Goal: Task Accomplishment & Management: Complete application form

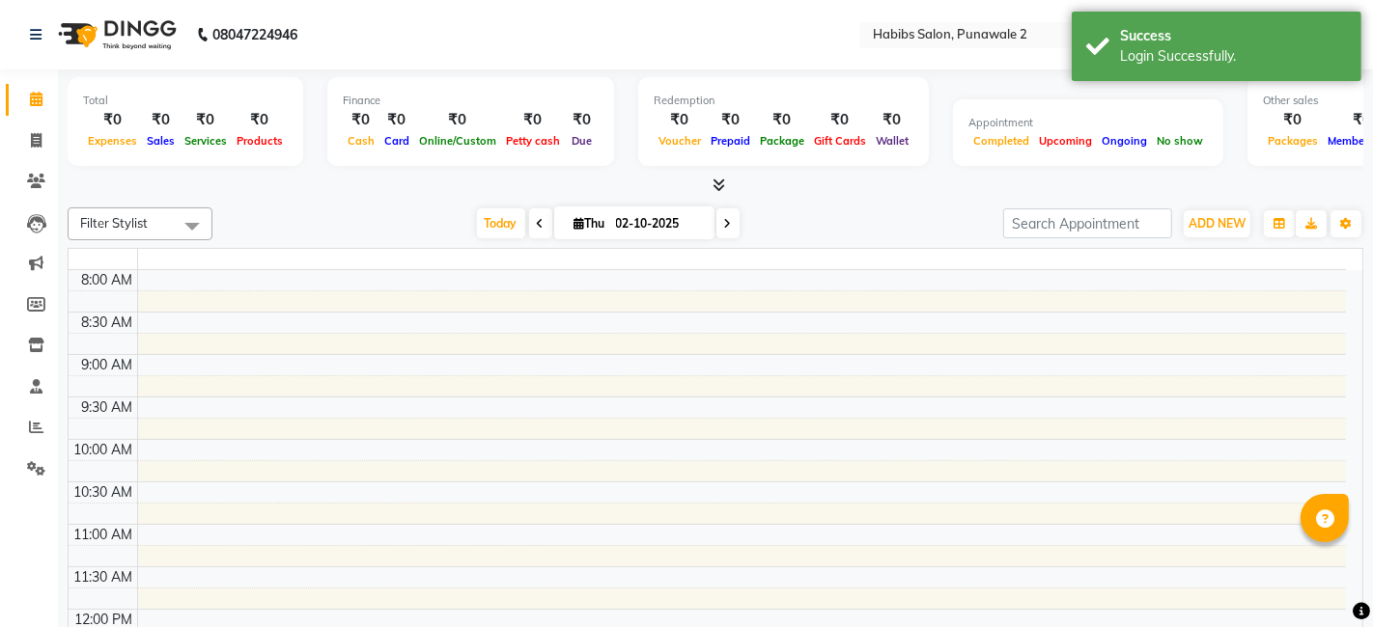
select select "en"
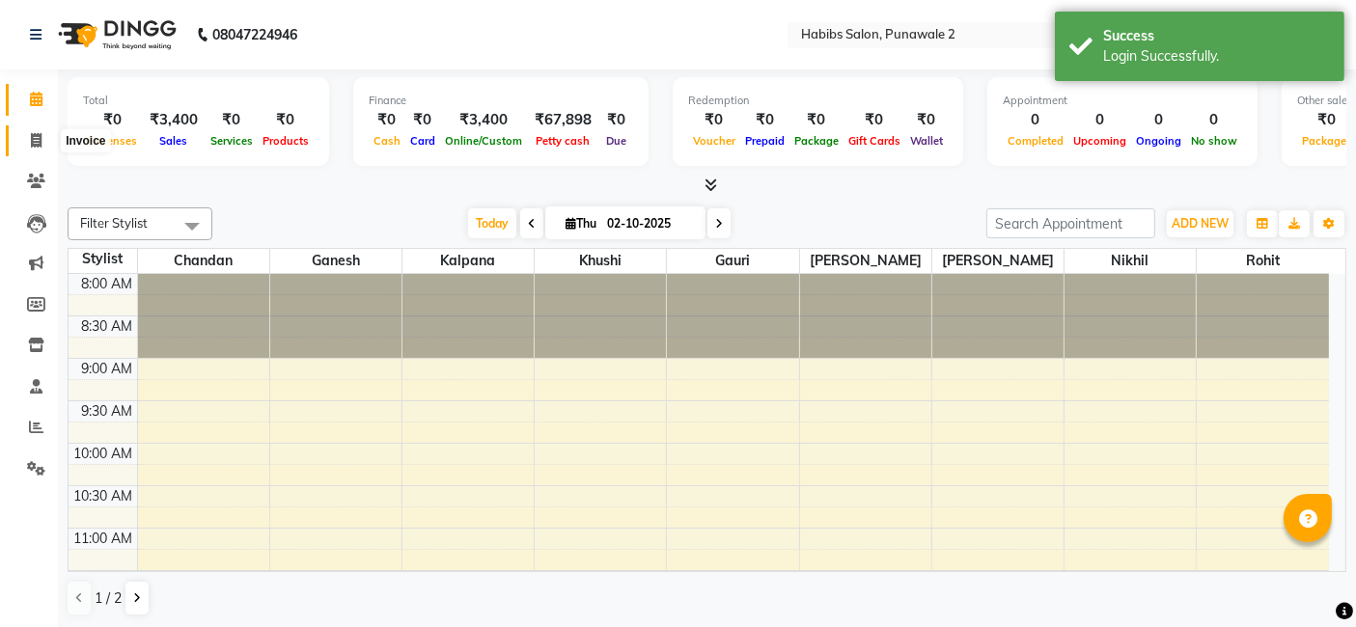
click at [34, 141] on icon at bounding box center [36, 140] width 11 height 14
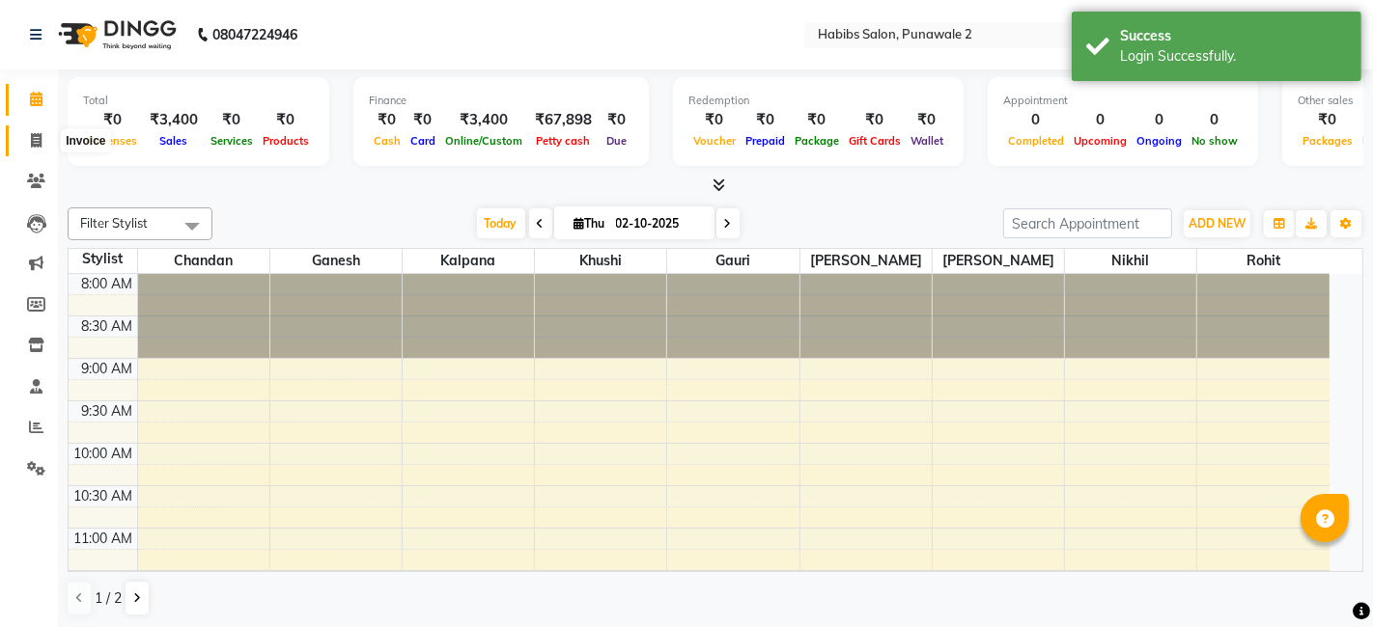
select select "service"
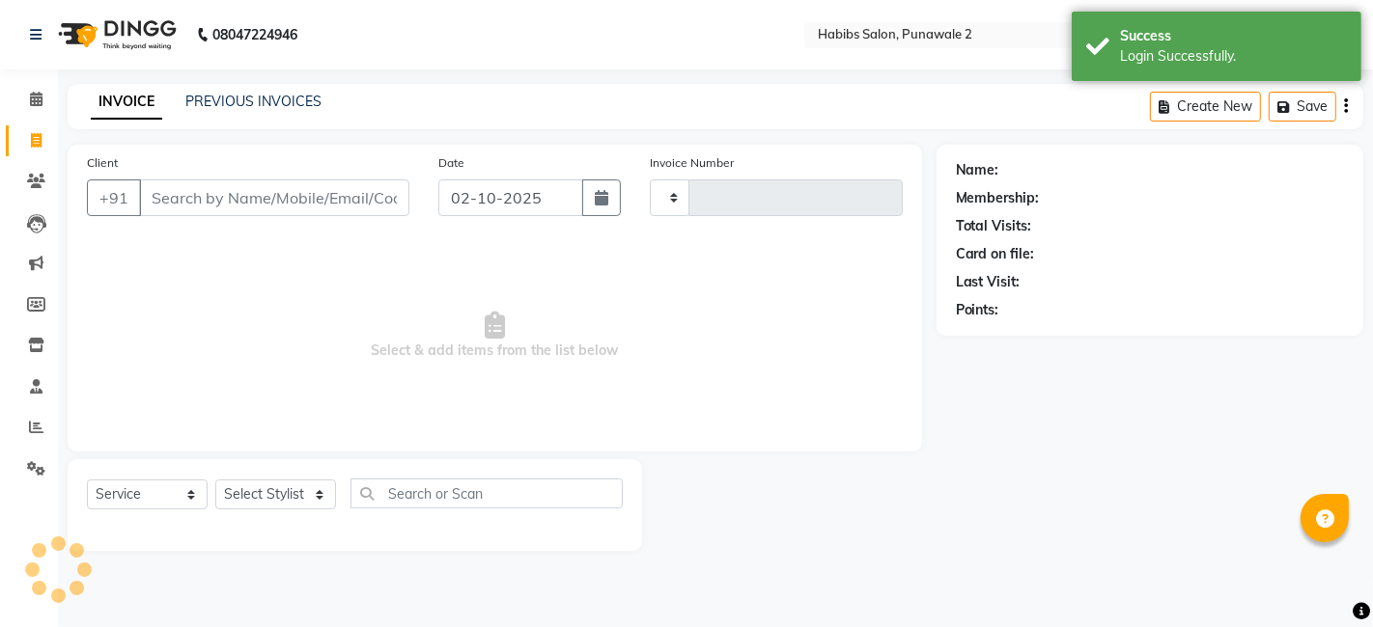
type input "1561"
select select "8475"
click at [253, 93] on link "PREVIOUS INVOICES" at bounding box center [253, 101] width 136 height 17
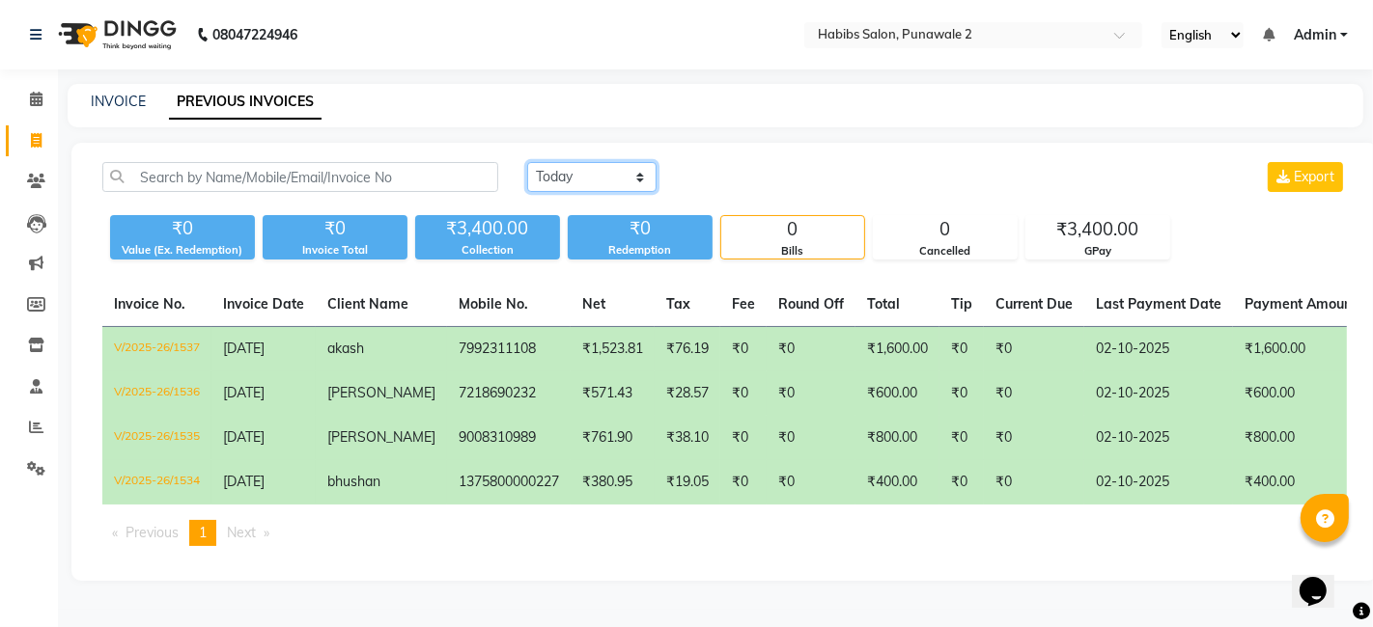
drag, startPoint x: 557, startPoint y: 189, endPoint x: 568, endPoint y: 227, distance: 39.1
click at [568, 227] on div "[DATE] [DATE] Custom Range Export ₹0 Value (Ex. Redemption) ₹0 Invoice Total ₹3…" at bounding box center [725, 211] width 1268 height 98
select select "[DATE]"
click at [527, 162] on select "[DATE] [DATE] Custom Range" at bounding box center [591, 177] width 129 height 30
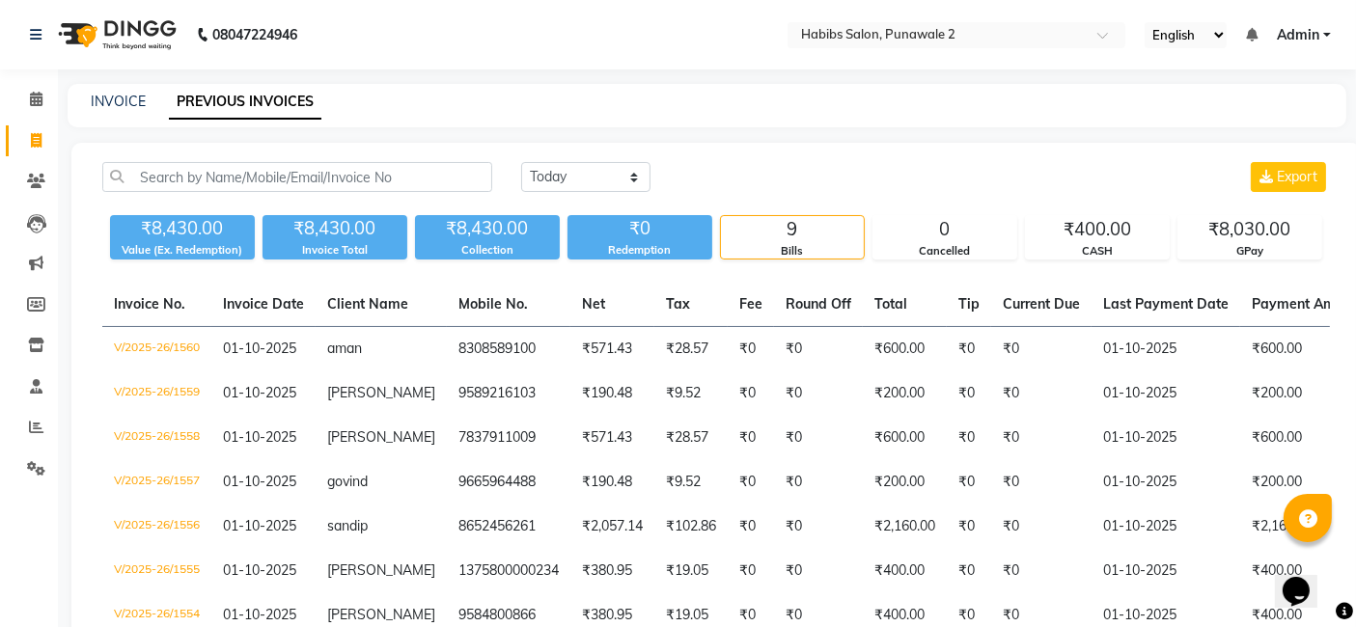
click at [132, 114] on div "INVOICE PREVIOUS INVOICES" at bounding box center [707, 105] width 1279 height 43
click at [383, 139] on main "INVOICE PREVIOUS INVOICES [DATE] [DATE] Custom Range Export ₹8,430.00 Value (Ex…" at bounding box center [707, 458] width 1298 height 748
click at [126, 92] on div "INVOICE" at bounding box center [118, 102] width 55 height 20
click at [126, 95] on link "INVOICE" at bounding box center [118, 101] width 55 height 17
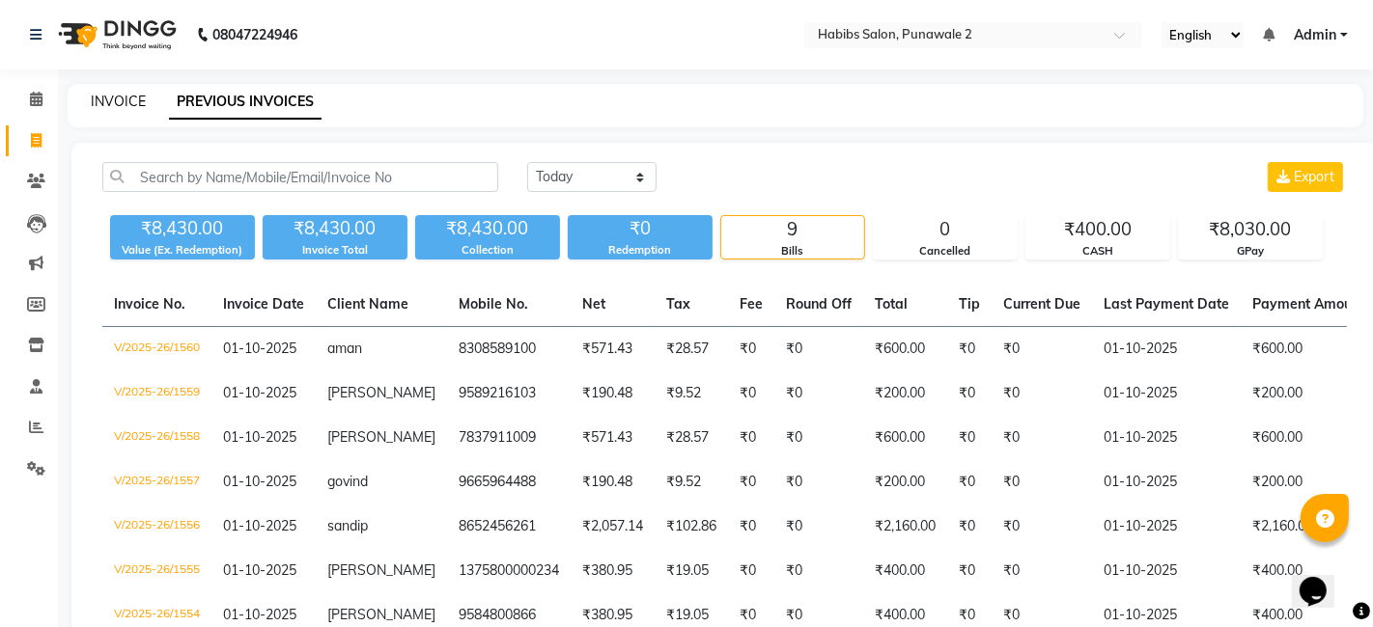
select select "service"
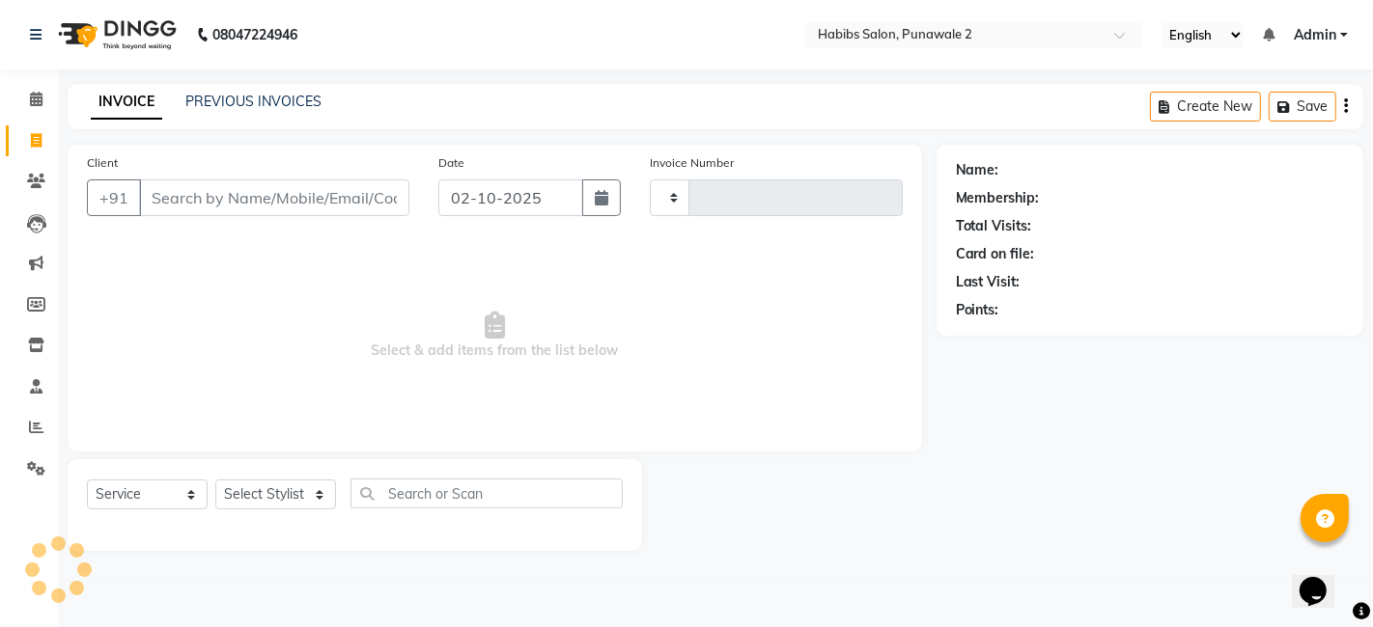
type input "1561"
select select "8475"
click at [462, 197] on input "02-10-2025" at bounding box center [510, 198] width 145 height 37
select select "10"
select select "2025"
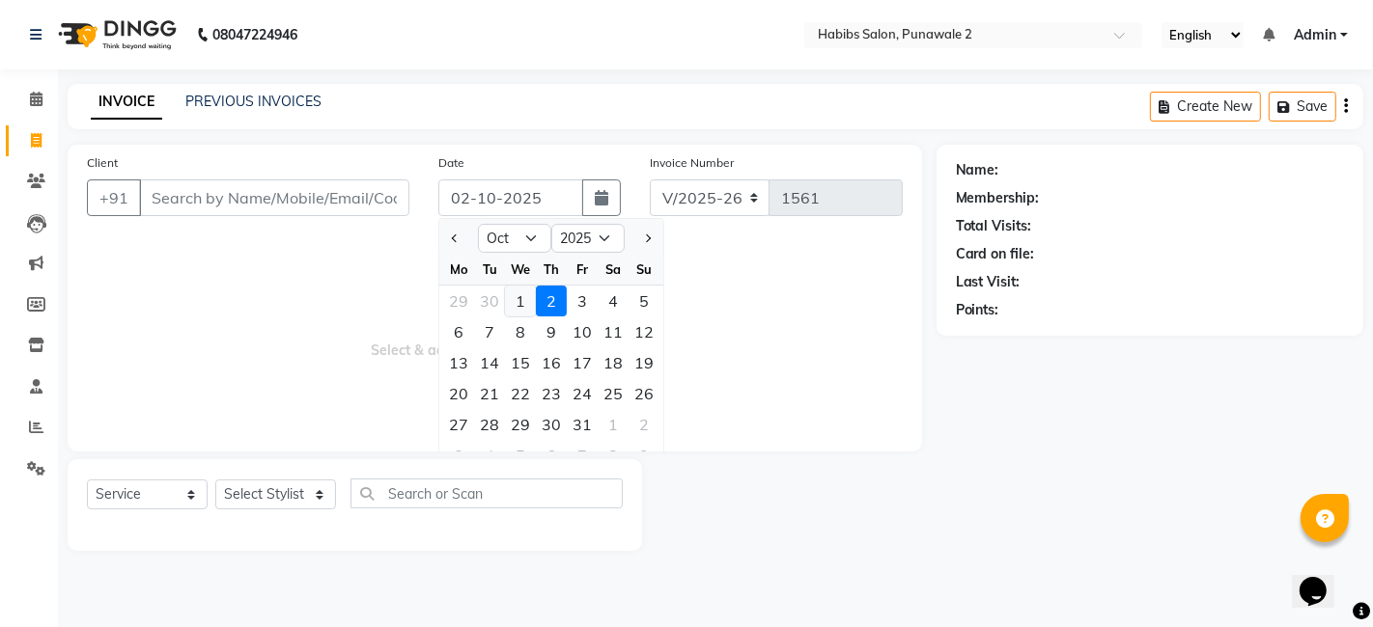
click at [518, 301] on div "1" at bounding box center [520, 301] width 31 height 31
type input "01-10-2025"
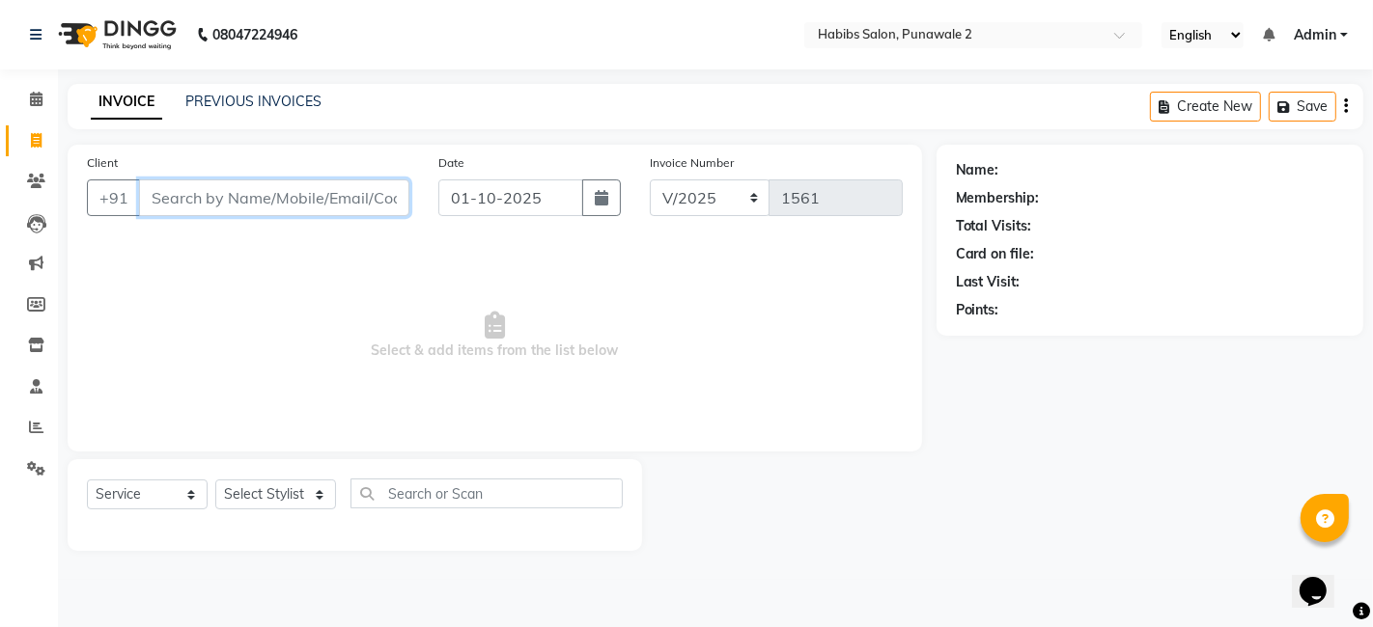
click at [326, 198] on input "Client" at bounding box center [274, 198] width 270 height 37
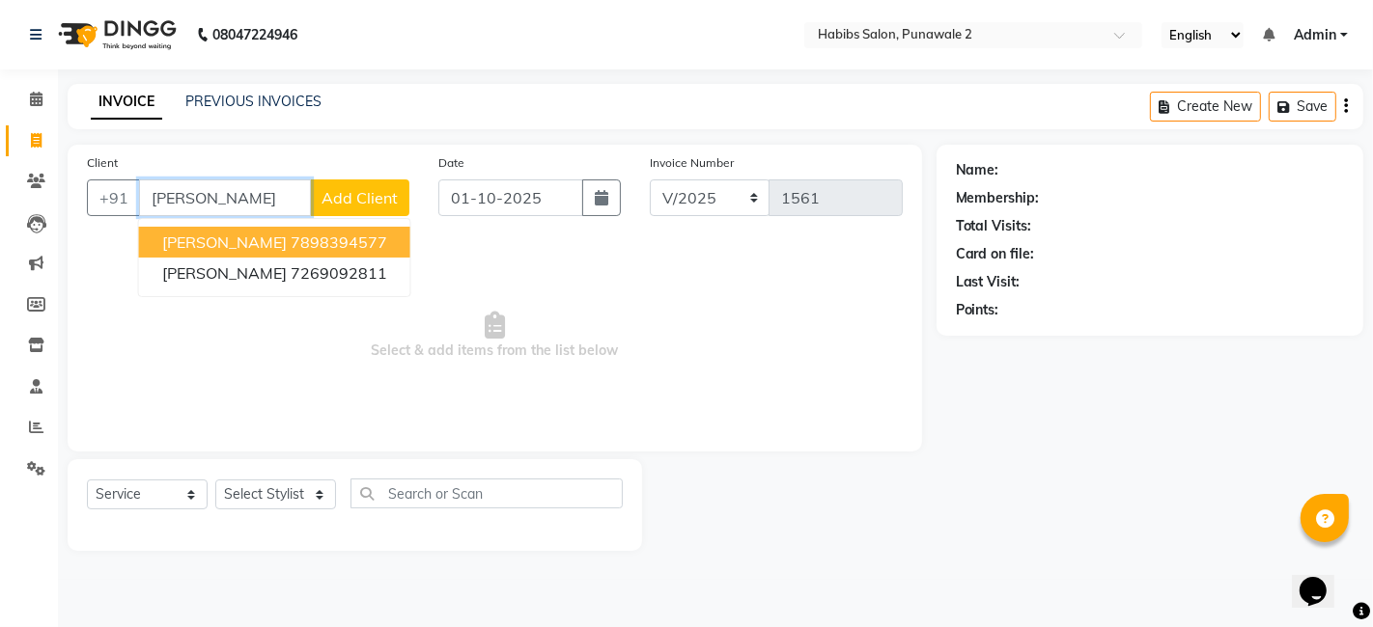
type input "[PERSON_NAME]"
click at [347, 185] on button "Add Client" at bounding box center [359, 198] width 99 height 37
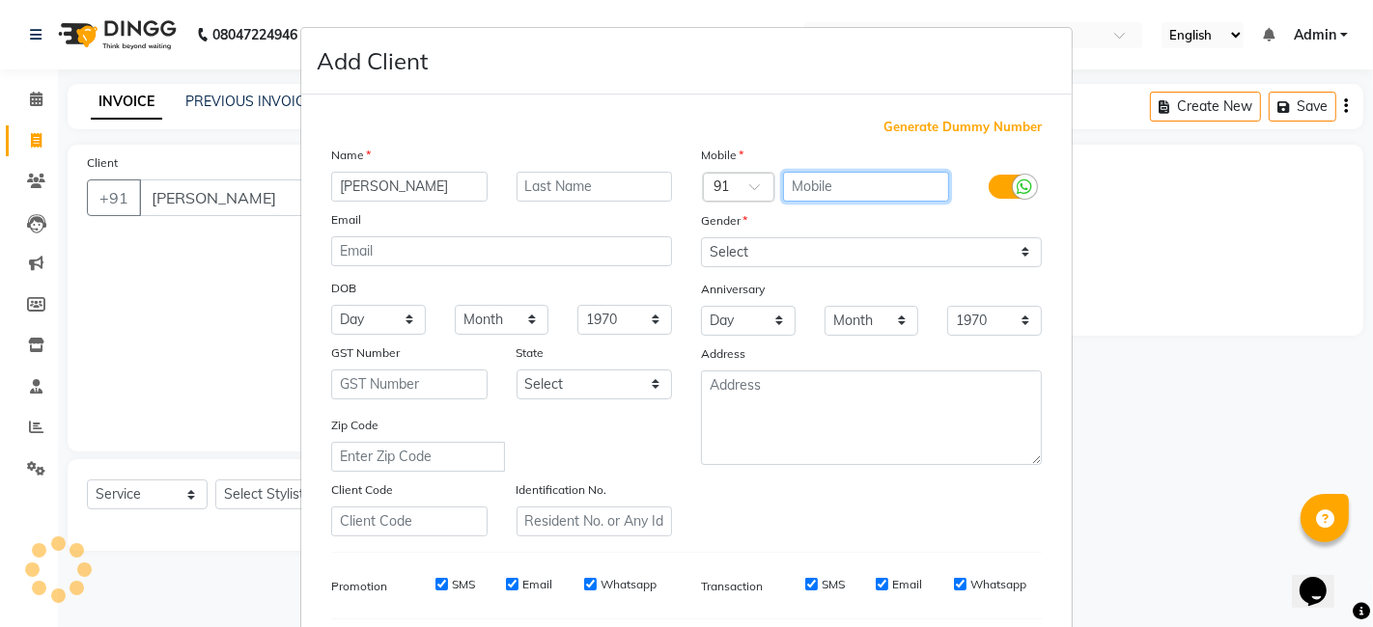
click at [801, 186] on input "text" at bounding box center [866, 187] width 167 height 30
type input "8447347428"
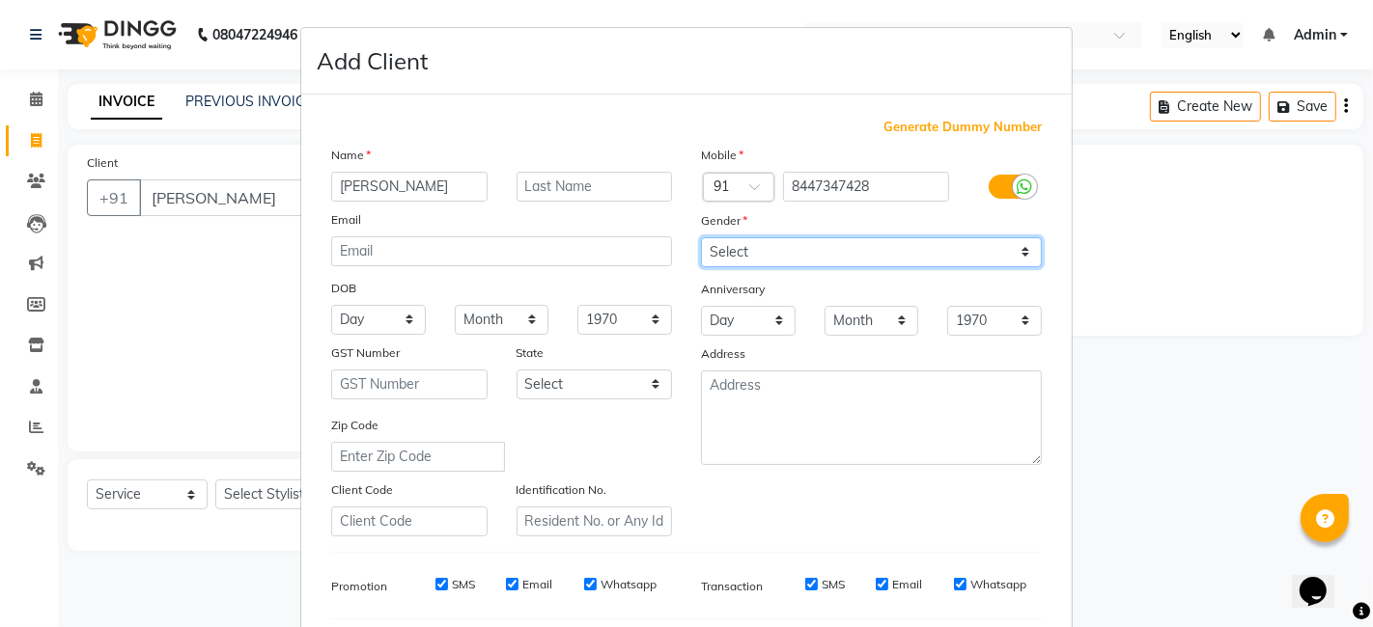
click at [743, 261] on select "Select [DEMOGRAPHIC_DATA] [DEMOGRAPHIC_DATA] Other Prefer Not To Say" at bounding box center [871, 252] width 341 height 30
select select "[DEMOGRAPHIC_DATA]"
click at [701, 237] on select "Select [DEMOGRAPHIC_DATA] [DEMOGRAPHIC_DATA] Other Prefer Not To Say" at bounding box center [871, 252] width 341 height 30
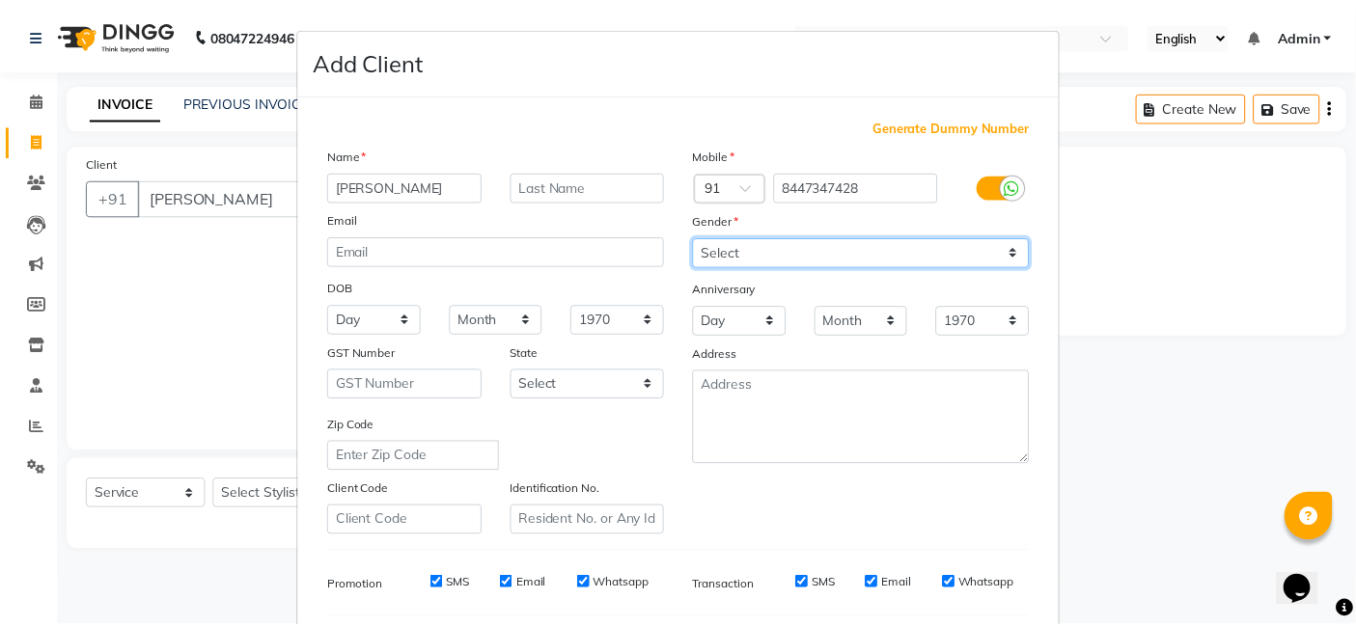
scroll to position [262, 0]
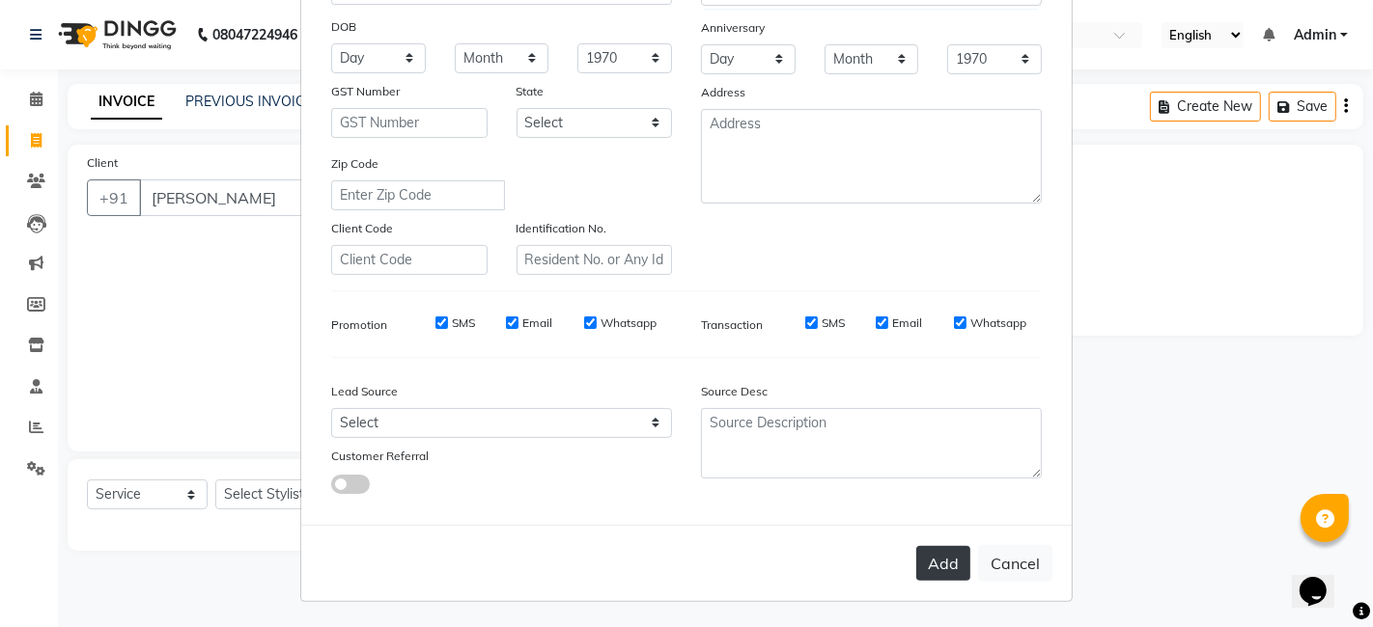
click at [934, 557] on button "Add" at bounding box center [943, 563] width 54 height 35
type input "8447347428"
select select
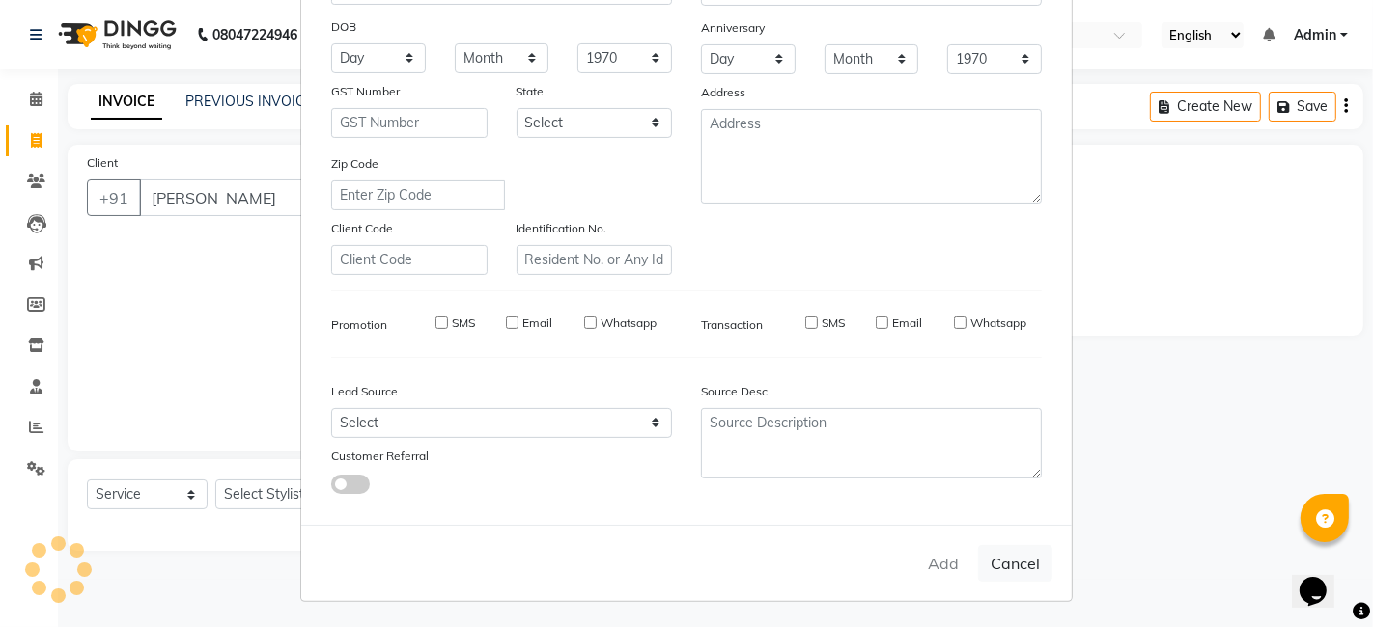
select select
checkbox input "false"
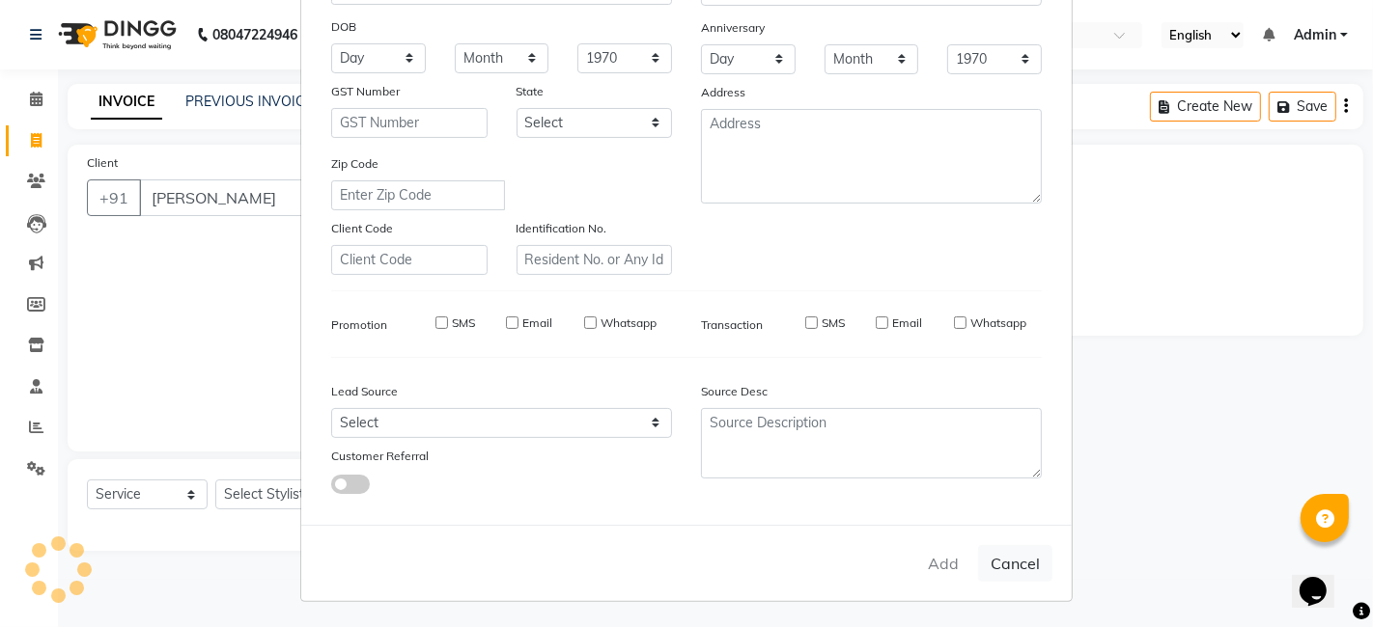
checkbox input "false"
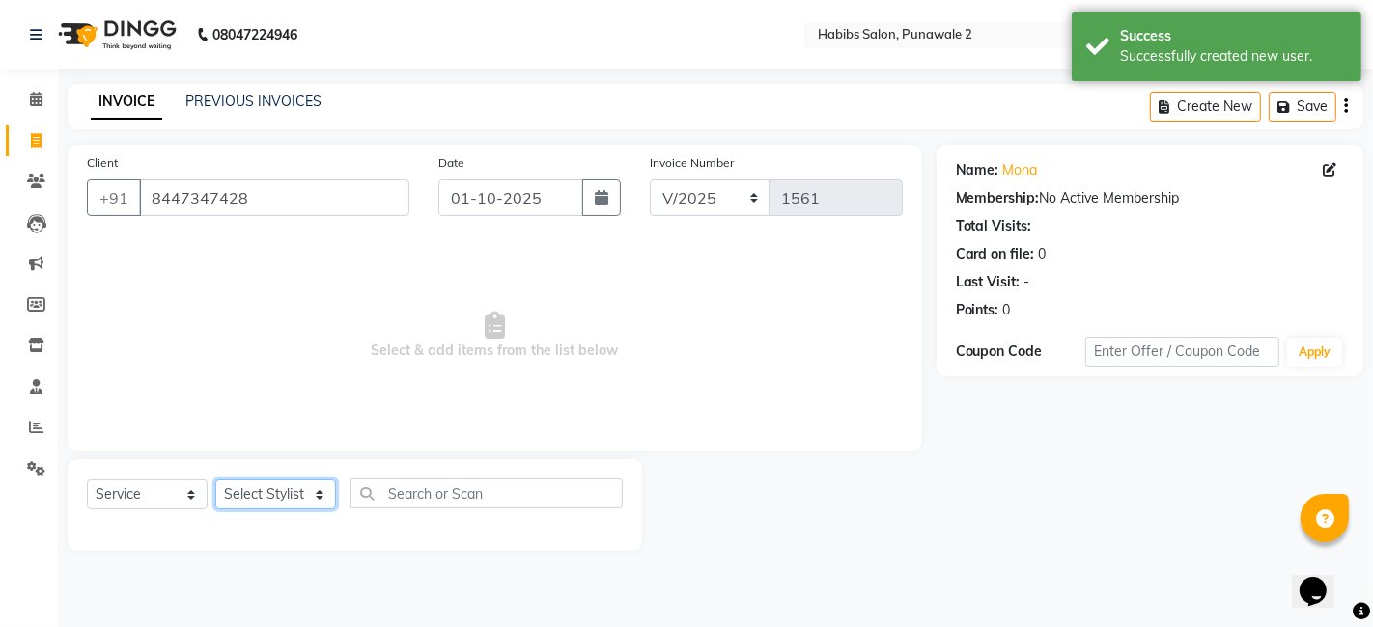
click at [253, 495] on select "Select Stylist Chandan Ganesh Gauri [PERSON_NAME] [PERSON_NAME] nikhil rohit [P…" at bounding box center [275, 495] width 121 height 30
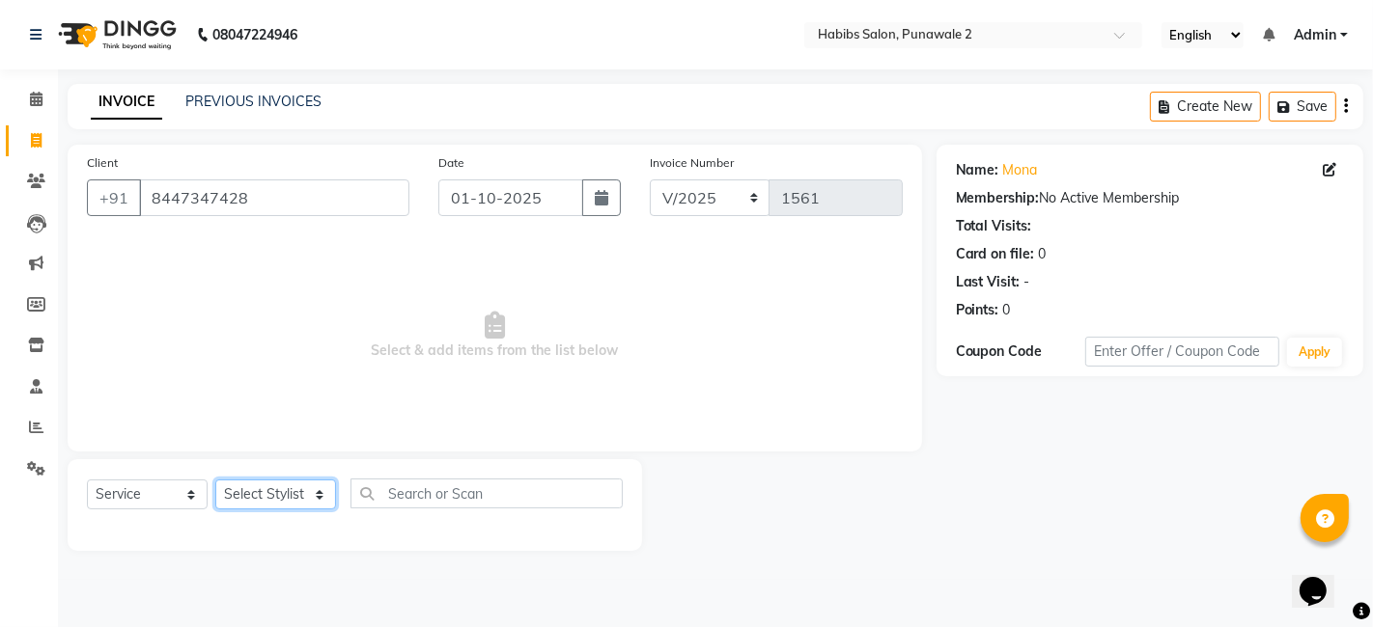
select select "82974"
click at [215, 480] on select "Select Stylist Chandan Ganesh Gauri [PERSON_NAME] [PERSON_NAME] nikhil rohit [P…" at bounding box center [275, 495] width 121 height 30
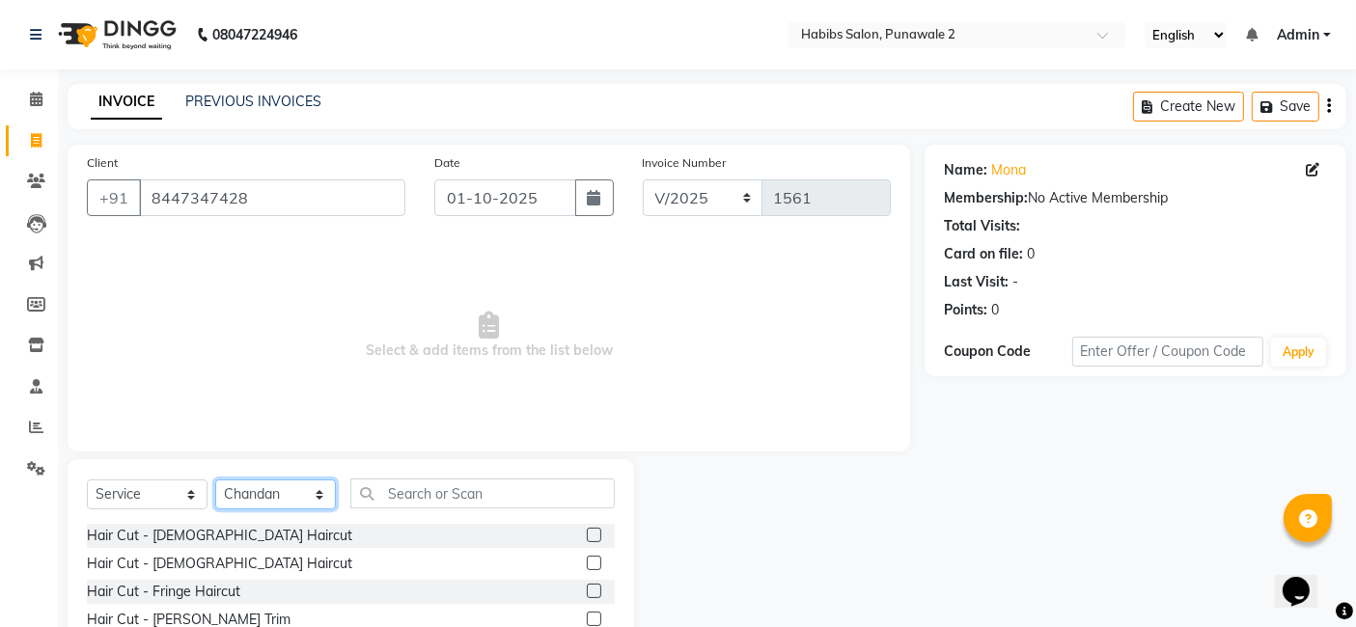
scroll to position [145, 0]
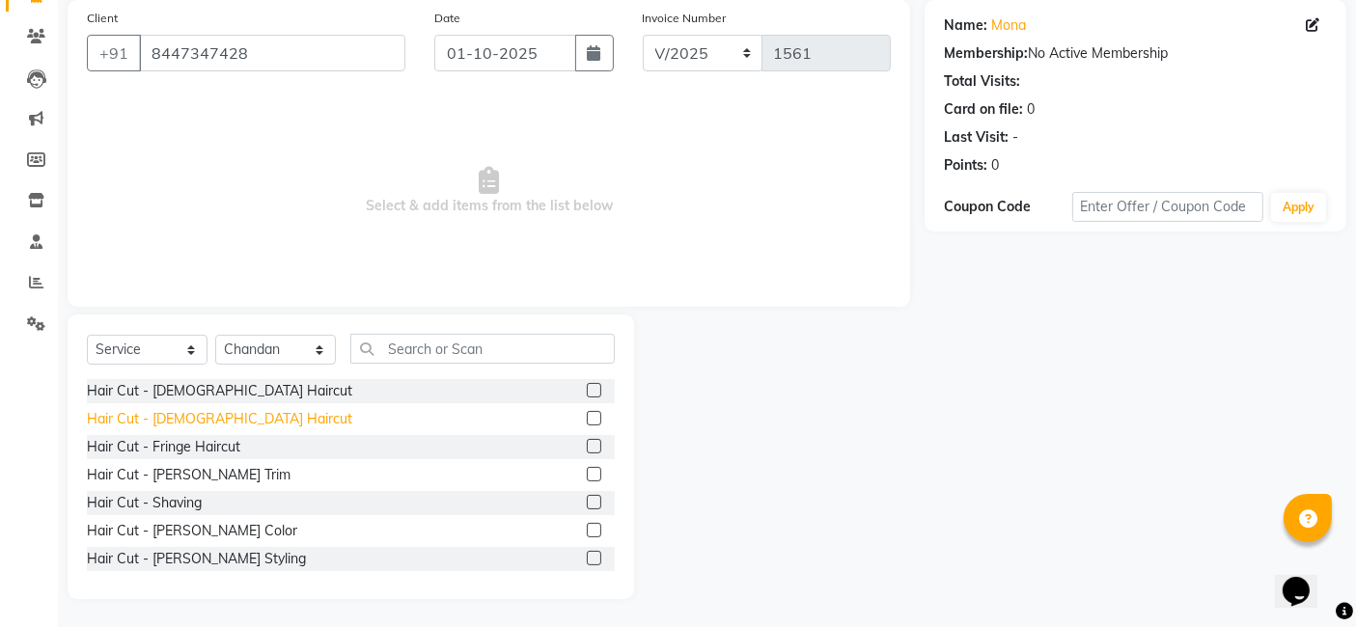
click at [196, 411] on div "Hair Cut - [DEMOGRAPHIC_DATA] Haircut" at bounding box center [219, 419] width 265 height 20
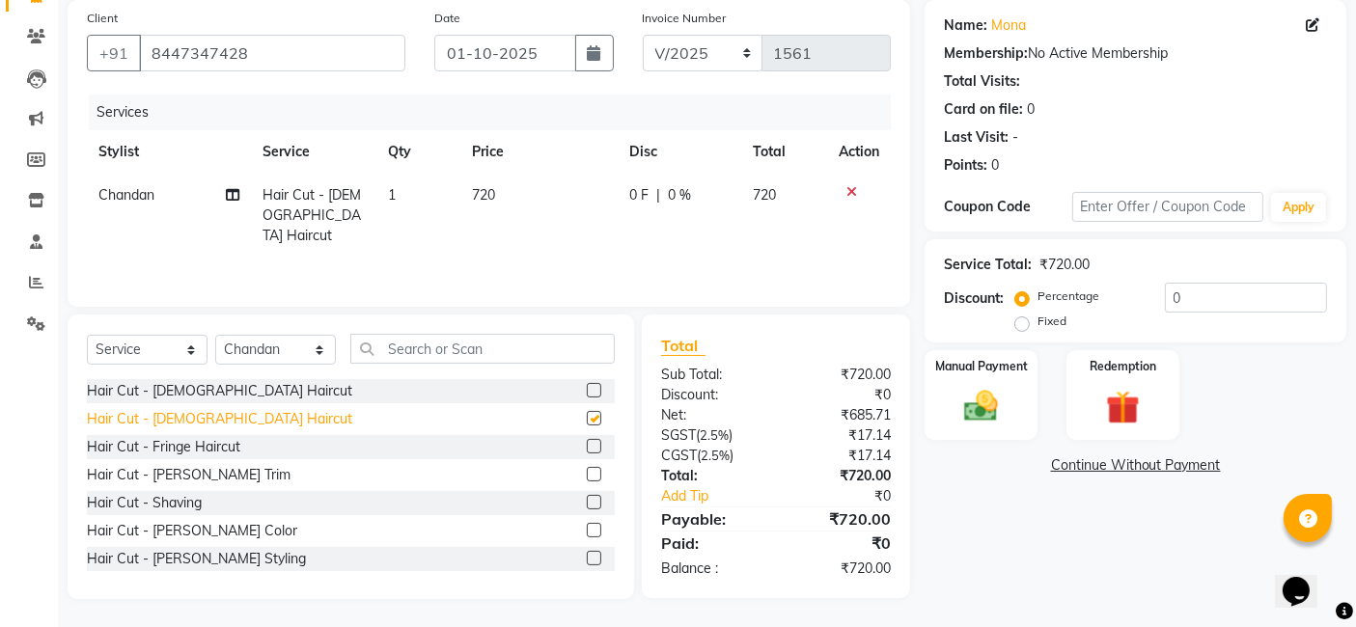
checkbox input "false"
click at [496, 185] on td "720" at bounding box center [538, 216] width 157 height 84
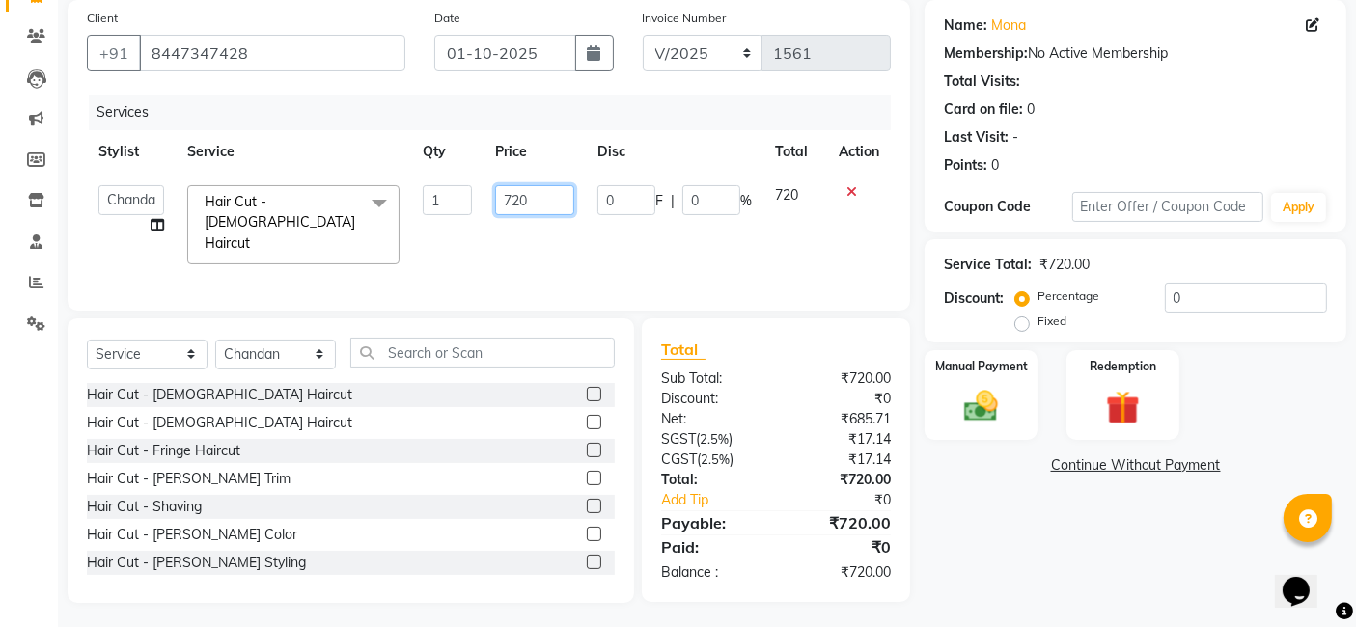
click at [534, 197] on input "720" at bounding box center [534, 200] width 79 height 30
type input "7"
type input "200"
click at [188, 343] on select "Select Service Product Membership Package Voucher Prepaid Gift Card" at bounding box center [147, 355] width 121 height 30
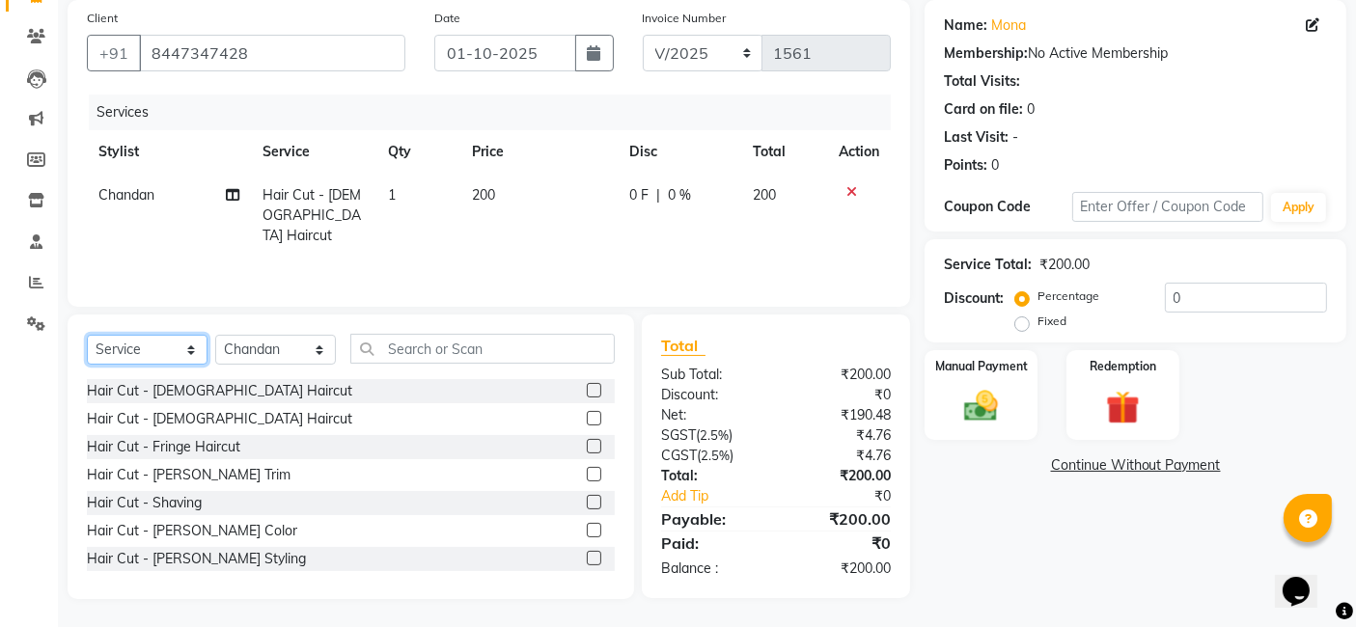
select select "product"
click at [87, 336] on select "Select Service Product Membership Package Voucher Prepaid Gift Card" at bounding box center [147, 350] width 121 height 30
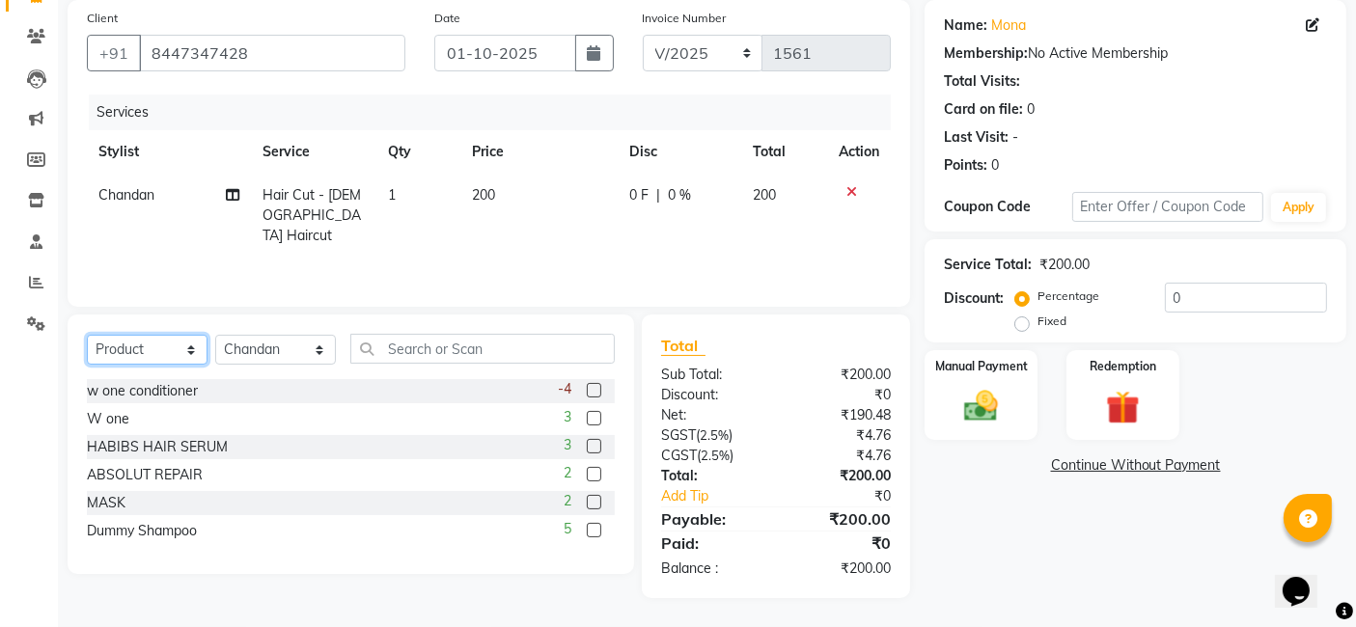
scroll to position [143, 0]
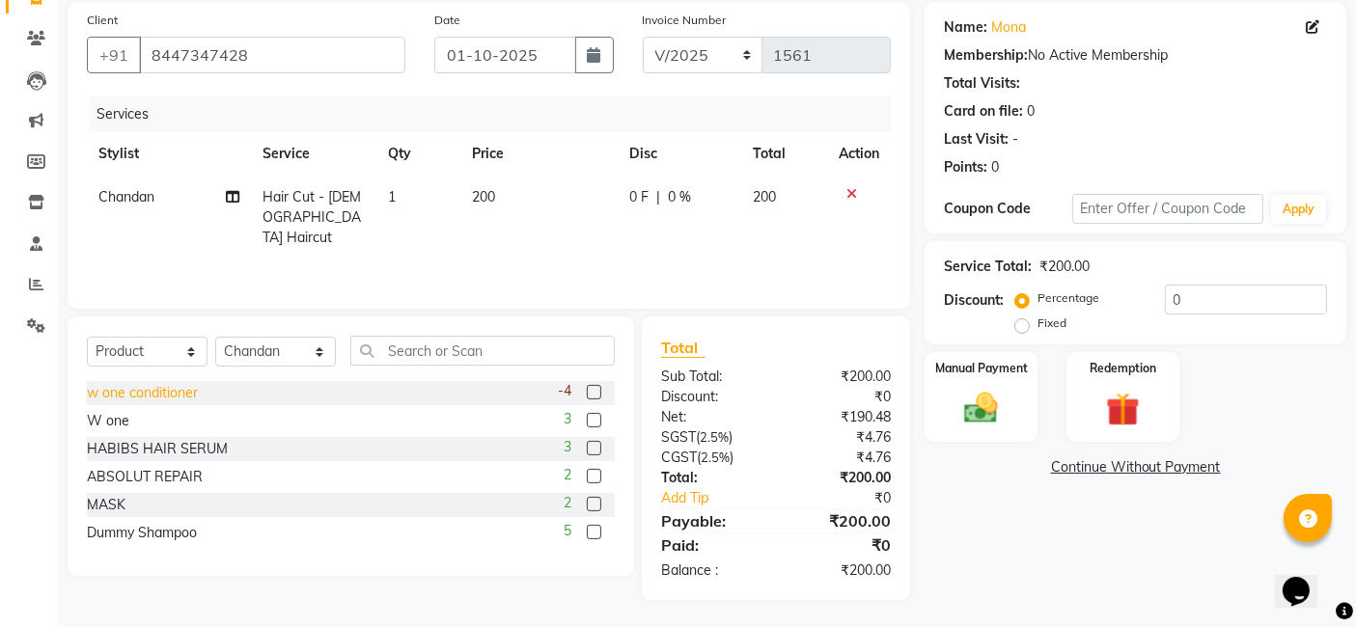
click at [136, 384] on div "w one conditioner" at bounding box center [142, 393] width 111 height 20
checkbox input "false"
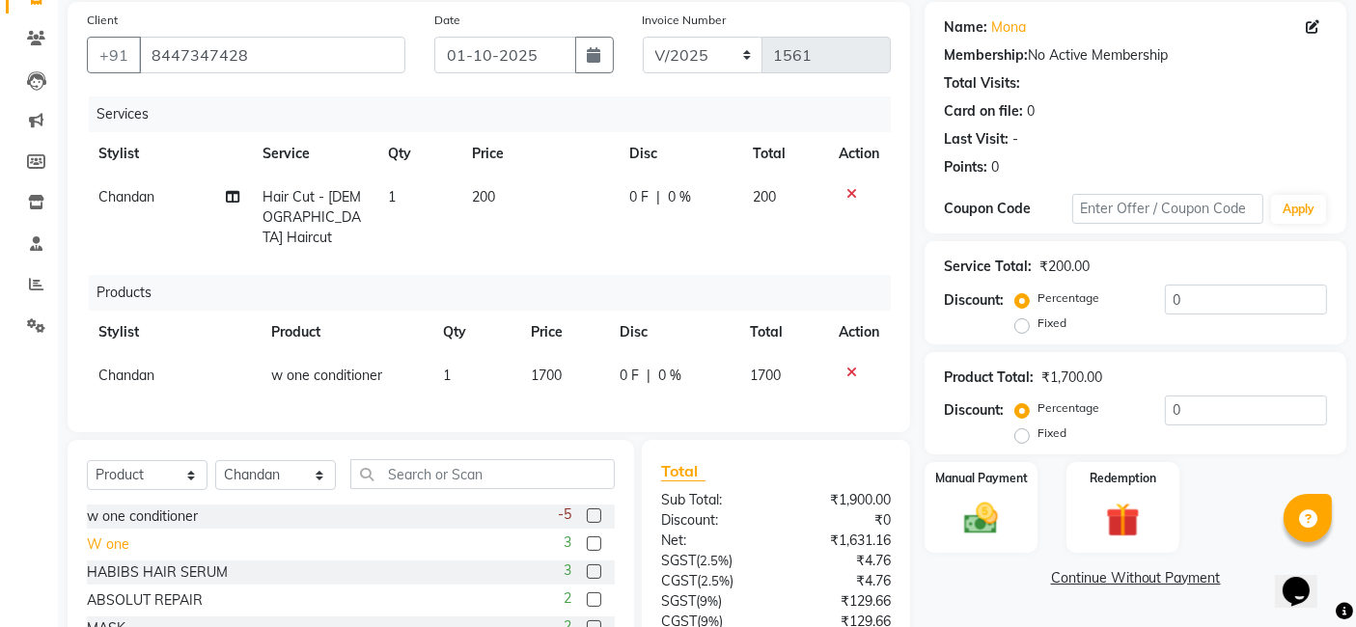
click at [112, 539] on div "W one" at bounding box center [108, 545] width 42 height 20
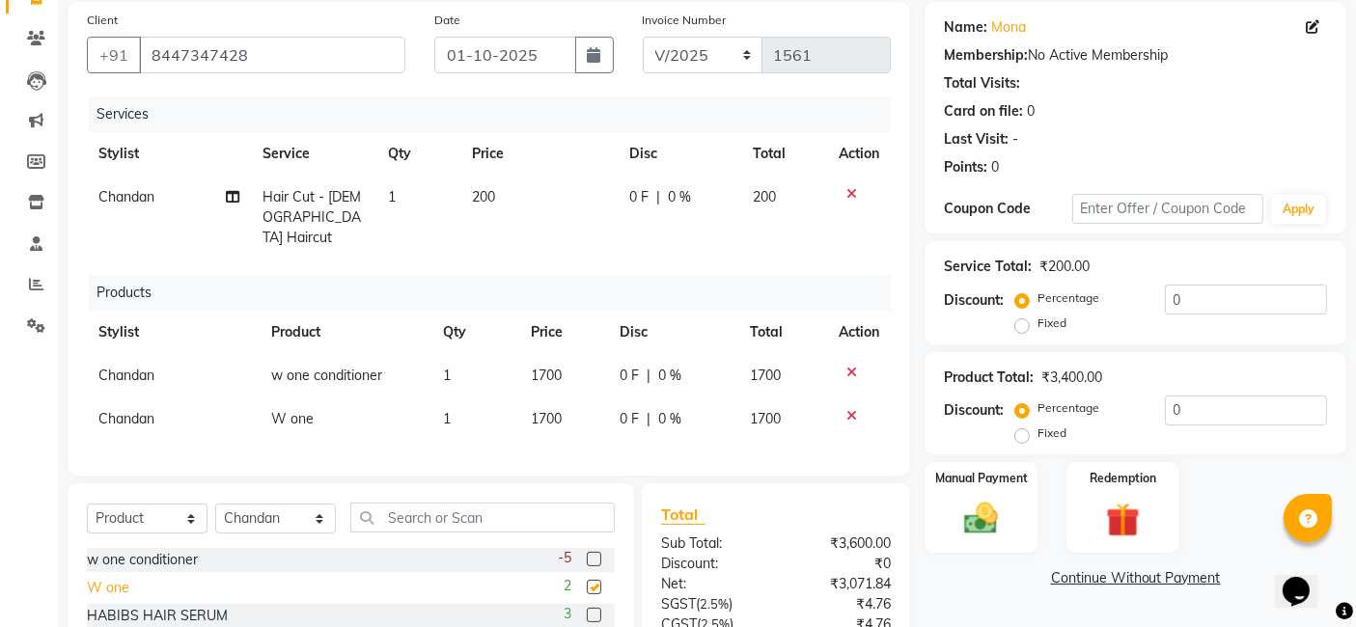
checkbox input "false"
click at [857, 409] on div at bounding box center [859, 416] width 41 height 14
click at [855, 409] on icon at bounding box center [852, 416] width 11 height 14
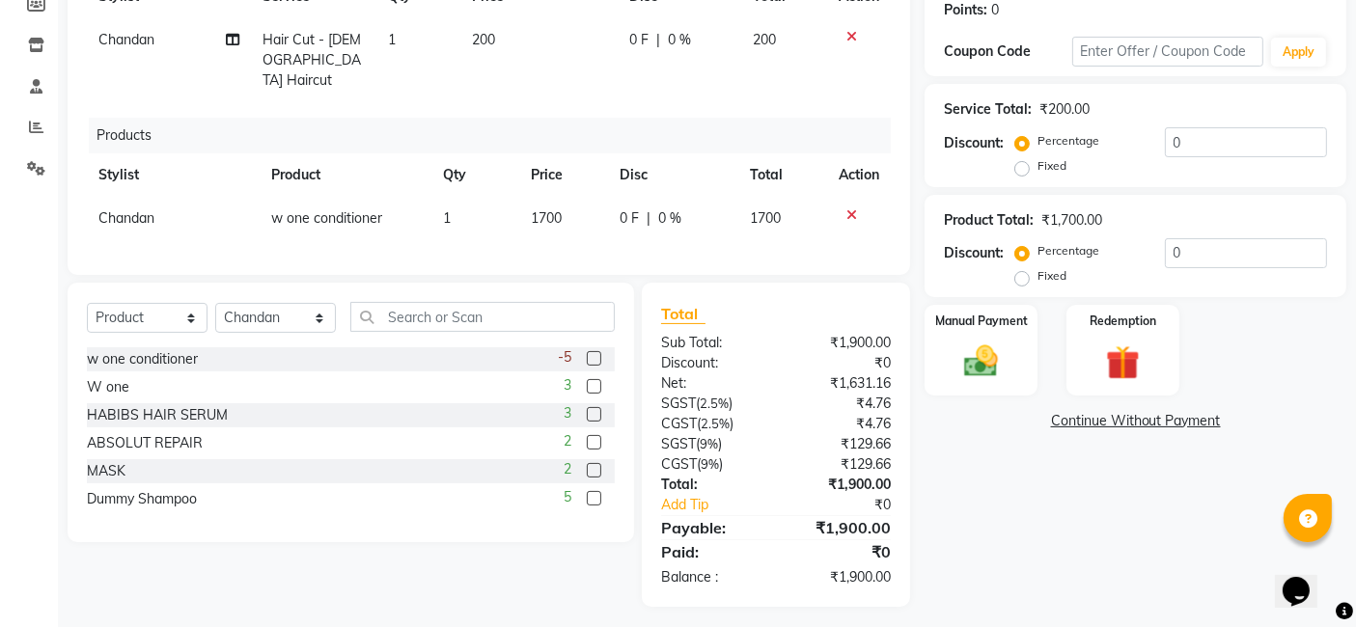
scroll to position [303, 0]
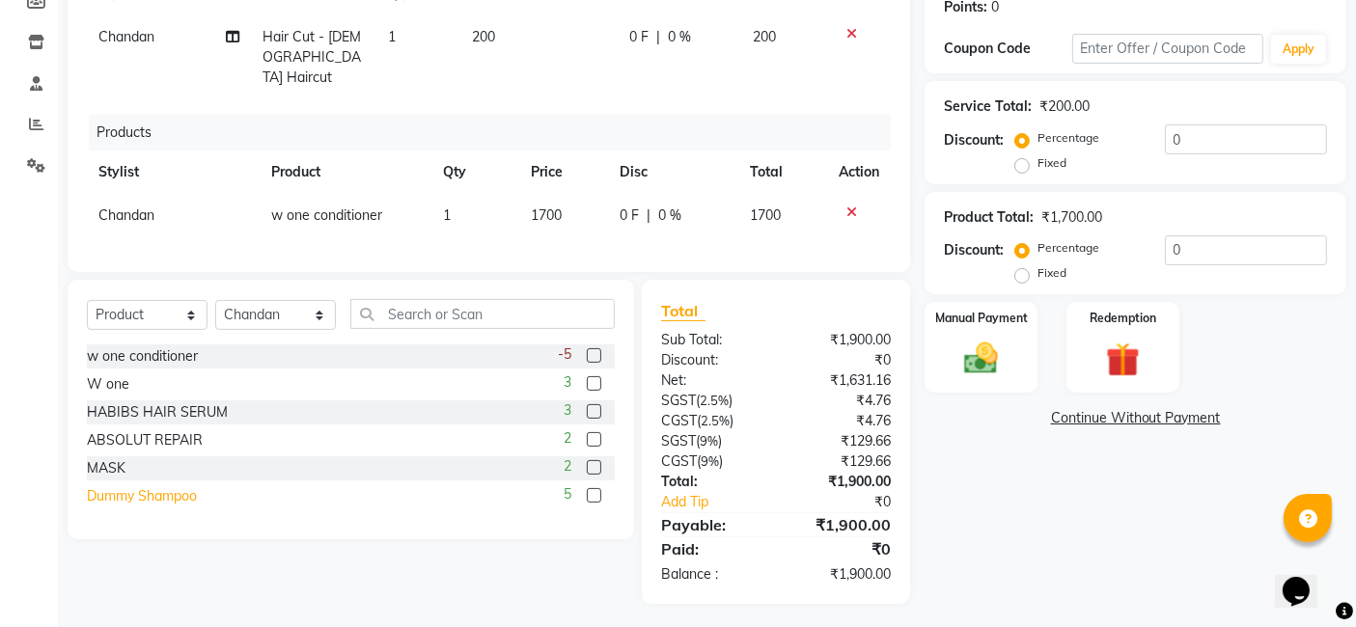
click at [165, 492] on div "Dummy Shampoo" at bounding box center [142, 497] width 110 height 20
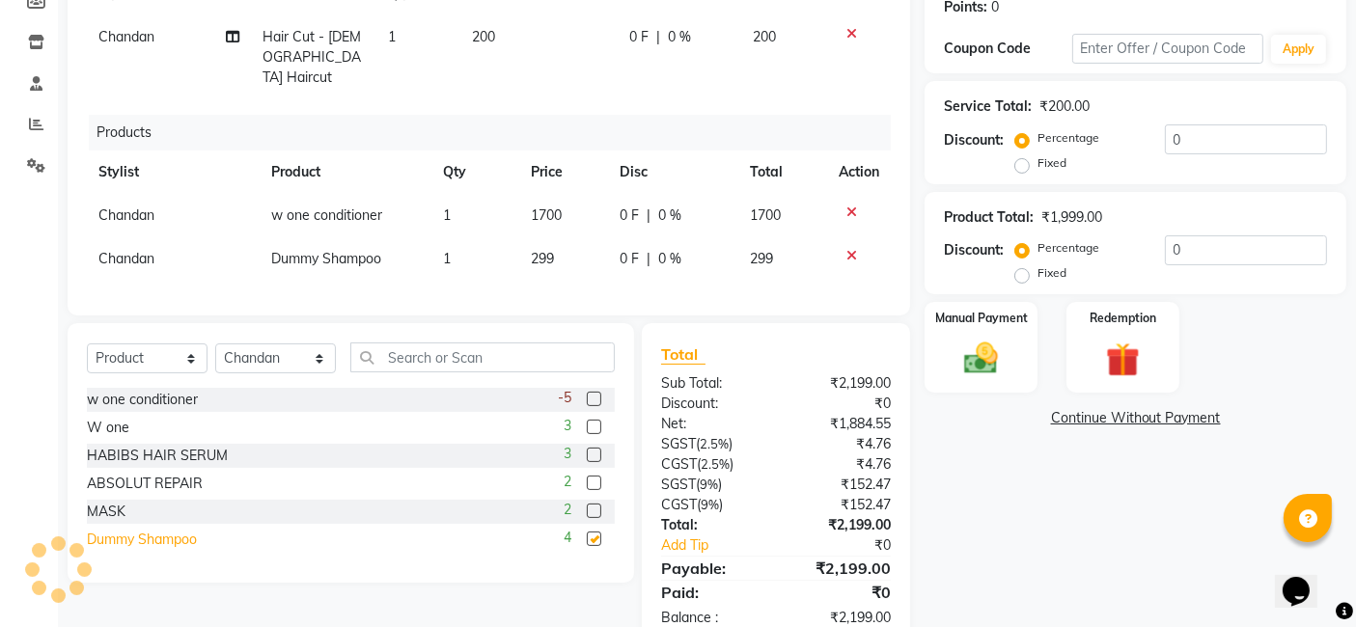
checkbox input "false"
click at [143, 474] on div "ABSOLUT REPAIR" at bounding box center [145, 484] width 116 height 20
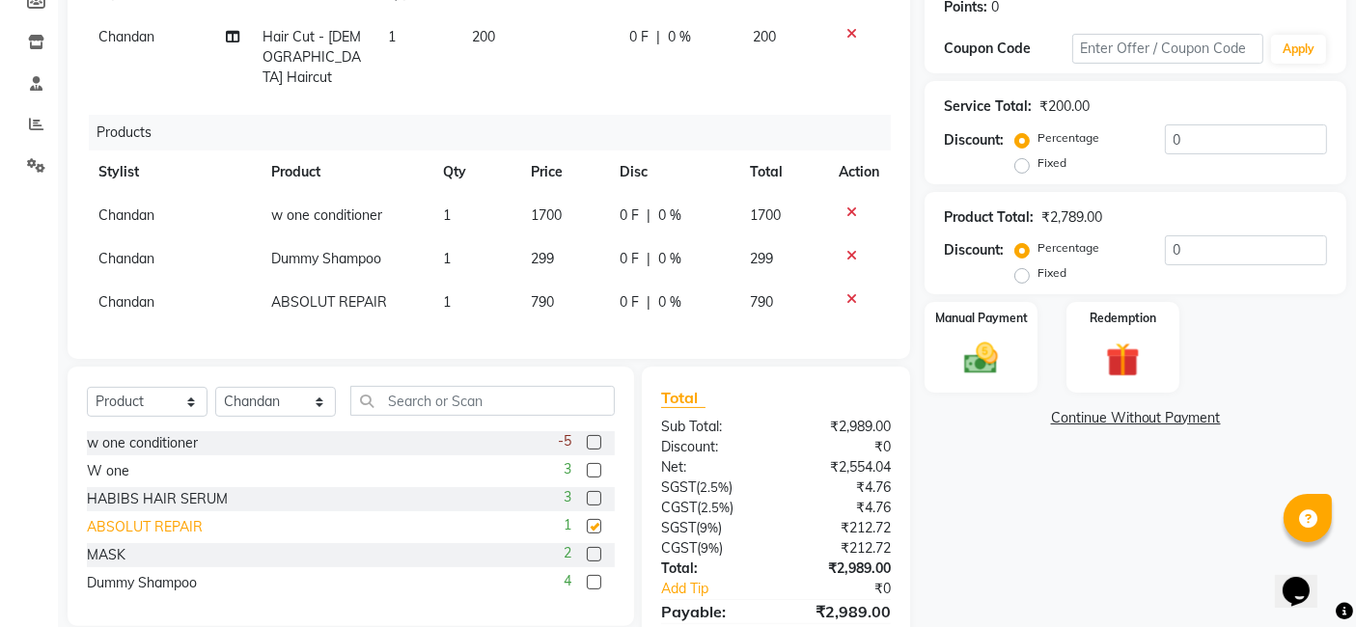
checkbox input "false"
click at [851, 293] on icon at bounding box center [852, 300] width 11 height 14
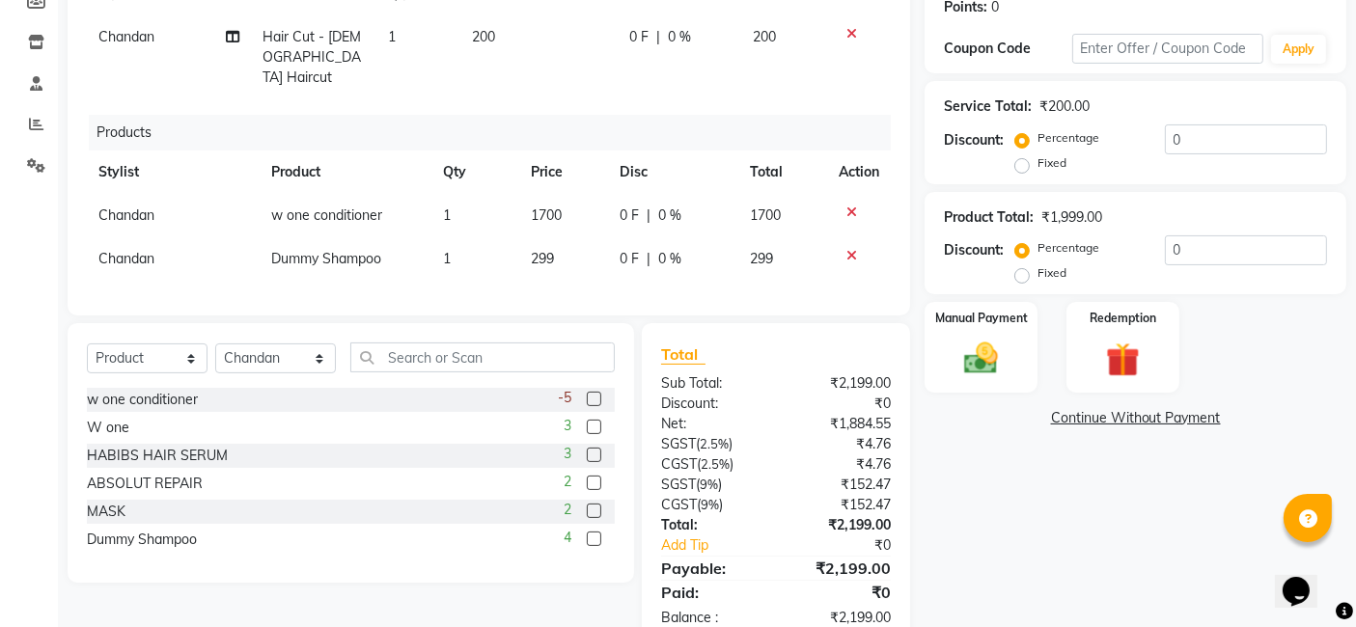
click at [854, 249] on icon at bounding box center [852, 256] width 11 height 14
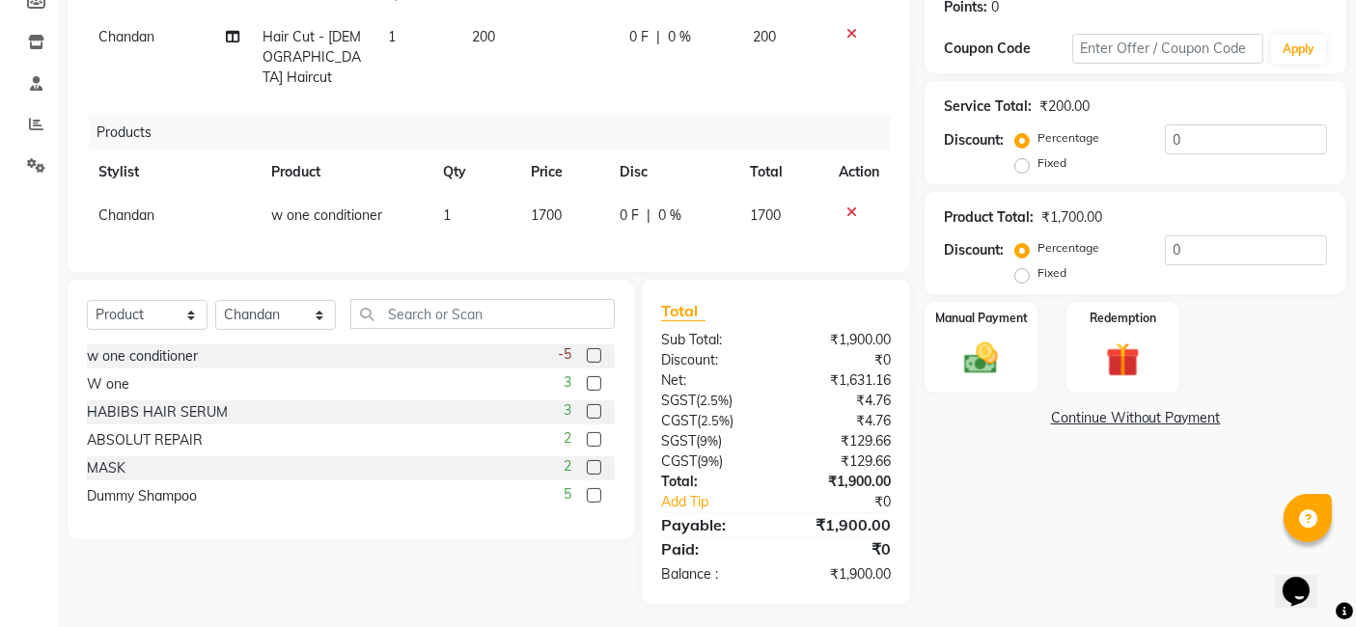
click at [568, 194] on td "1700" at bounding box center [563, 215] width 89 height 43
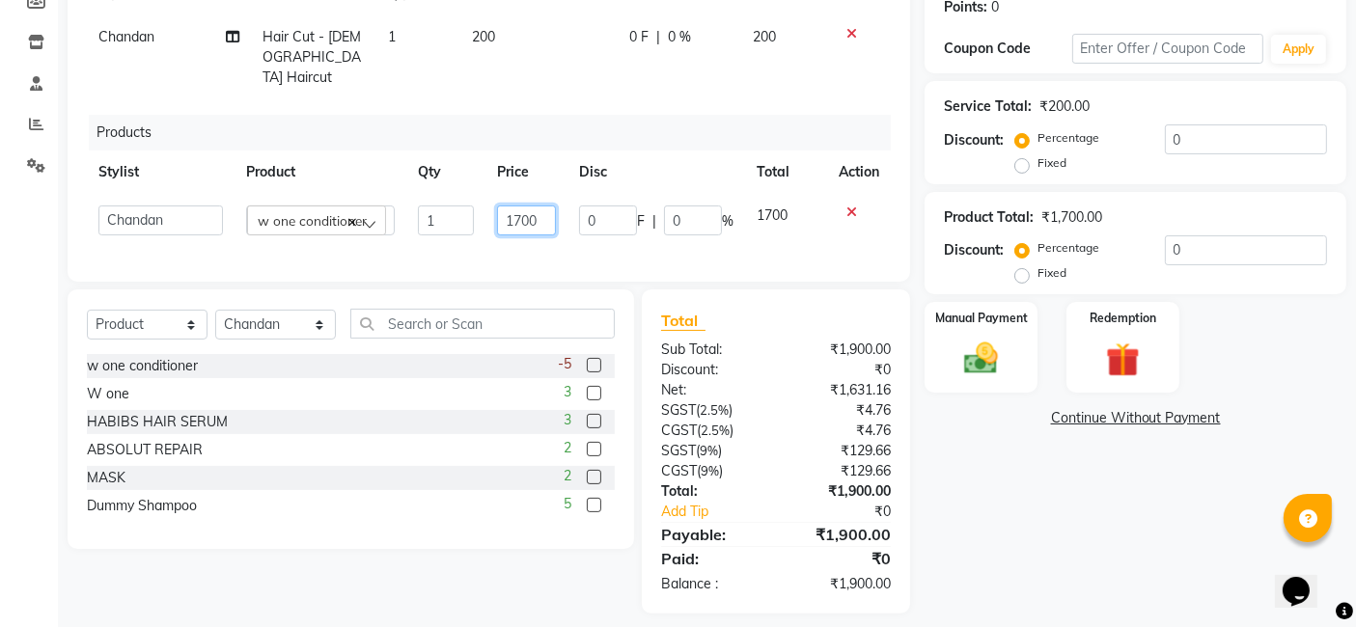
click at [543, 206] on input "1700" at bounding box center [526, 221] width 59 height 30
type input "1"
type input "1490"
click at [943, 353] on div "Manual Payment" at bounding box center [981, 347] width 117 height 95
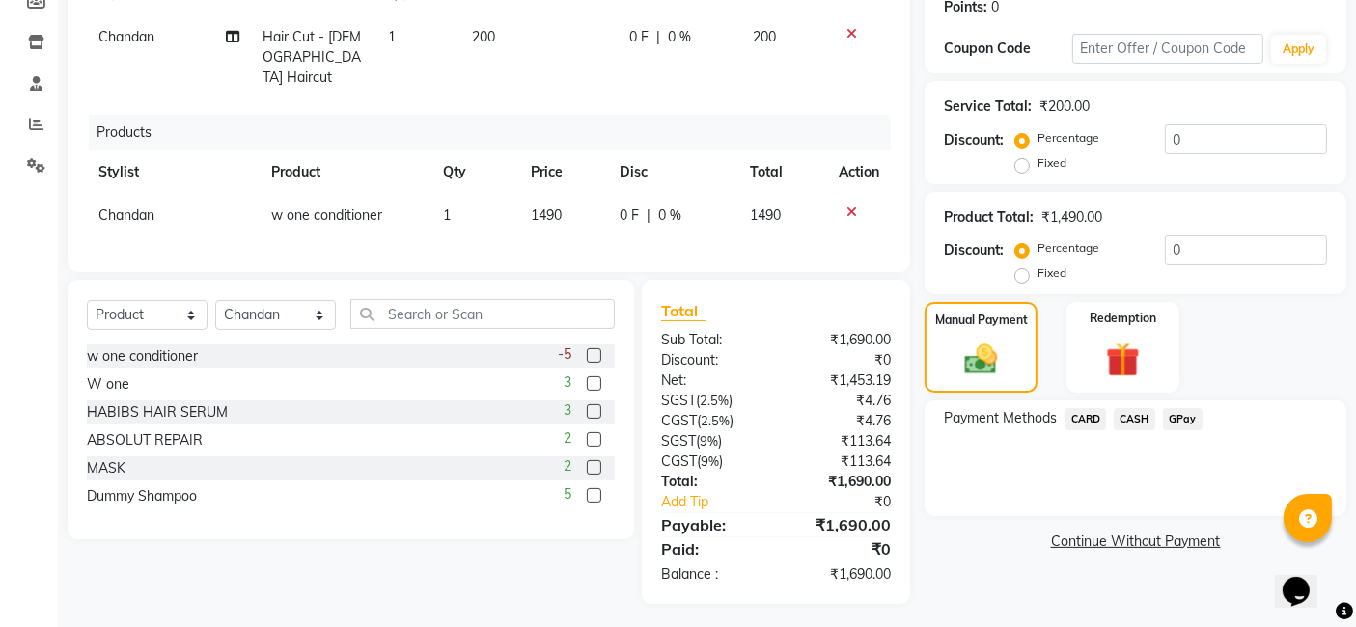
click at [1190, 415] on span "GPay" at bounding box center [1183, 419] width 40 height 22
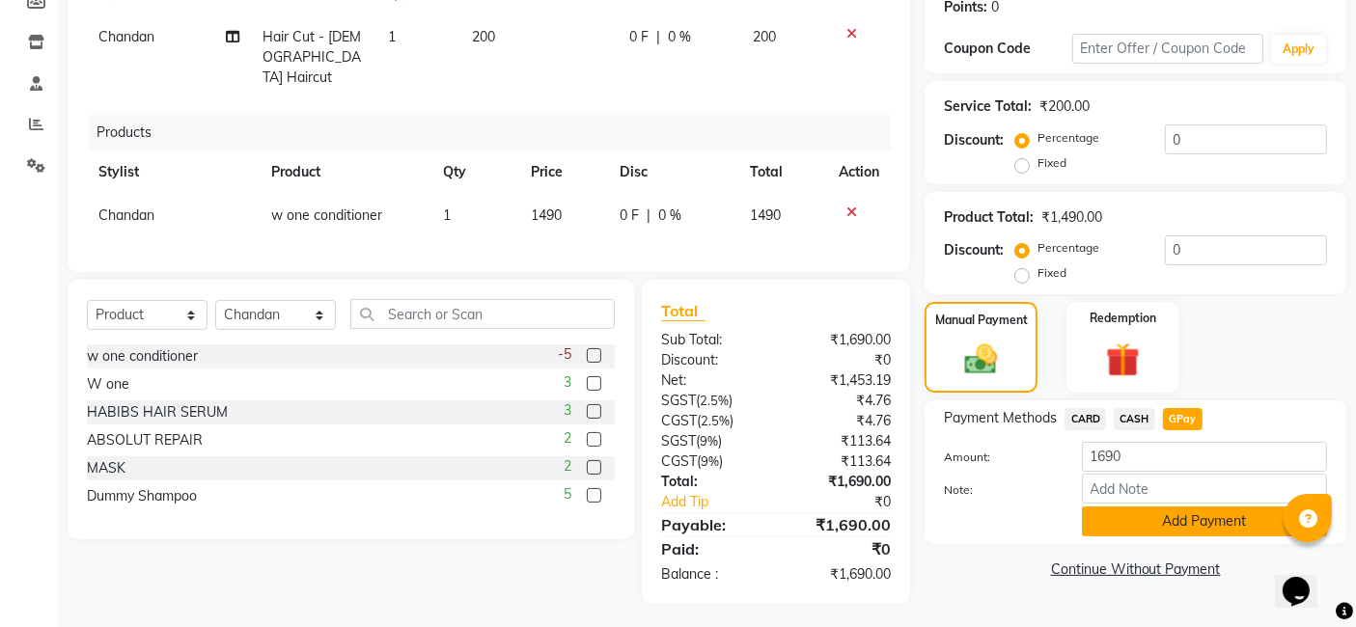
click at [1170, 526] on button "Add Payment" at bounding box center [1204, 522] width 245 height 30
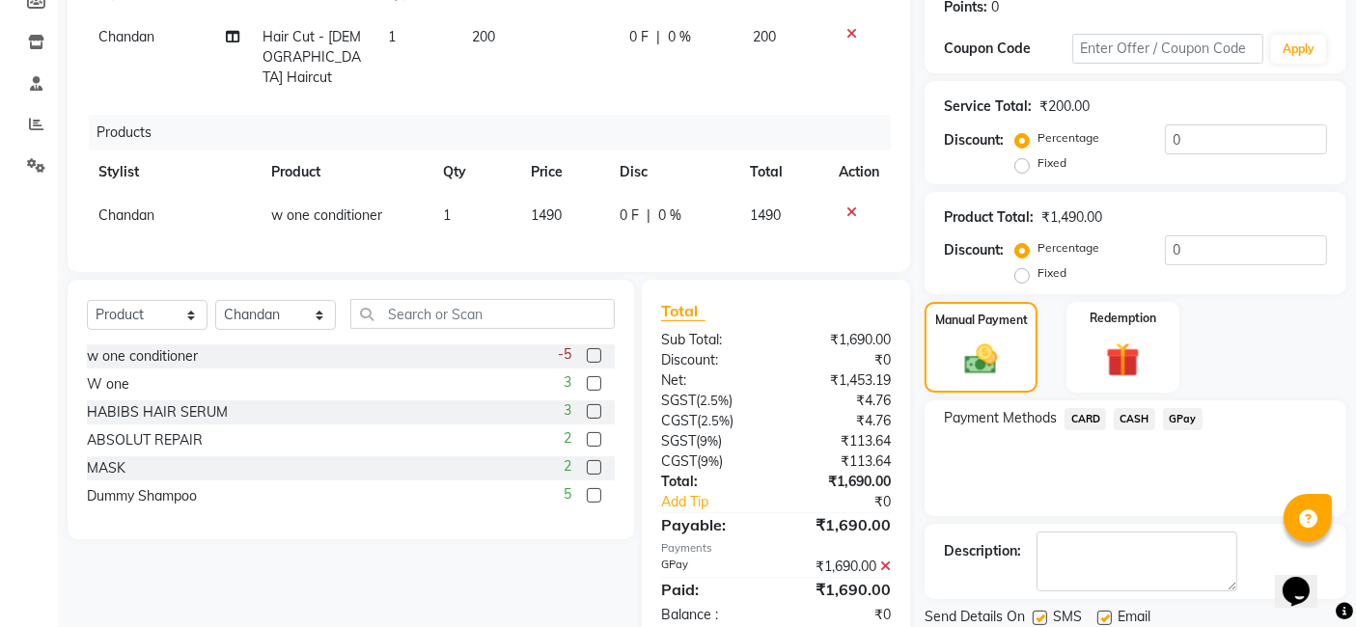
scroll to position [368, 0]
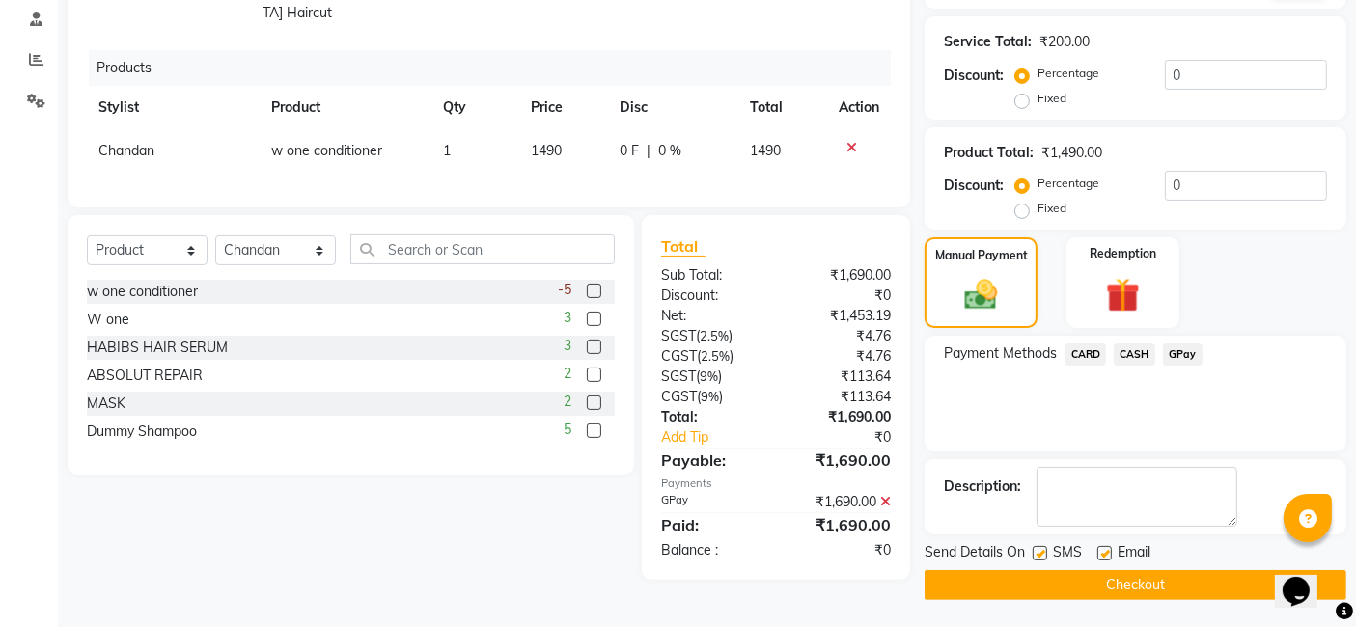
click at [1136, 581] on button "Checkout" at bounding box center [1136, 586] width 422 height 30
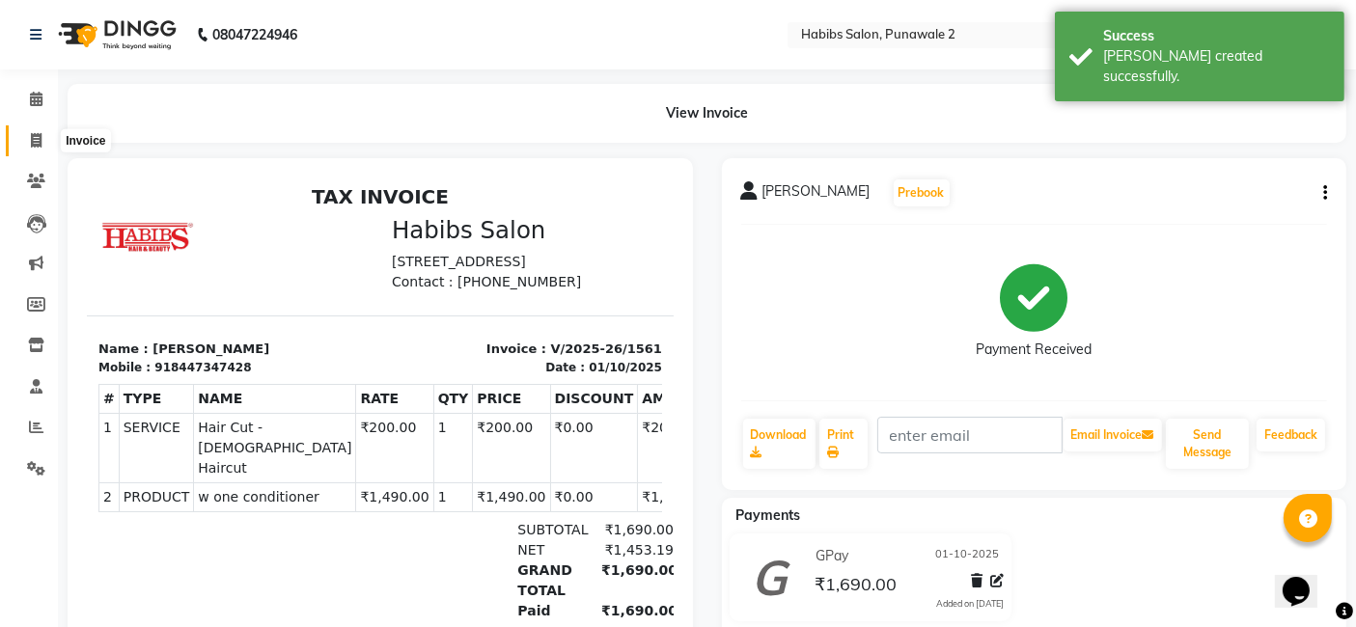
click at [34, 147] on icon at bounding box center [36, 140] width 11 height 14
select select "service"
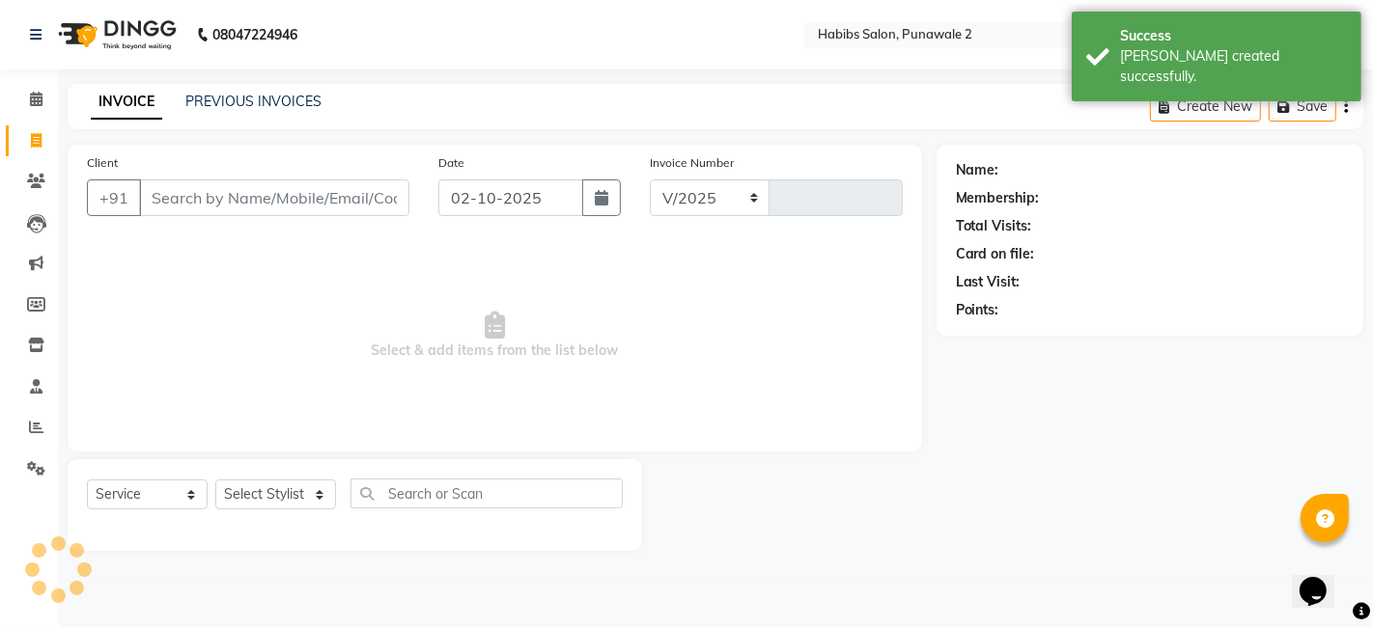
select select "8475"
type input "1562"
click at [498, 188] on input "02-10-2025" at bounding box center [510, 198] width 145 height 37
select select "10"
select select "2025"
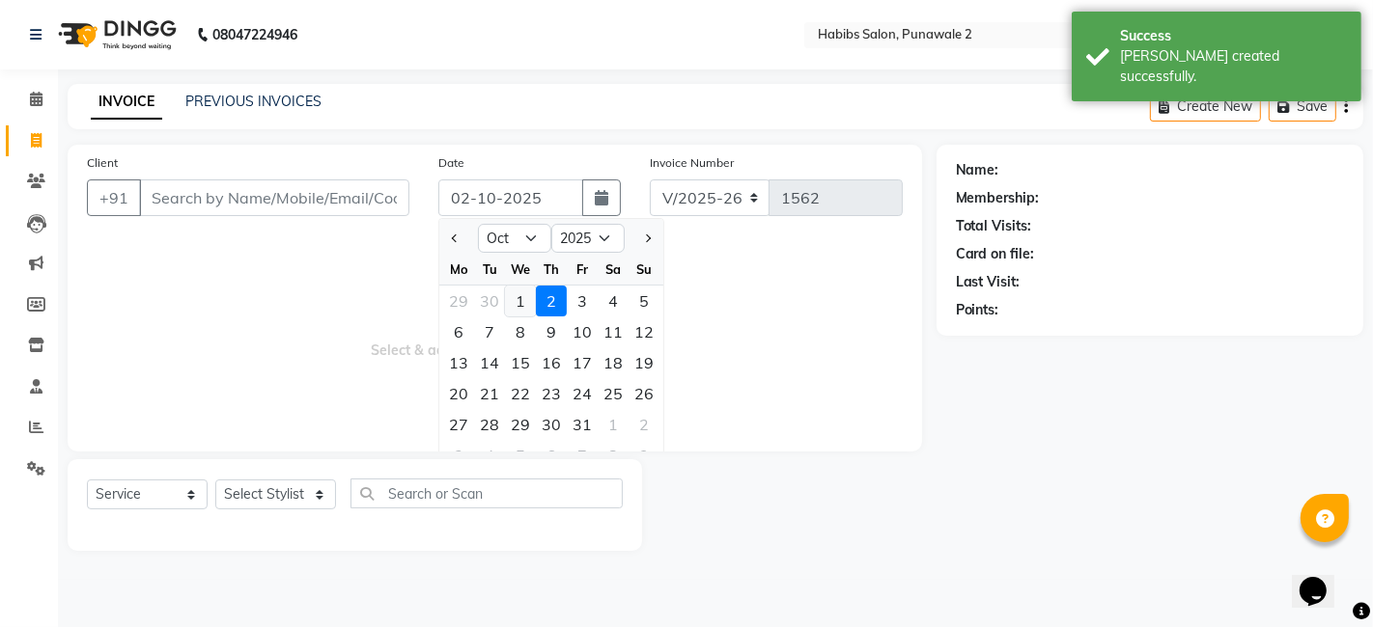
click at [521, 305] on div "1" at bounding box center [520, 301] width 31 height 31
type input "01-10-2025"
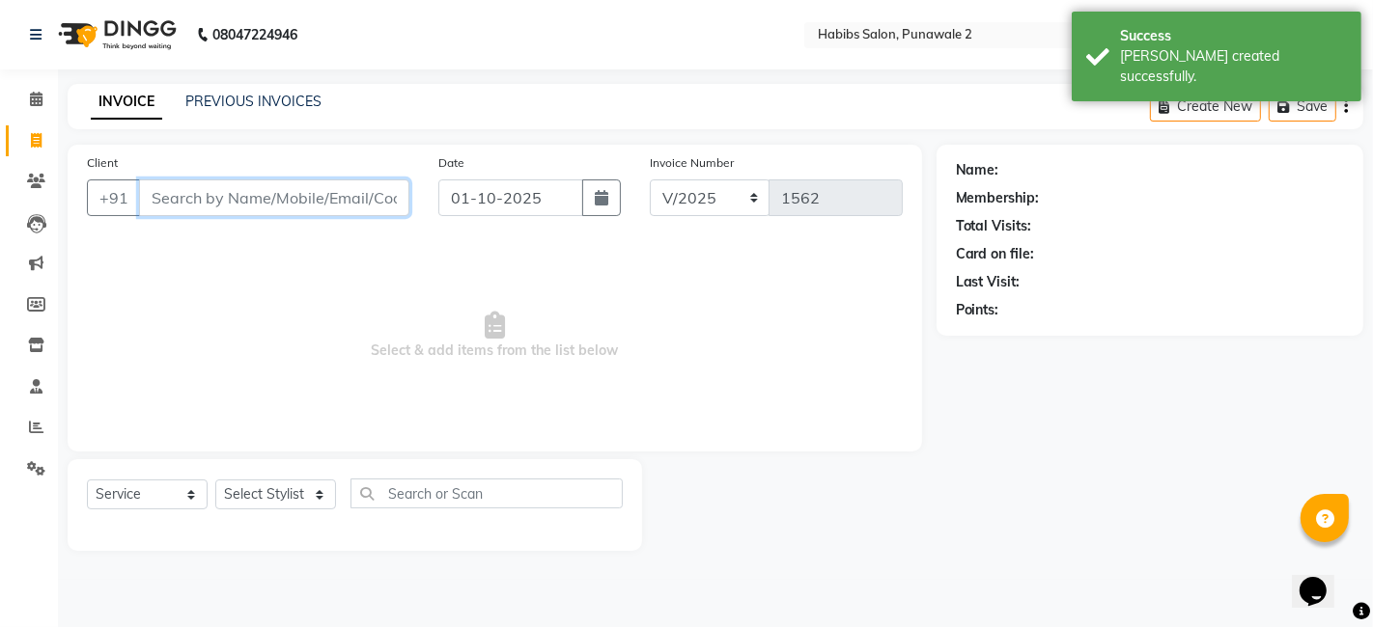
click at [351, 186] on input "Client" at bounding box center [274, 198] width 270 height 37
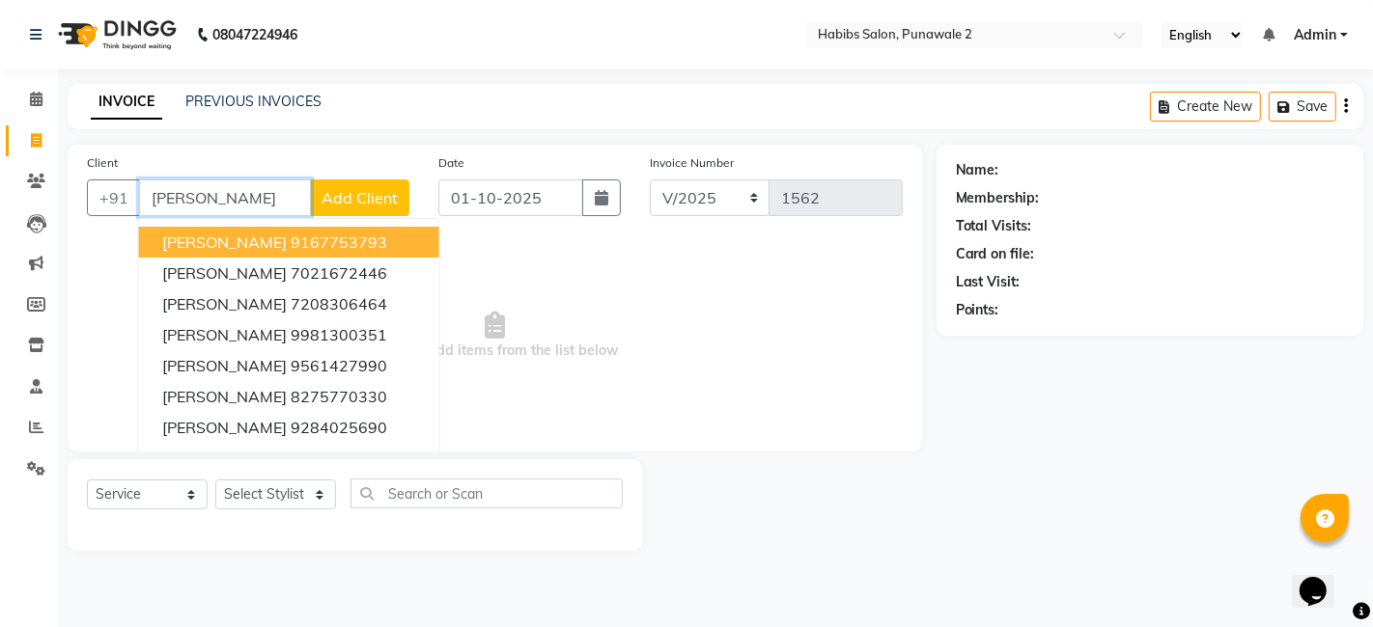
type input "[PERSON_NAME]"
click at [363, 211] on button "Add Client" at bounding box center [359, 198] width 99 height 37
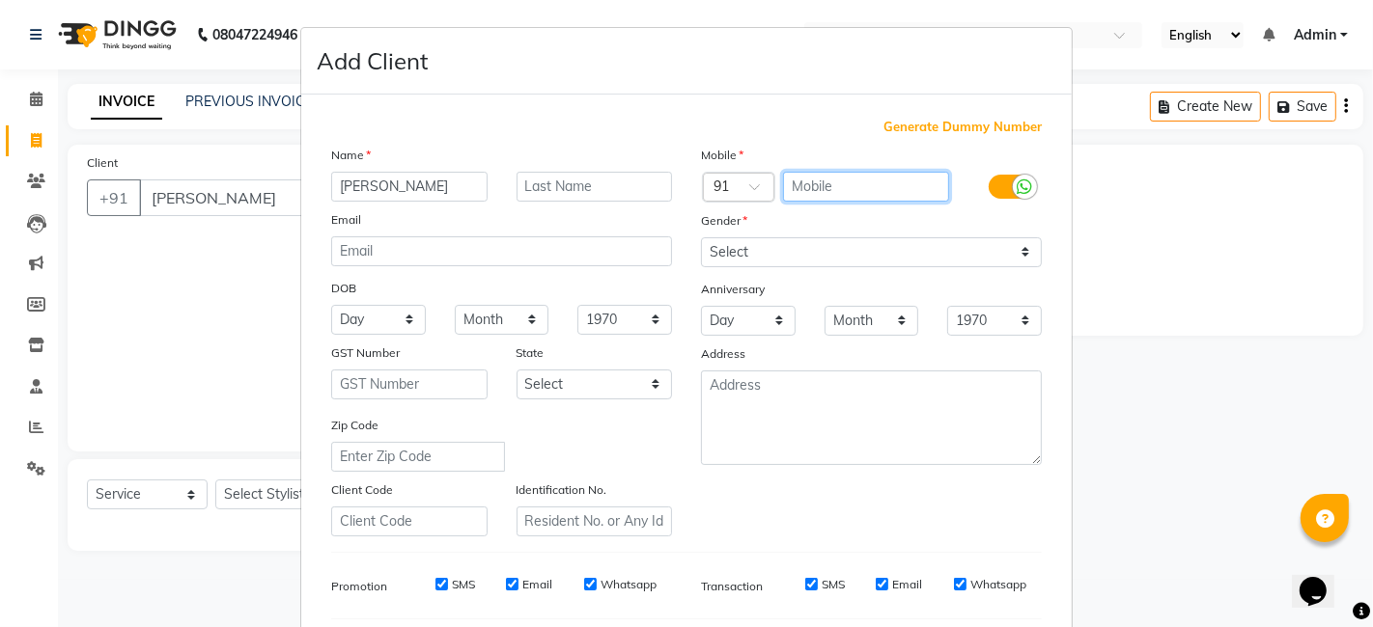
click at [854, 178] on input "text" at bounding box center [866, 187] width 167 height 30
type input "8208128184"
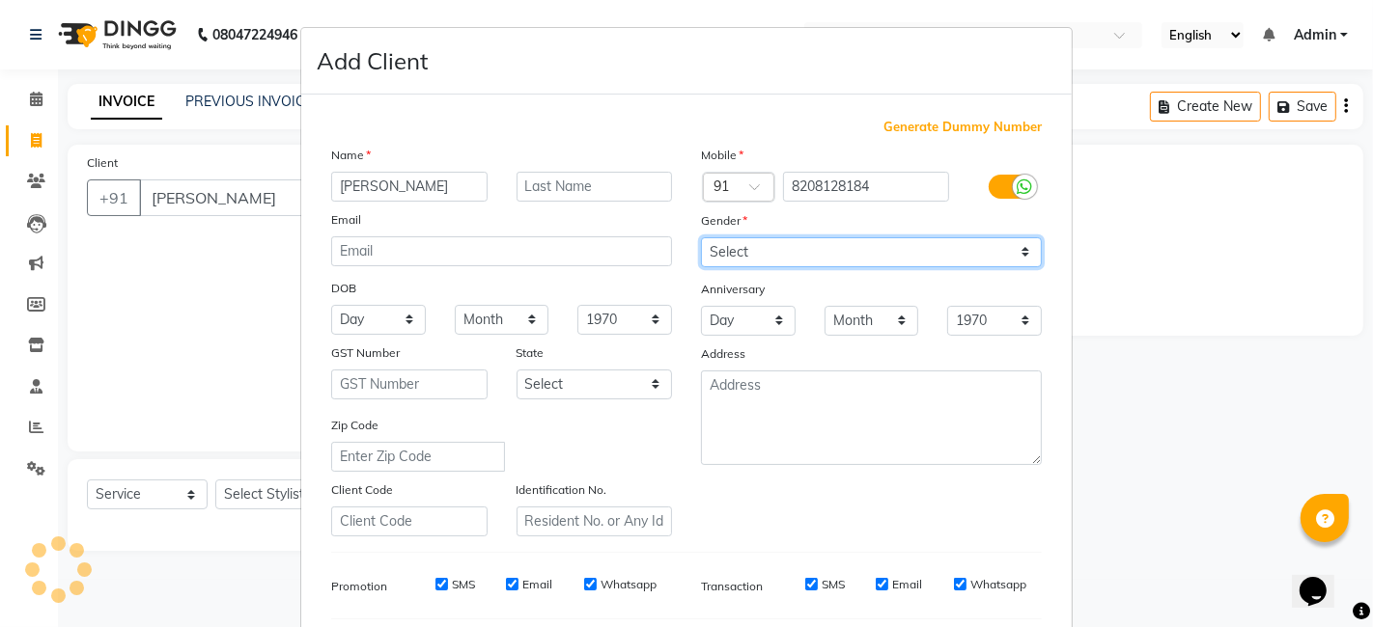
click at [783, 241] on select "Select [DEMOGRAPHIC_DATA] [DEMOGRAPHIC_DATA] Other Prefer Not To Say" at bounding box center [871, 252] width 341 height 30
select select "[DEMOGRAPHIC_DATA]"
click at [701, 237] on select "Select [DEMOGRAPHIC_DATA] [DEMOGRAPHIC_DATA] Other Prefer Not To Say" at bounding box center [871, 252] width 341 height 30
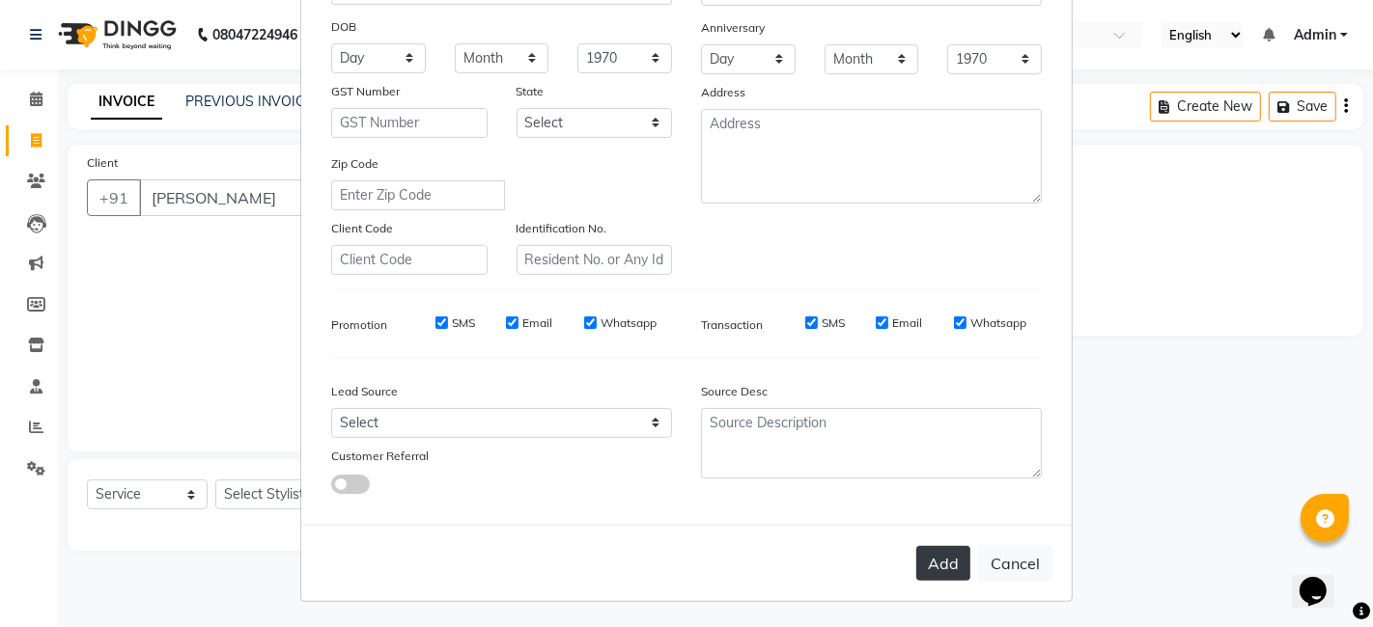
click at [933, 563] on button "Add" at bounding box center [943, 563] width 54 height 35
type input "8208128184"
select select
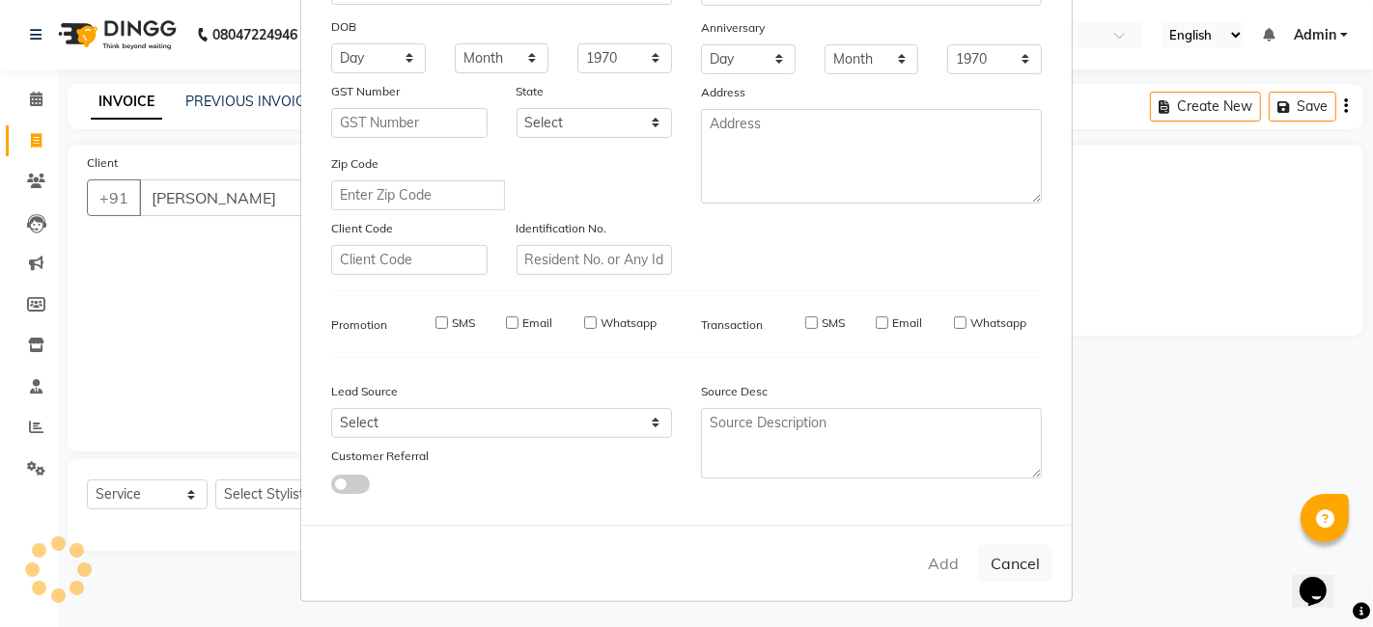
select select
checkbox input "false"
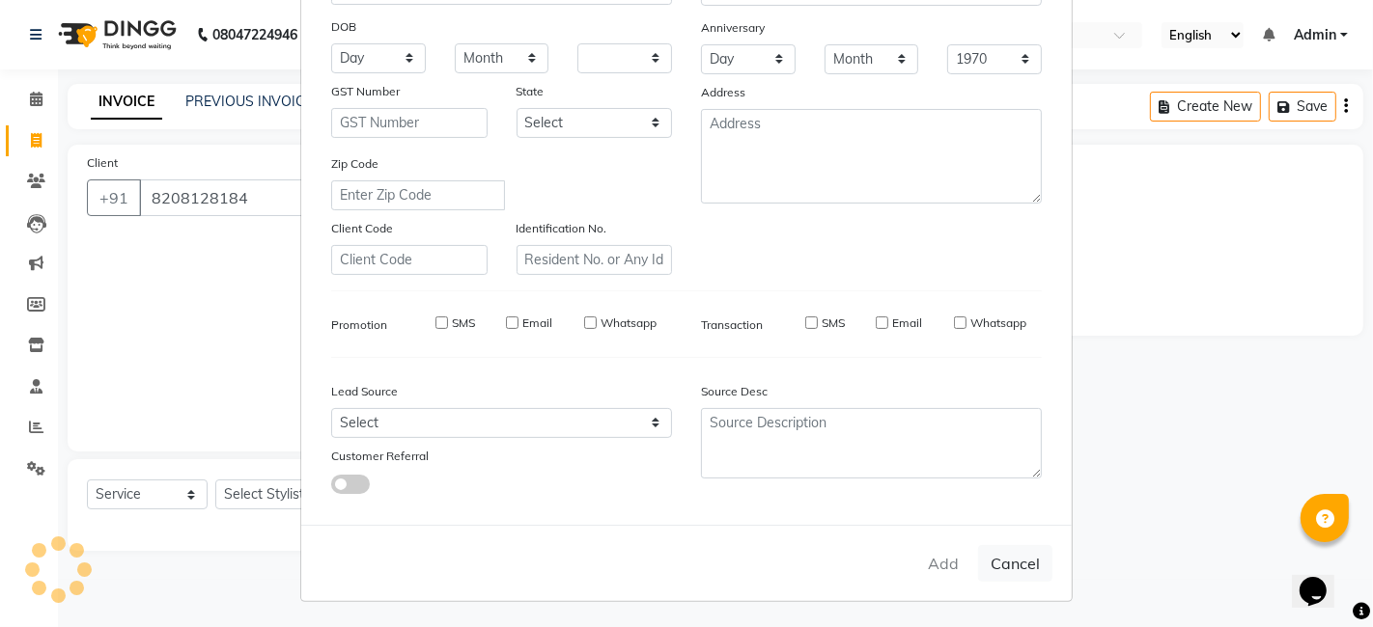
checkbox input "false"
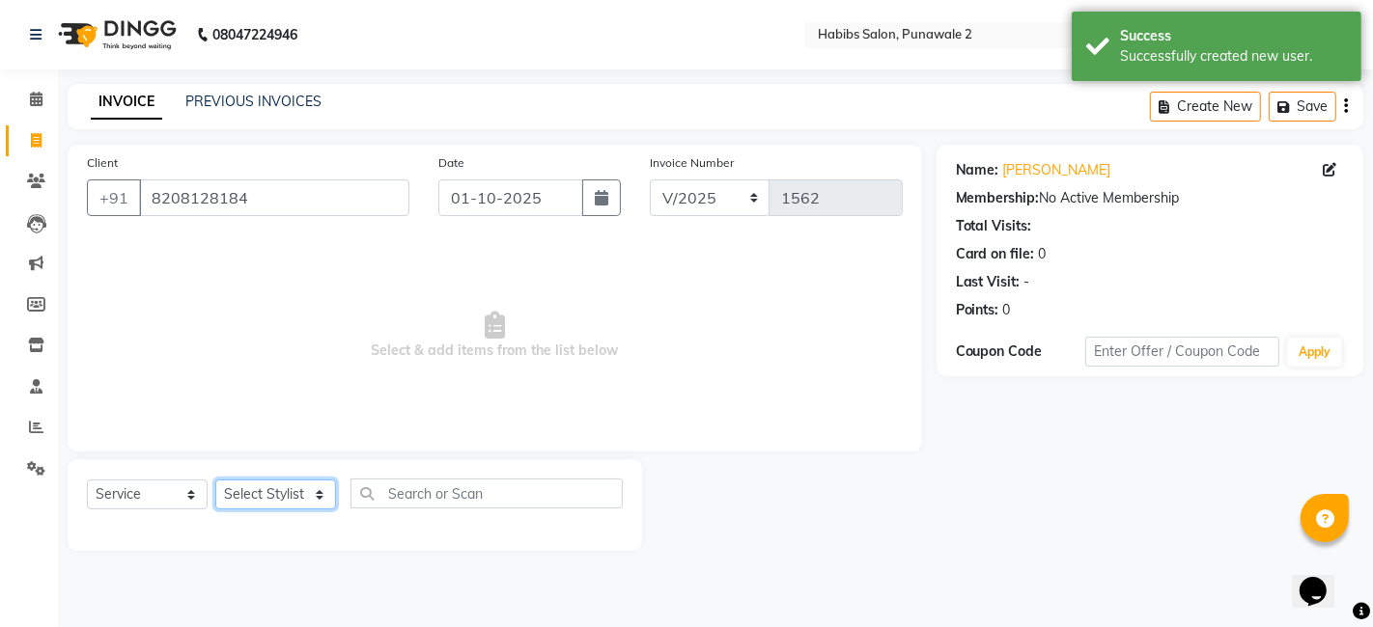
click at [281, 489] on select "Select Stylist Chandan Ganesh Gauri [PERSON_NAME] [PERSON_NAME] nikhil rohit [P…" at bounding box center [275, 495] width 121 height 30
select select "82973"
click at [215, 480] on select "Select Stylist Chandan Ganesh Gauri [PERSON_NAME] [PERSON_NAME] nikhil rohit [P…" at bounding box center [275, 495] width 121 height 30
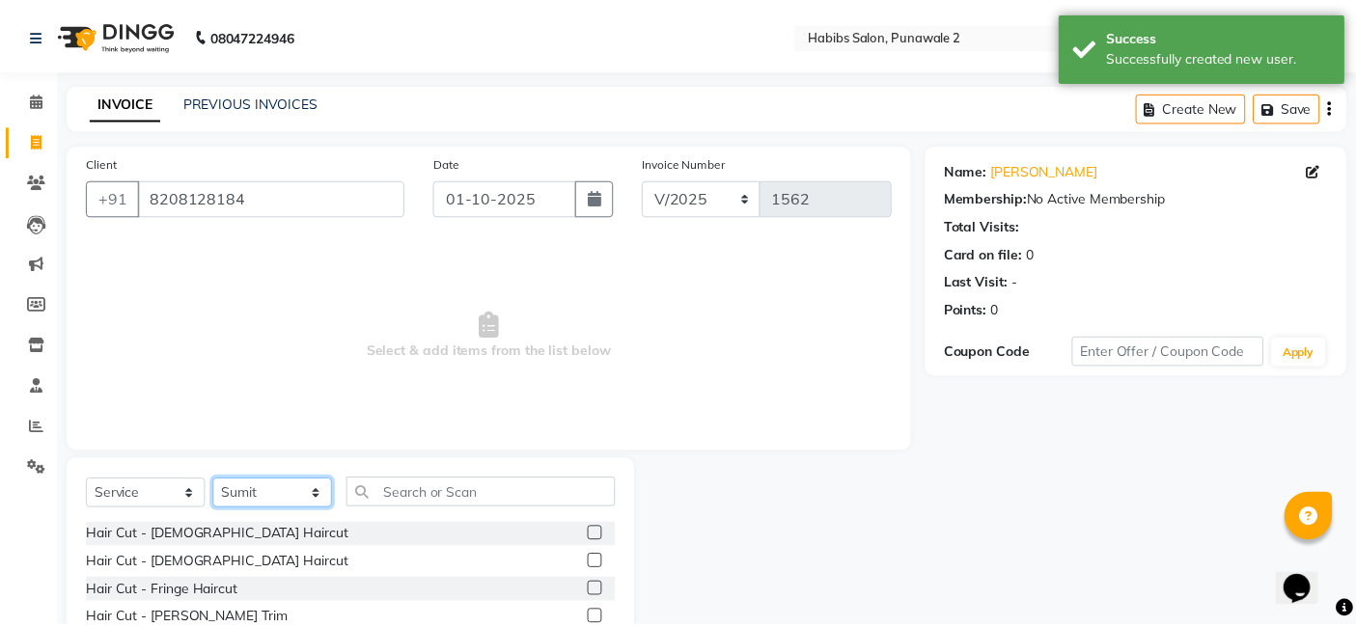
scroll to position [145, 0]
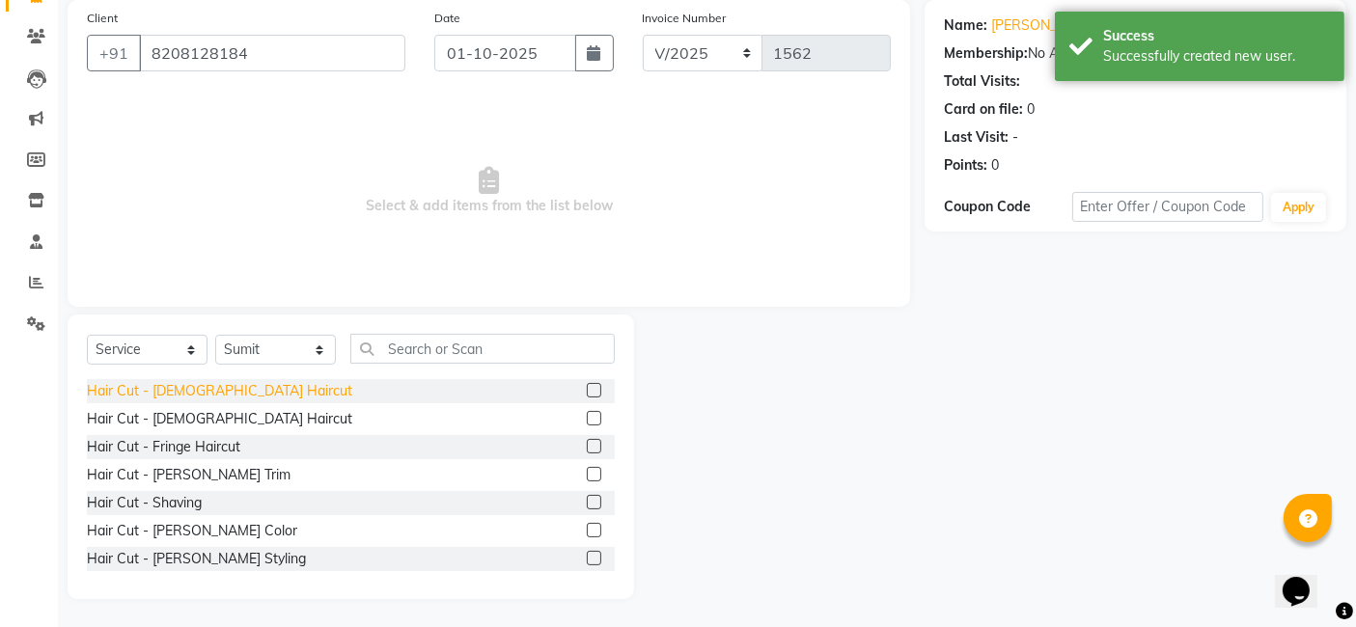
click at [199, 388] on div "Hair Cut - [DEMOGRAPHIC_DATA] Haircut" at bounding box center [219, 391] width 265 height 20
checkbox input "false"
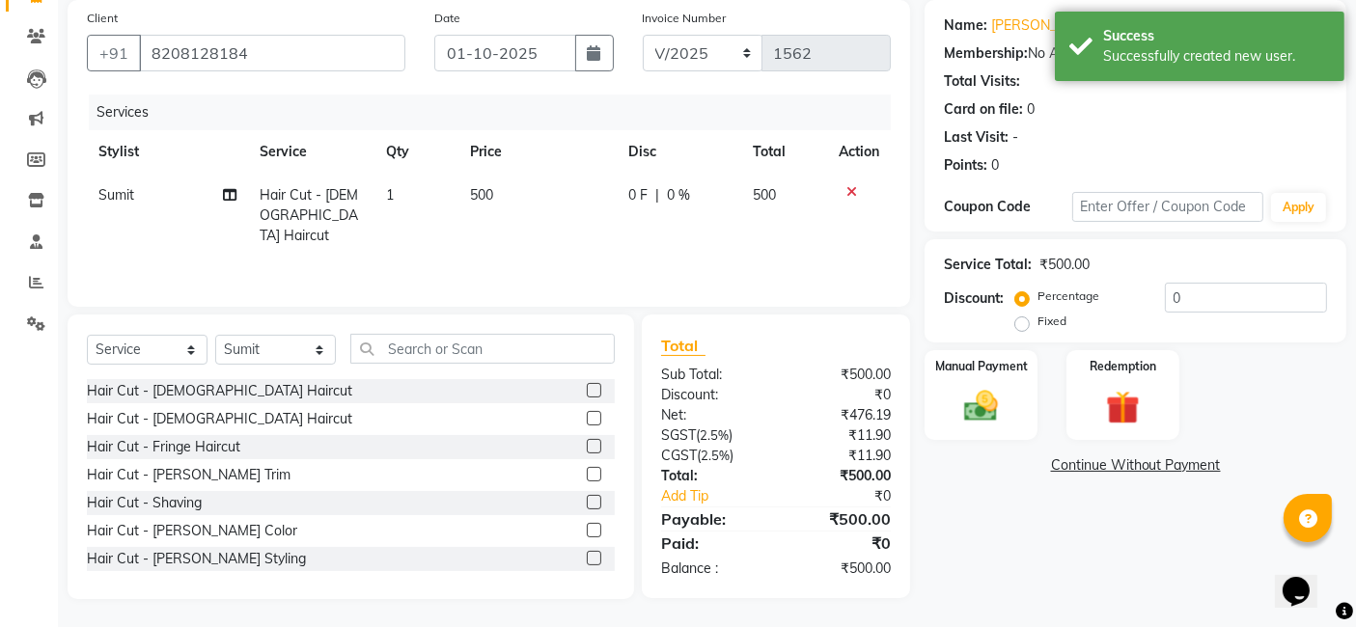
click at [509, 181] on td "500" at bounding box center [538, 216] width 158 height 84
select select "82973"
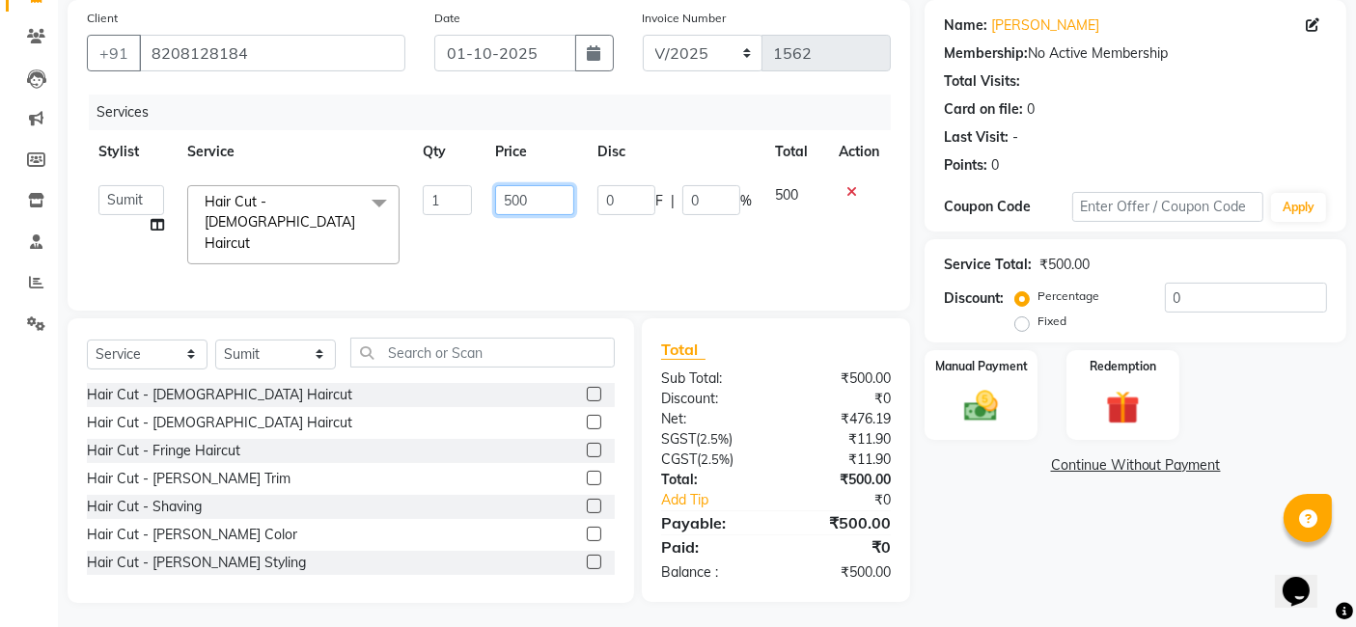
click at [541, 204] on input "500" at bounding box center [534, 200] width 79 height 30
type input "5"
type input "200"
click at [1006, 405] on img at bounding box center [982, 406] width 58 height 41
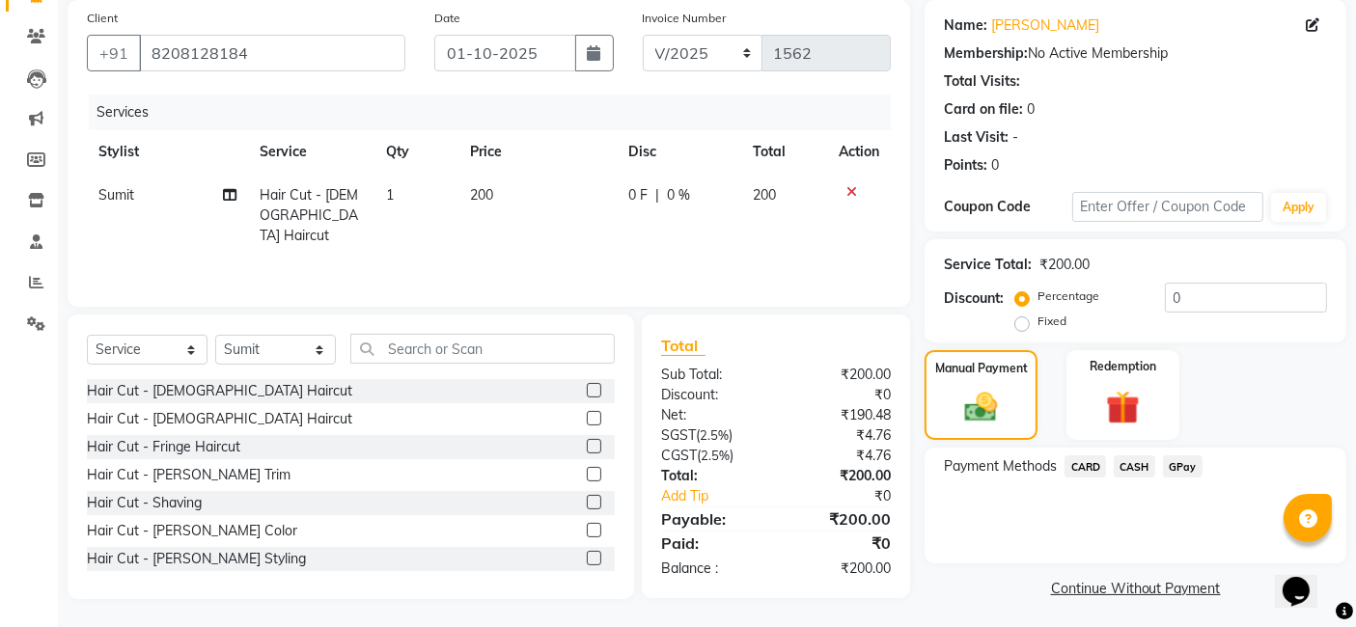
click at [1174, 458] on span "GPay" at bounding box center [1183, 467] width 40 height 22
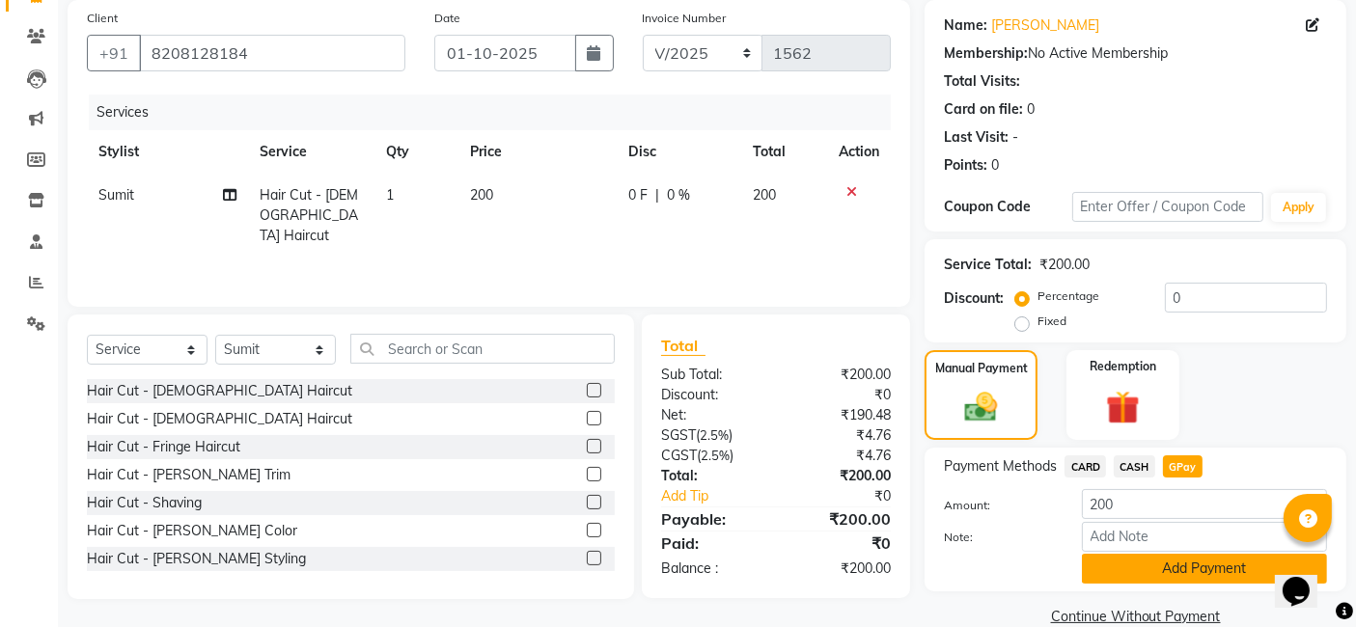
click at [1154, 571] on button "Add Payment" at bounding box center [1204, 569] width 245 height 30
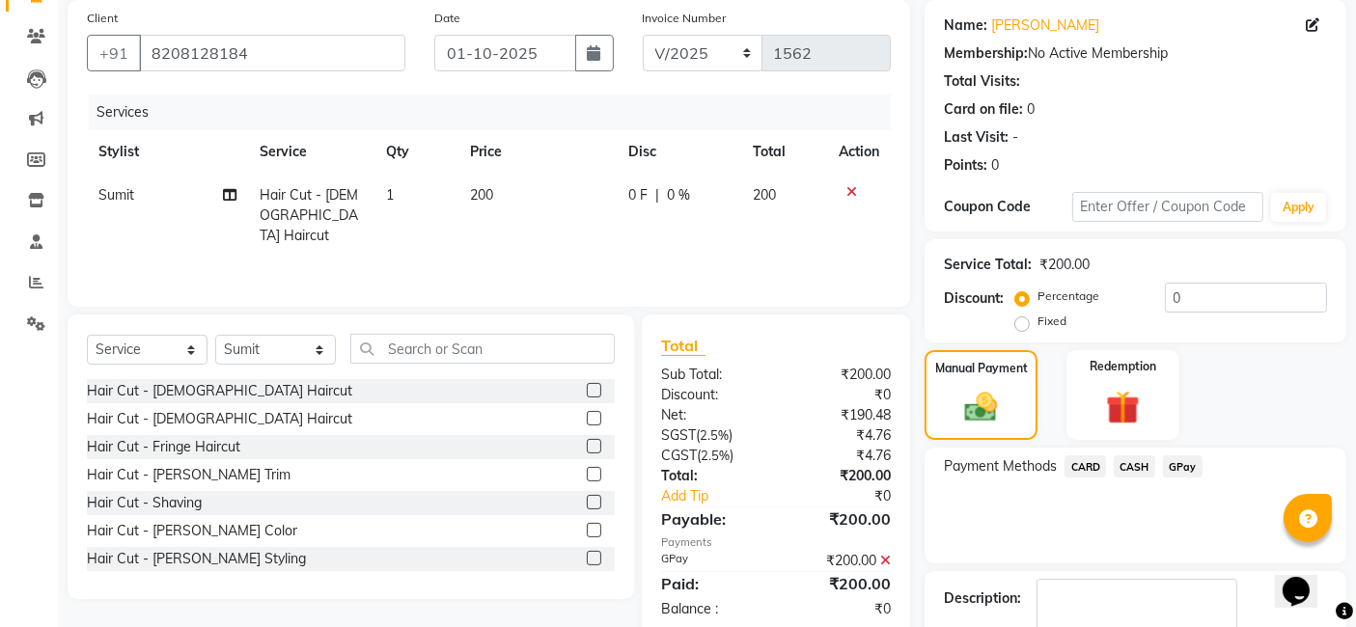
scroll to position [257, 0]
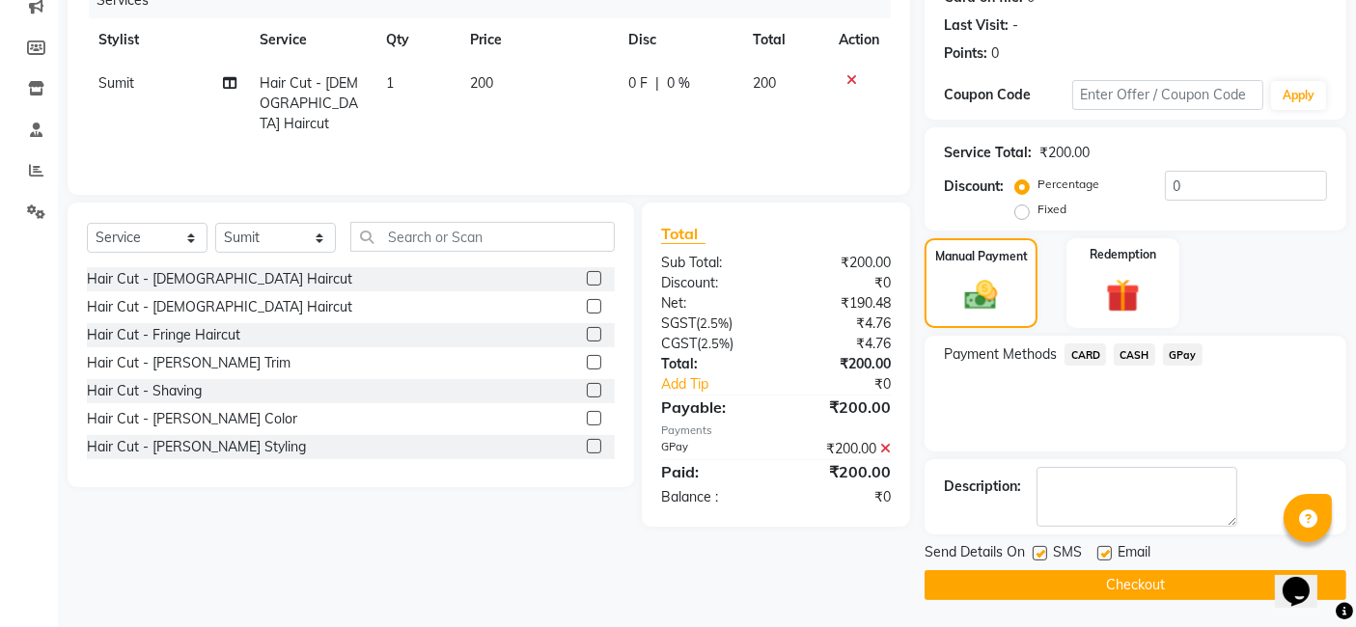
click at [1176, 574] on button "Checkout" at bounding box center [1136, 586] width 422 height 30
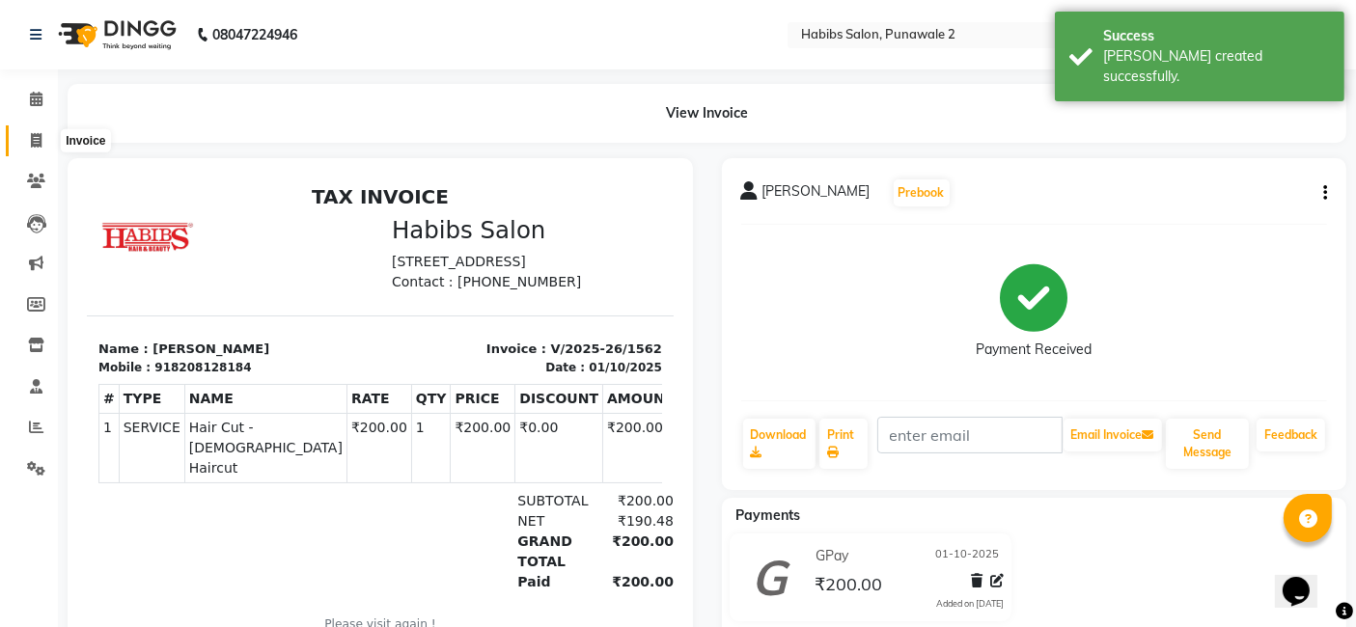
click at [37, 137] on icon at bounding box center [36, 140] width 11 height 14
select select "service"
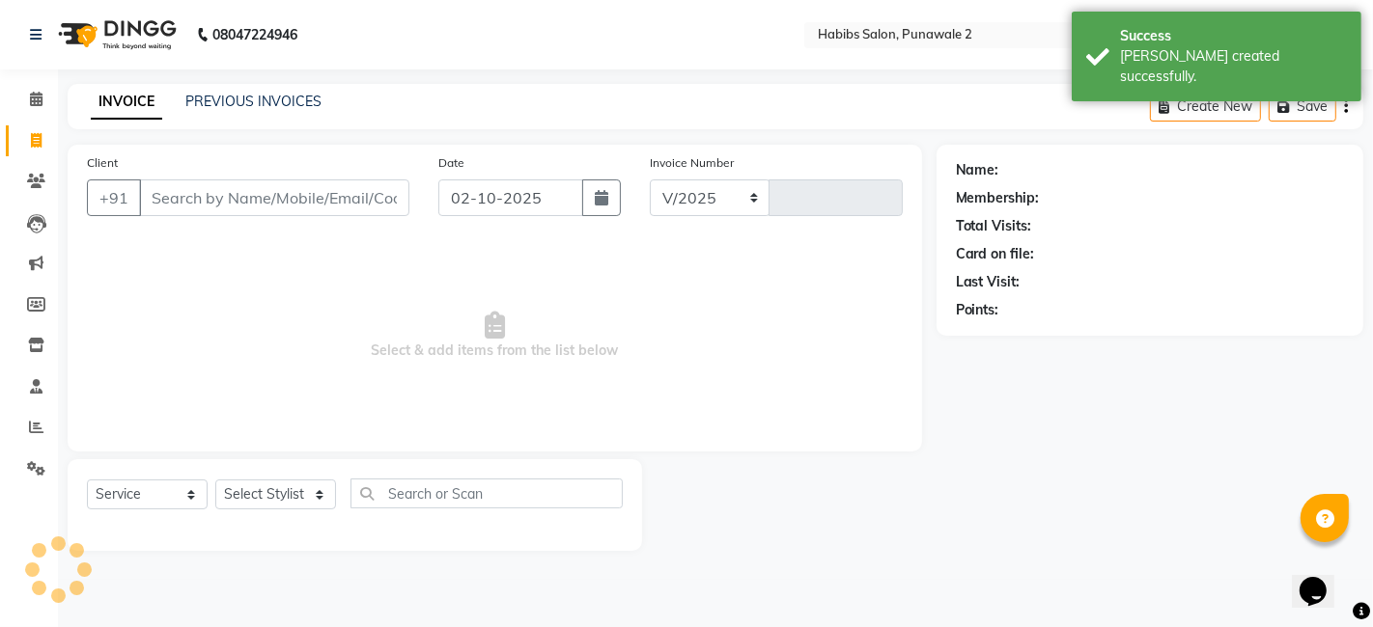
select select "8475"
type input "1563"
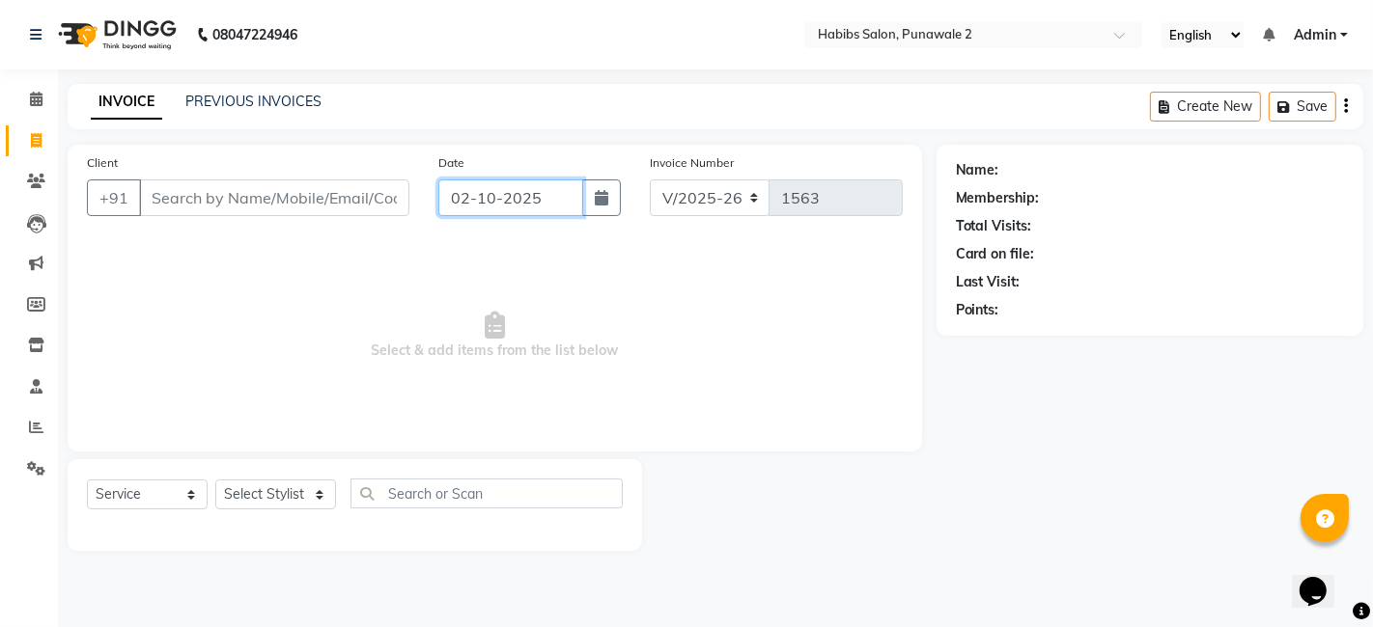
click at [471, 188] on input "02-10-2025" at bounding box center [510, 198] width 145 height 37
select select "10"
select select "2025"
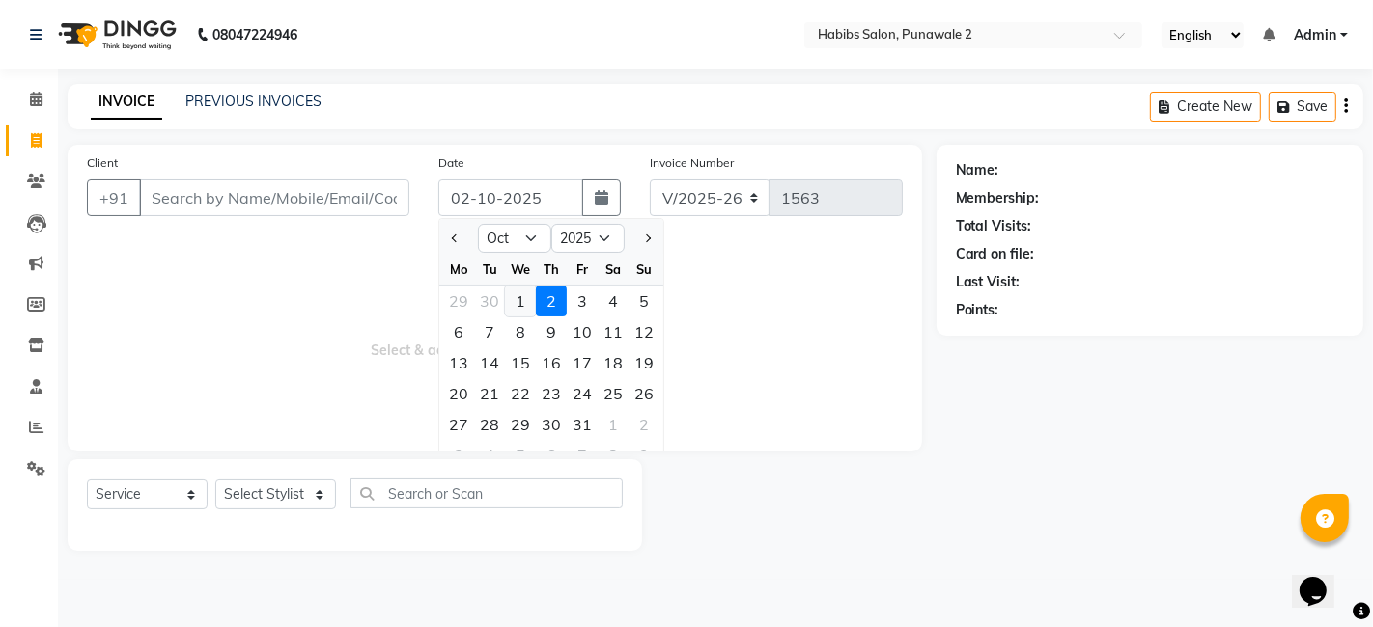
click at [523, 291] on div "1" at bounding box center [520, 301] width 31 height 31
type input "01-10-2025"
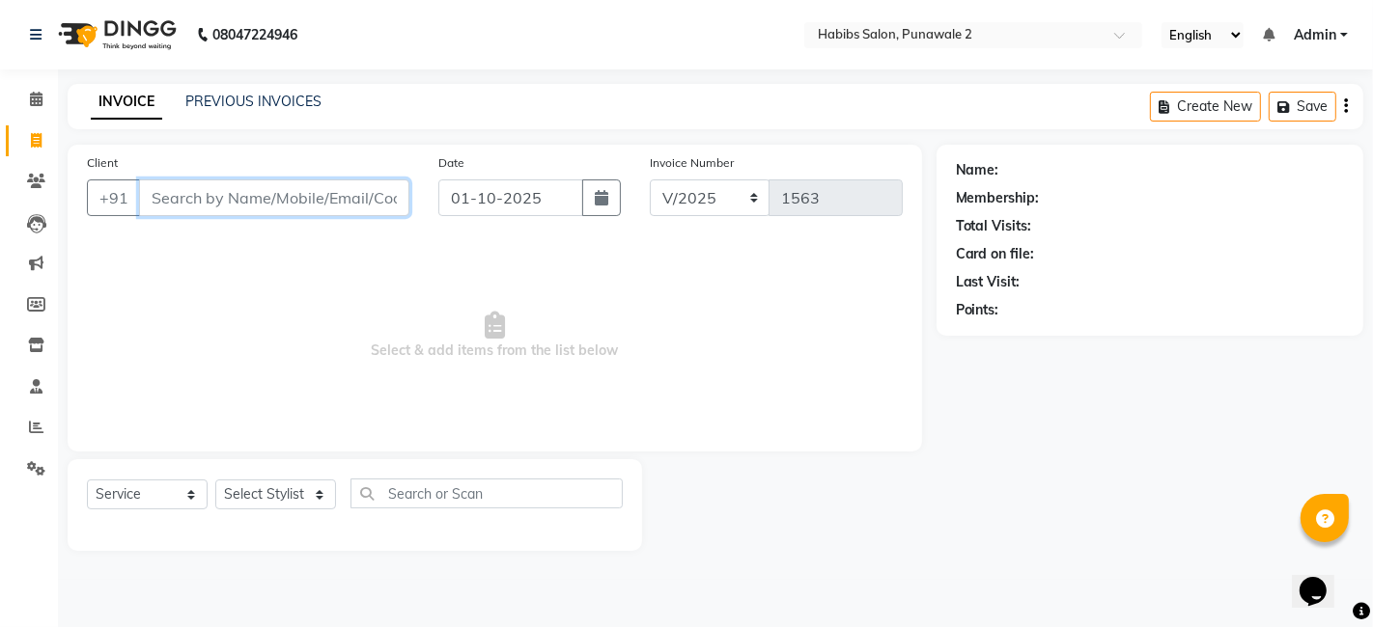
click at [351, 190] on input "Client" at bounding box center [274, 198] width 270 height 37
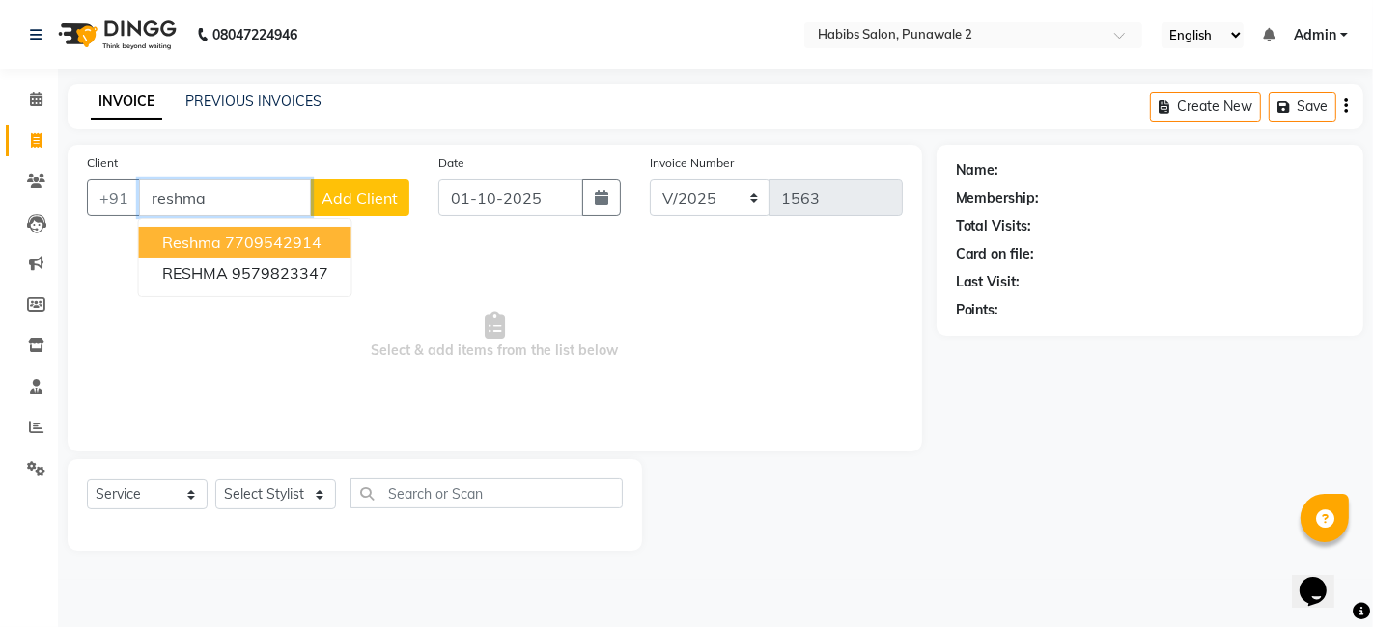
click at [302, 241] on ngb-highlight "7709542914" at bounding box center [273, 242] width 97 height 19
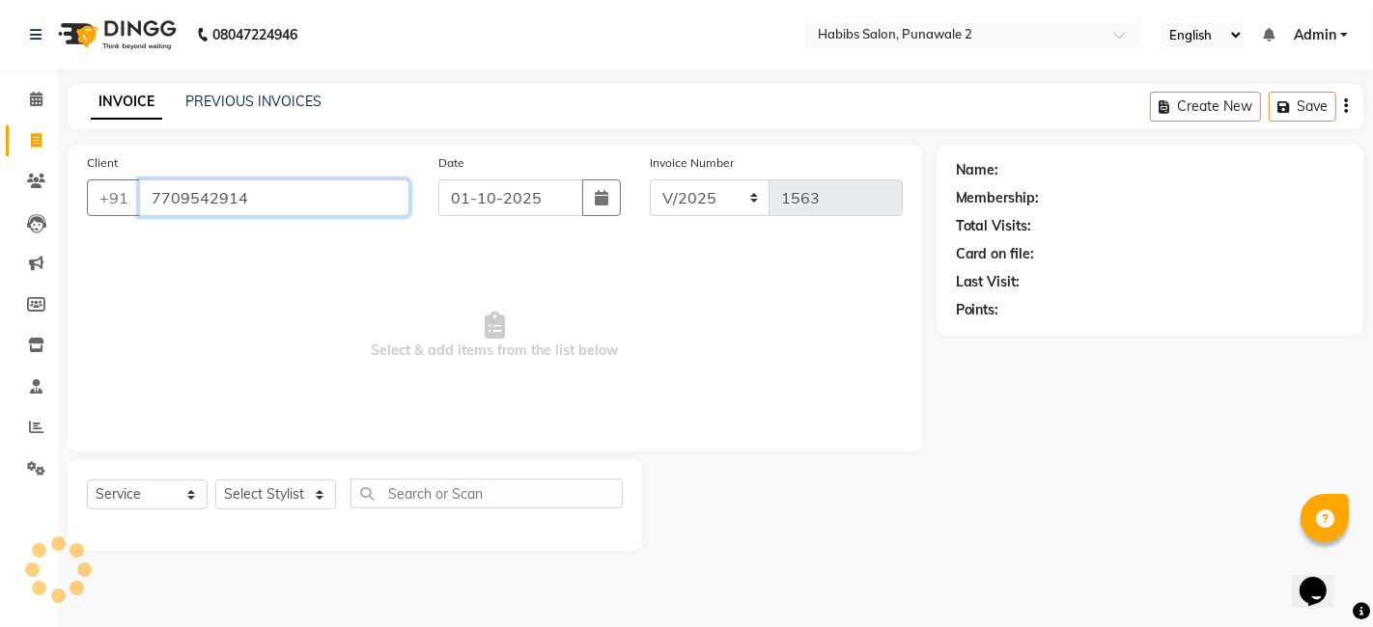
type input "7709542914"
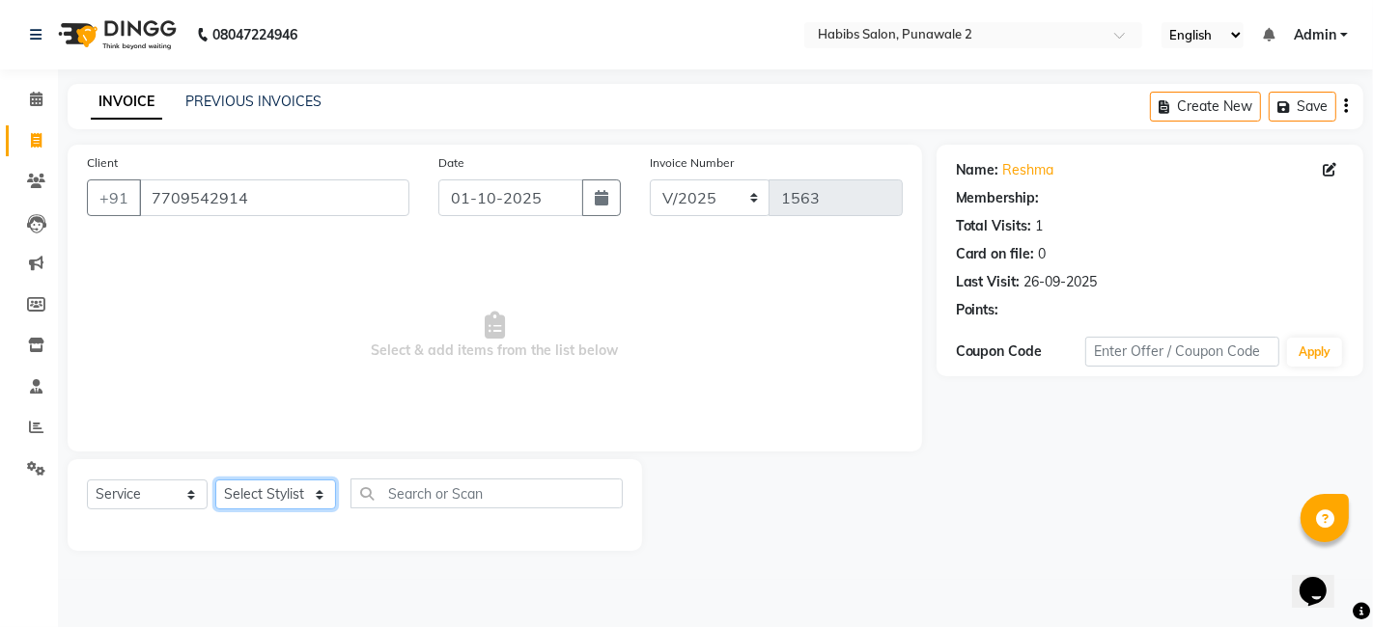
select select "1: Object"
click at [273, 488] on select "Select Stylist Chandan Ganesh Gauri [PERSON_NAME] [PERSON_NAME] nikhil rohit [P…" at bounding box center [275, 495] width 121 height 30
select select "82976"
click at [215, 480] on select "Select Stylist Chandan Ganesh Gauri [PERSON_NAME] [PERSON_NAME] nikhil rohit [P…" at bounding box center [275, 495] width 121 height 30
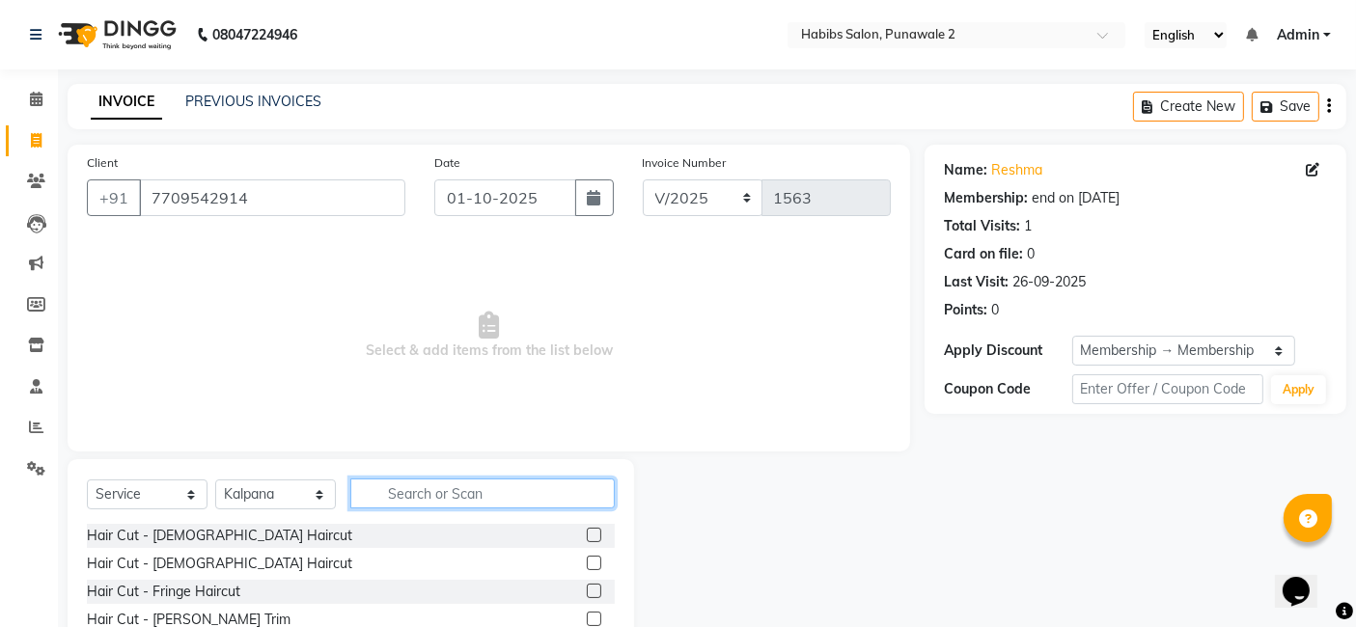
click at [453, 484] on input "text" at bounding box center [482, 494] width 265 height 30
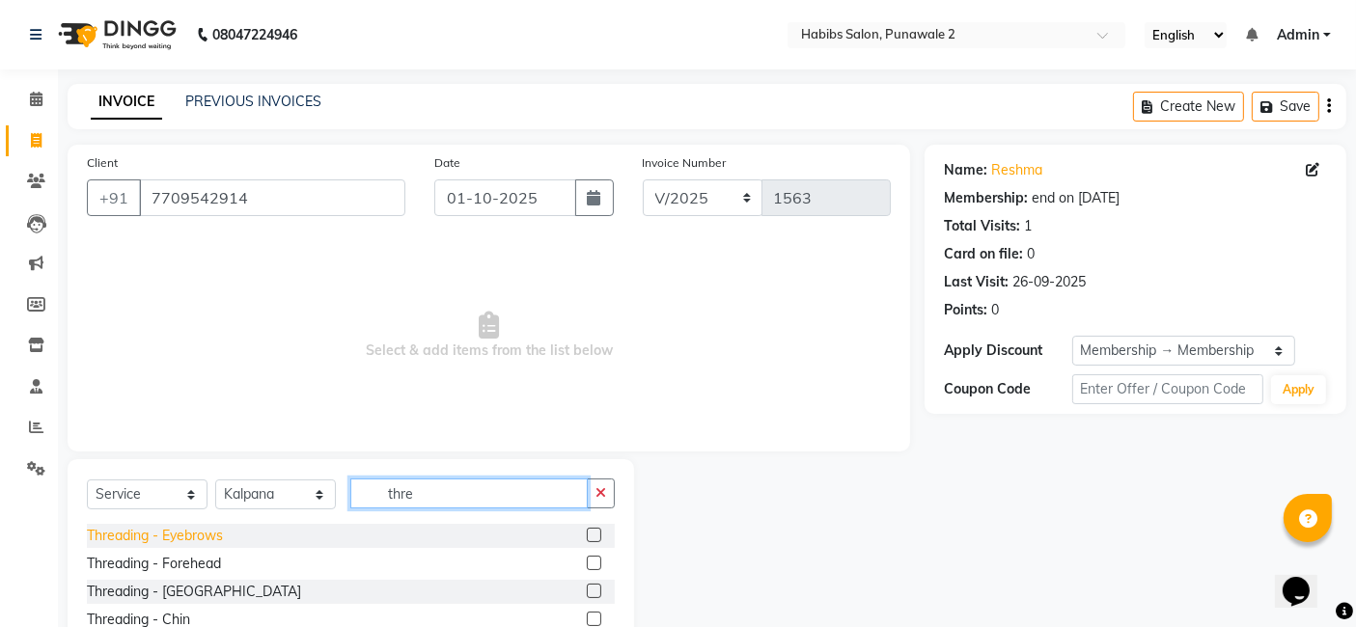
type input "thre"
click at [209, 540] on div "Threading - Eyebrows" at bounding box center [155, 536] width 136 height 20
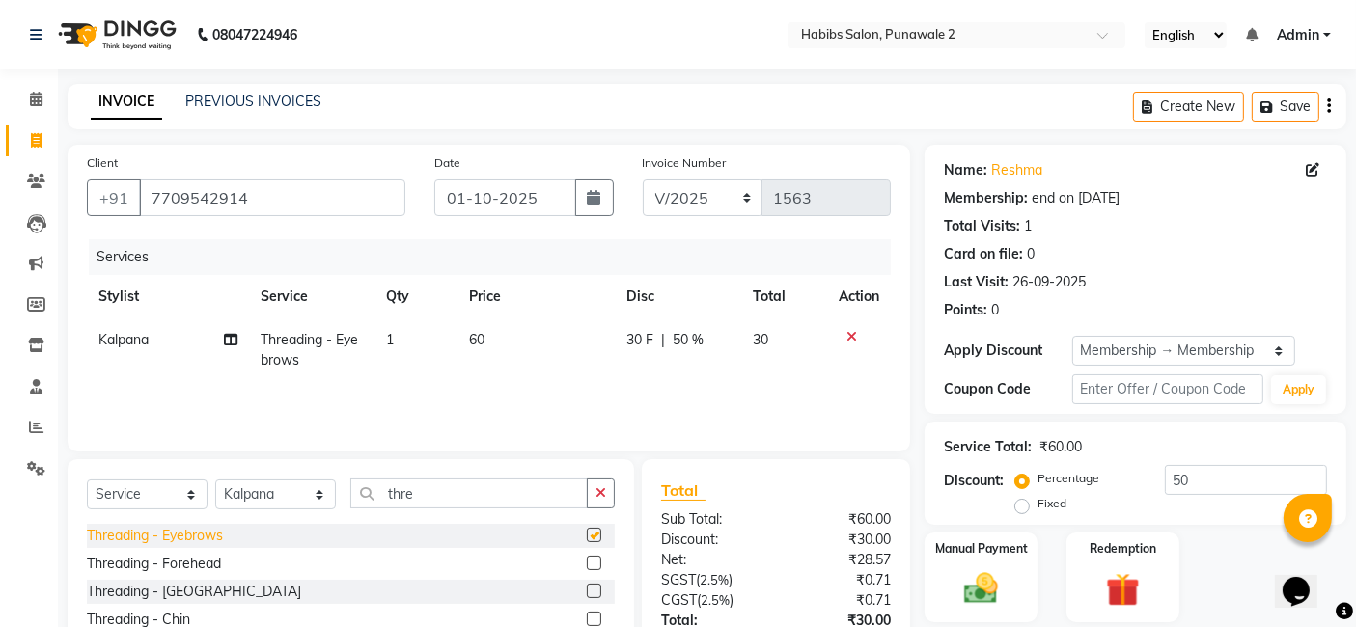
checkbox input "false"
click at [205, 597] on div "Threading - [GEOGRAPHIC_DATA]" at bounding box center [194, 592] width 214 height 20
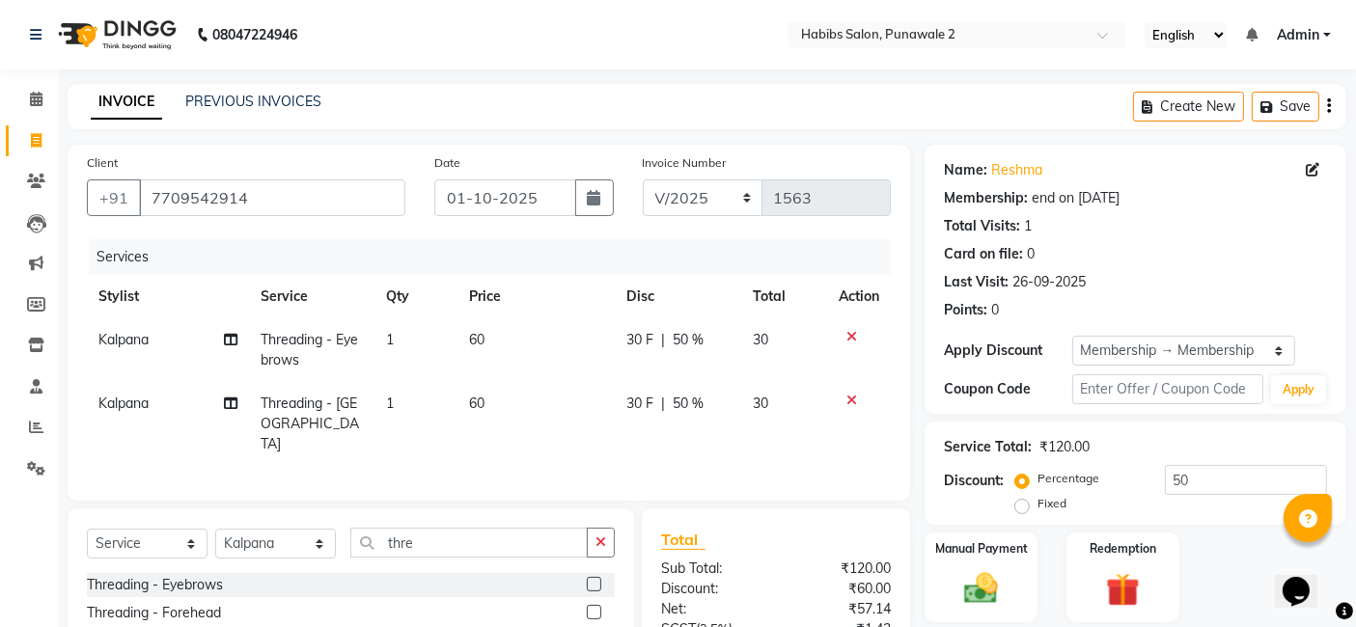
checkbox input "false"
click at [989, 582] on img at bounding box center [982, 589] width 58 height 41
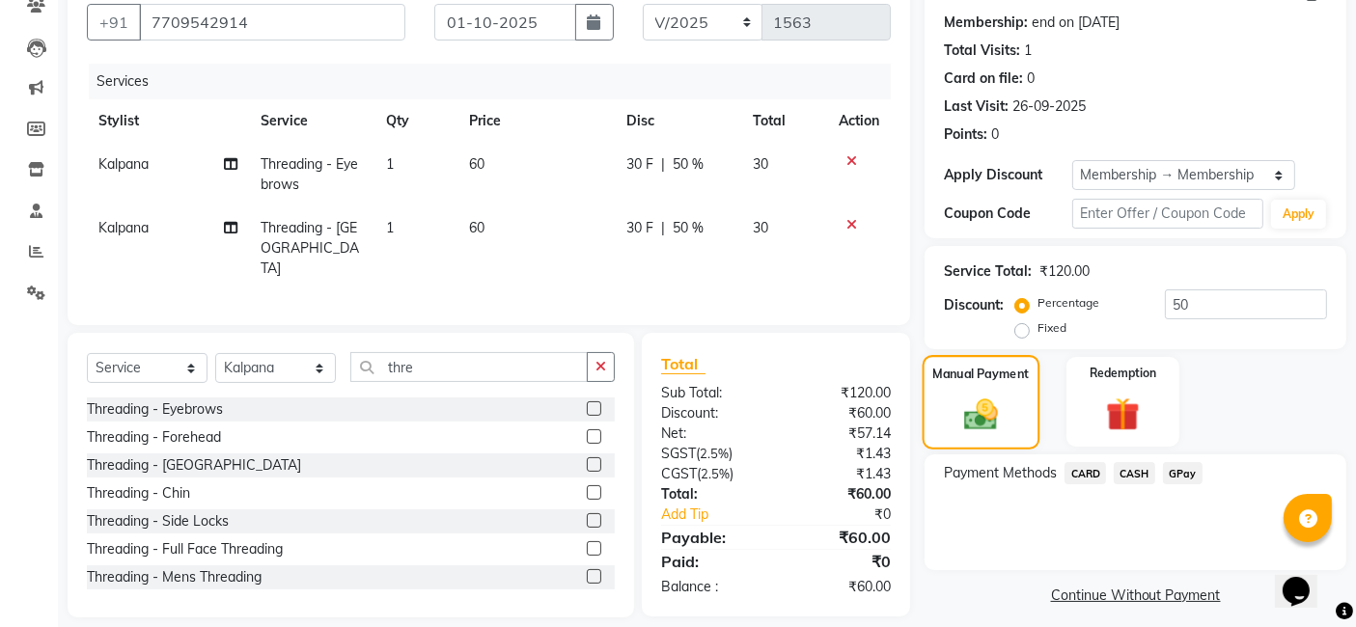
scroll to position [190, 0]
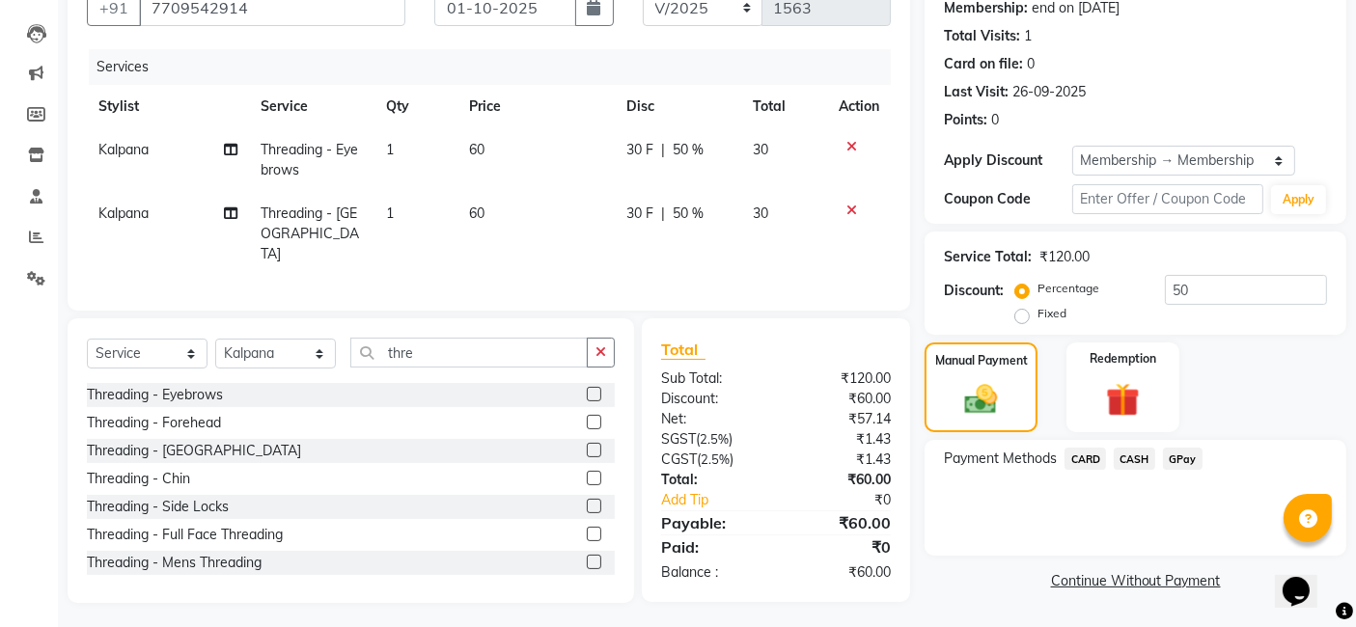
click at [767, 141] on span "30" at bounding box center [760, 149] width 15 height 17
select select "82976"
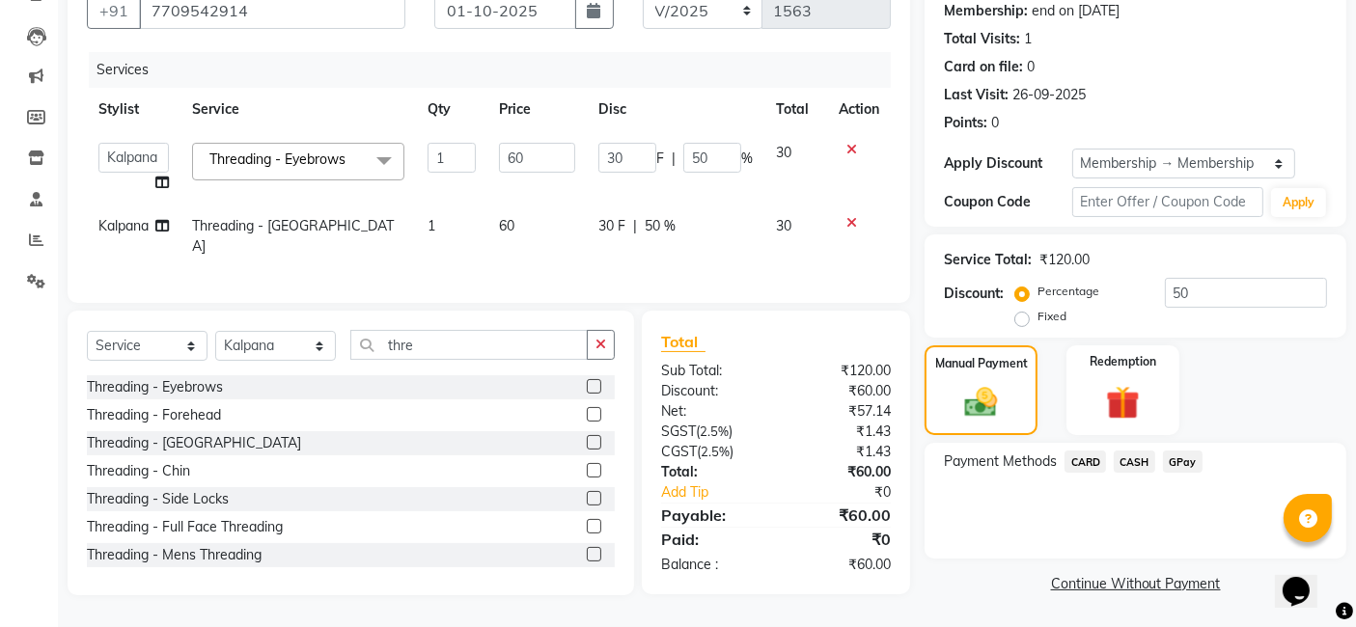
scroll to position [186, 0]
click at [802, 155] on td "30" at bounding box center [796, 168] width 63 height 73
click at [641, 161] on input "30" at bounding box center [628, 159] width 58 height 30
type input "3"
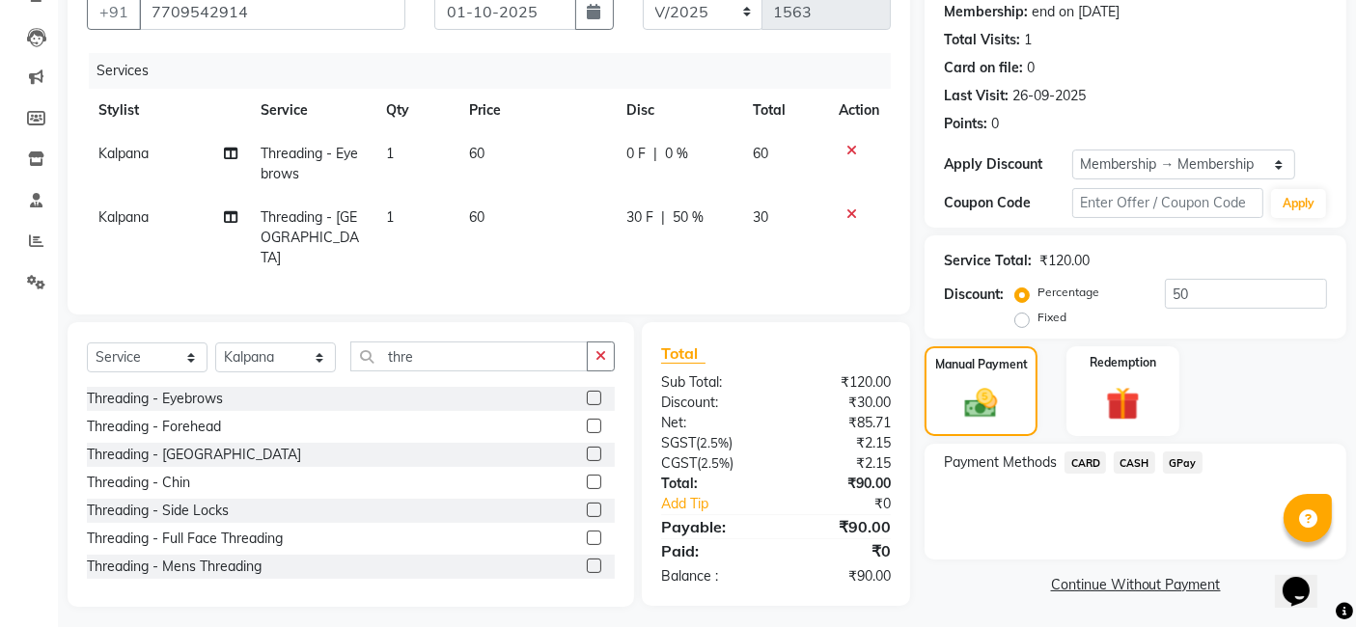
click at [612, 248] on div "Services Stylist Service Qty Price Disc Total Action Kalpana Threading - Eyebro…" at bounding box center [489, 174] width 804 height 242
click at [656, 216] on div "30 F | 50 %" at bounding box center [678, 218] width 103 height 20
select select "82976"
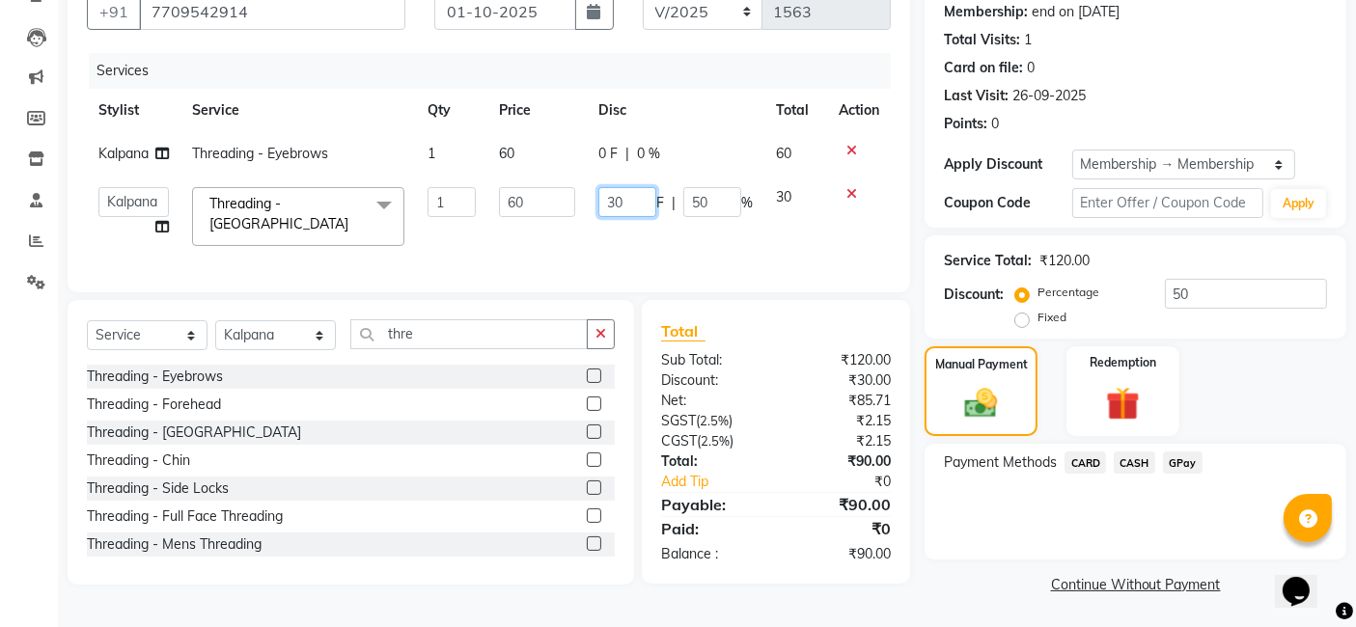
click at [627, 198] on input "30" at bounding box center [628, 202] width 58 height 30
type input "3"
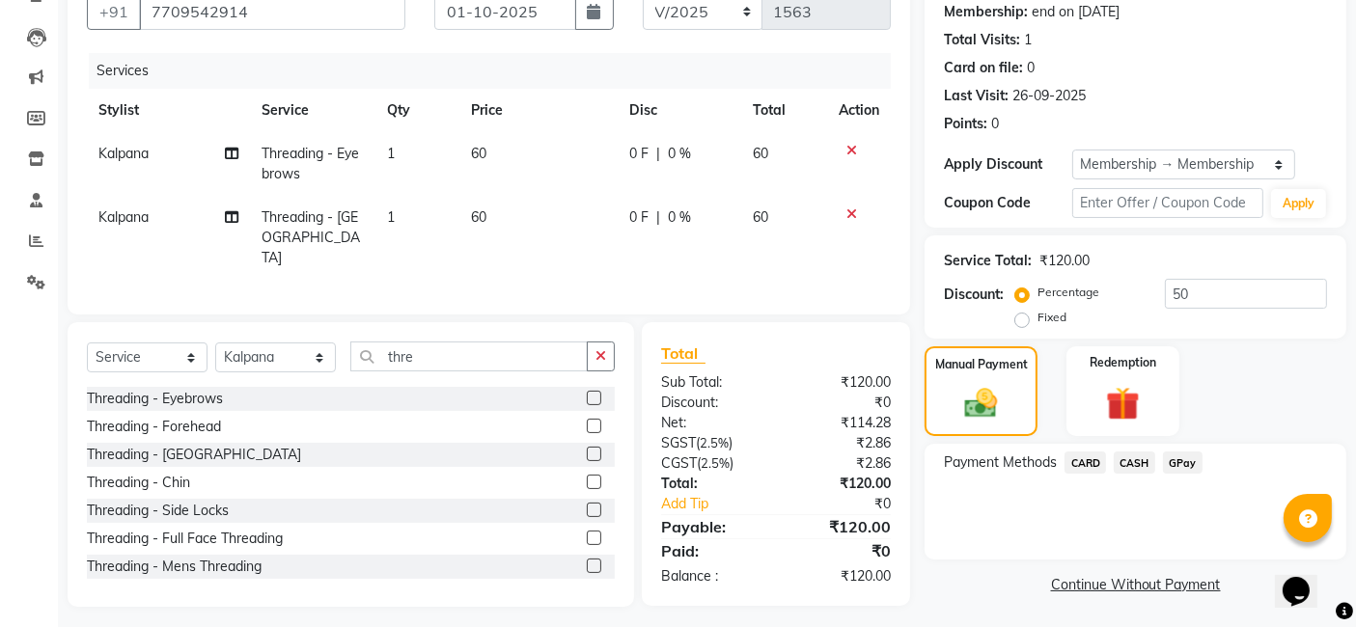
click at [934, 250] on div "Service Total: ₹120.00 Discount: Percentage Fixed 50" at bounding box center [1136, 287] width 422 height 103
click at [1176, 459] on span "GPay" at bounding box center [1183, 463] width 40 height 22
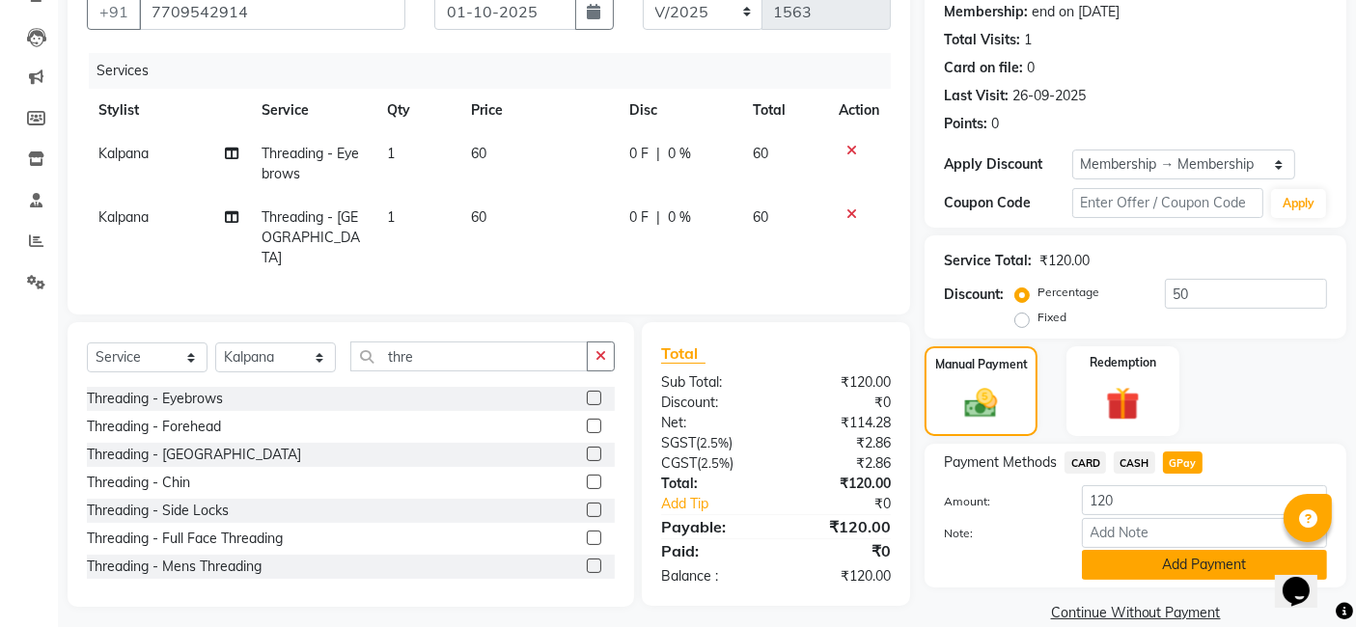
click at [1158, 564] on button "Add Payment" at bounding box center [1204, 565] width 245 height 30
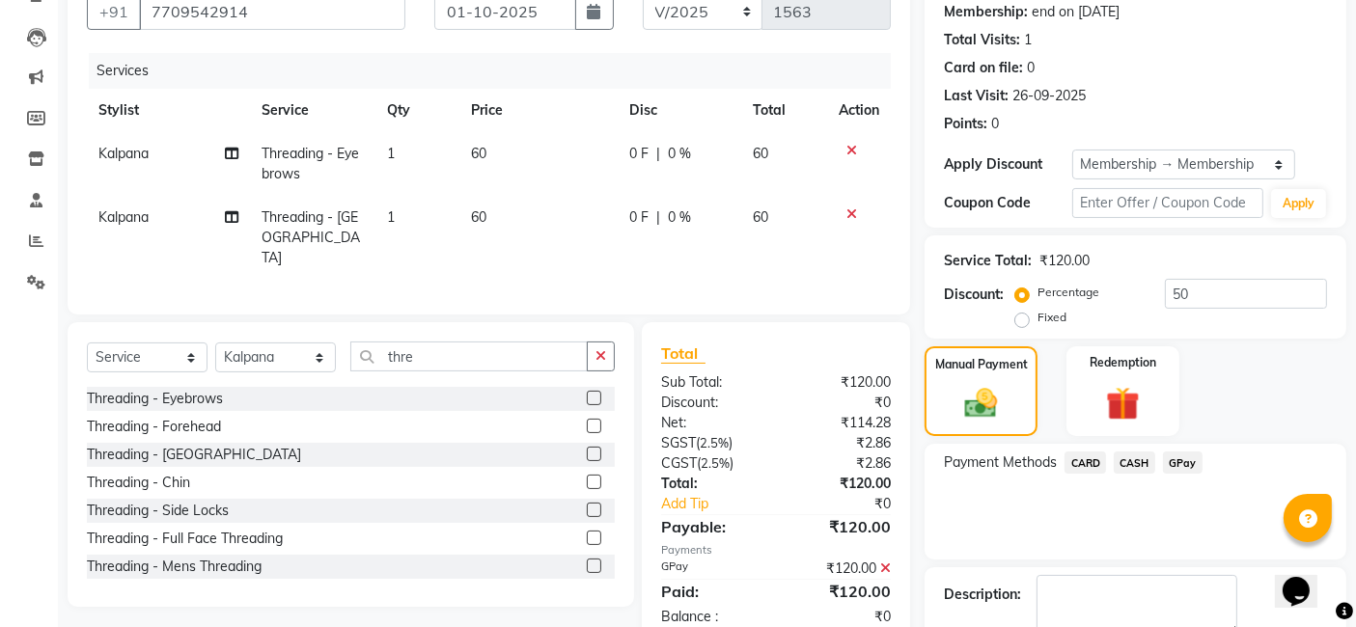
scroll to position [325, 0]
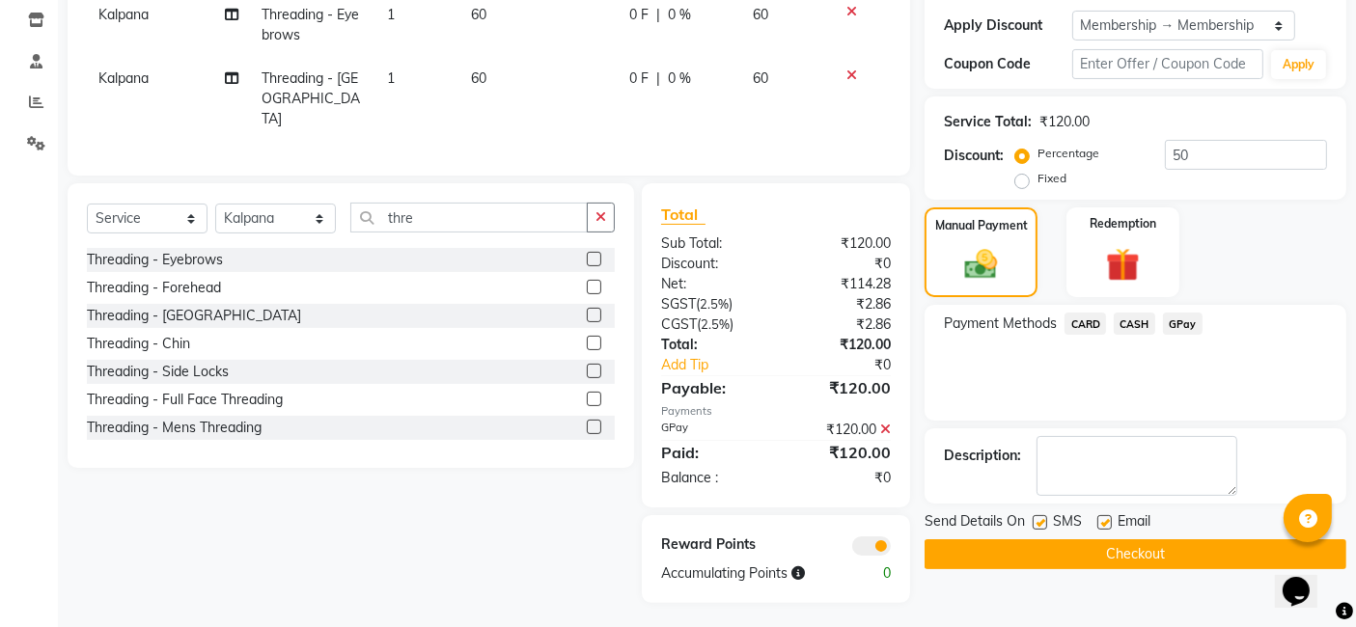
click at [1158, 564] on button "Checkout" at bounding box center [1136, 555] width 422 height 30
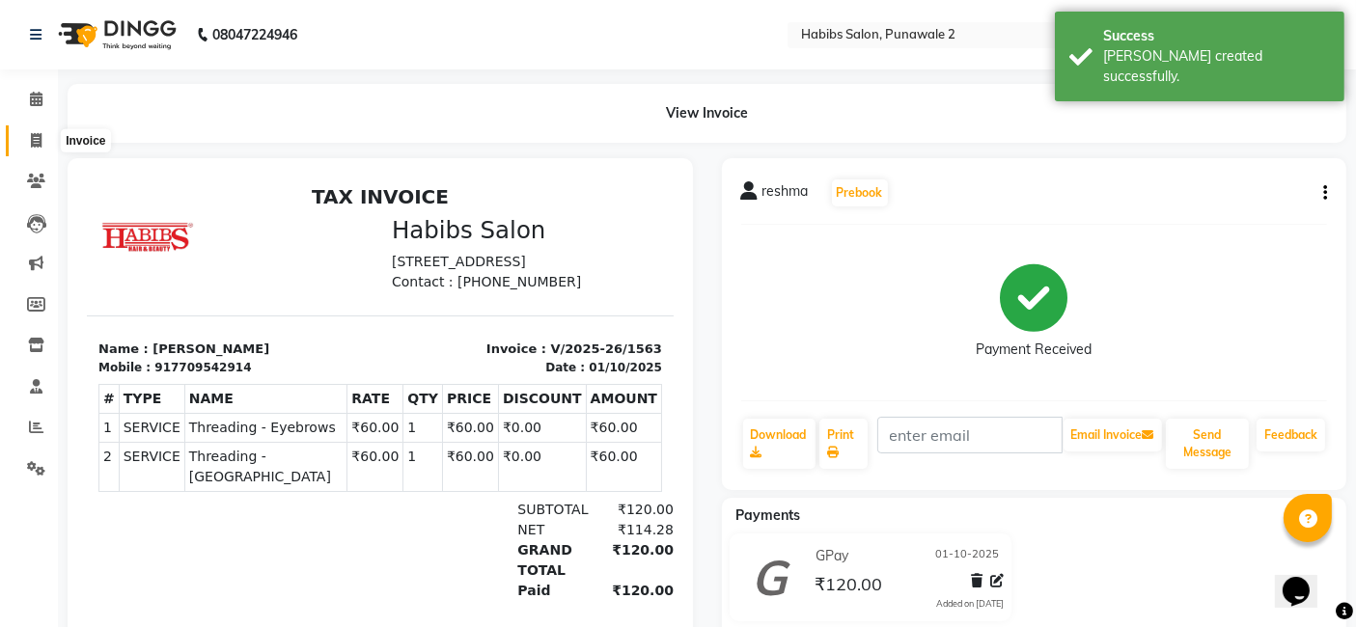
click at [32, 135] on icon at bounding box center [36, 140] width 11 height 14
select select "service"
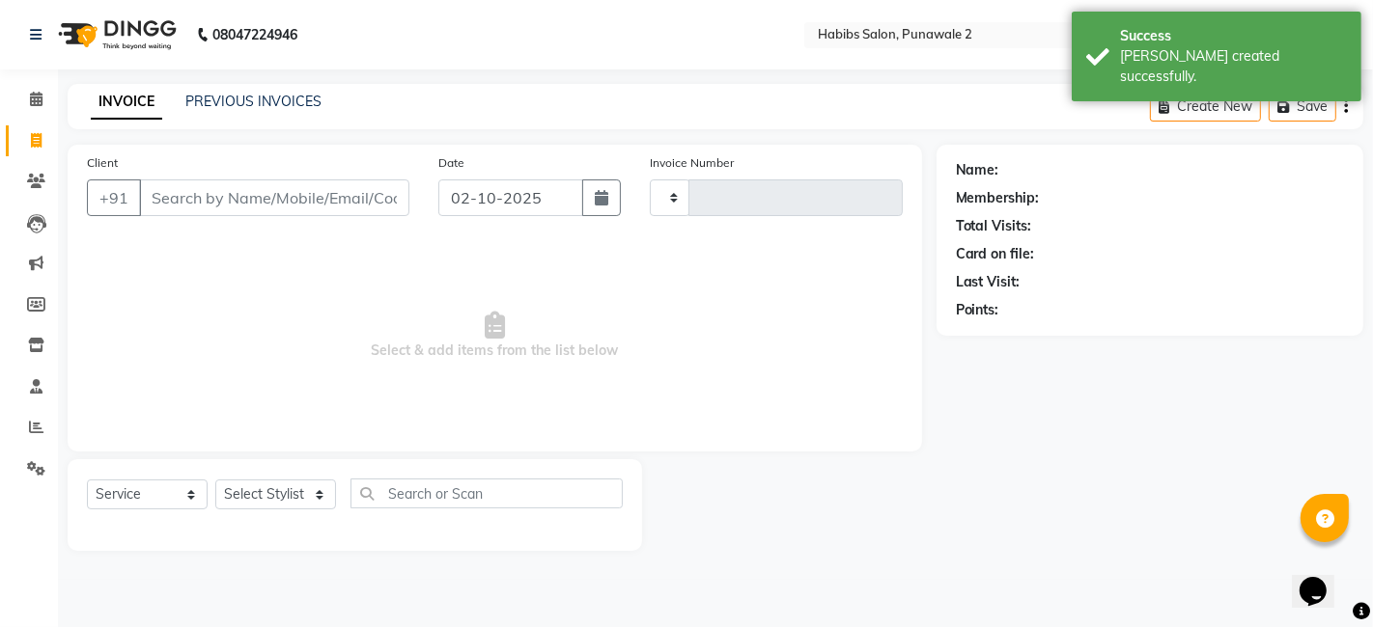
type input "1564"
select select "8475"
click at [469, 208] on input "02-10-2025" at bounding box center [510, 198] width 145 height 37
select select "10"
select select "2025"
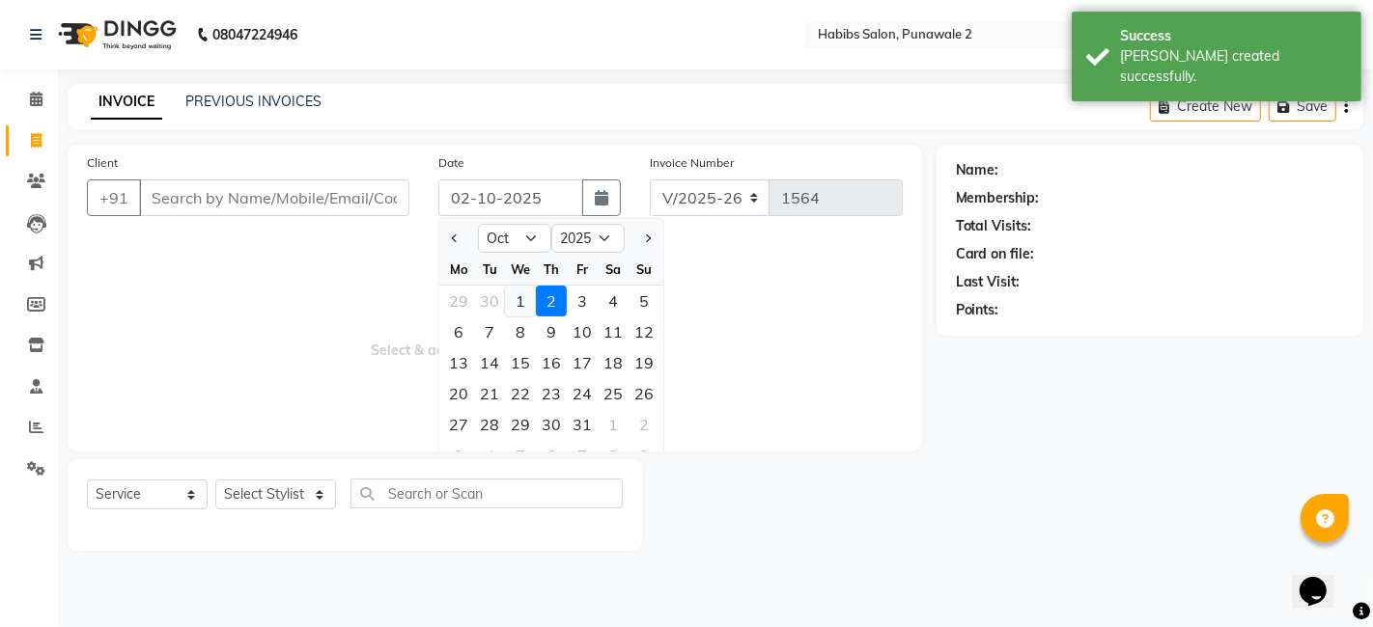
click at [522, 309] on div "1" at bounding box center [520, 301] width 31 height 31
type input "01-10-2025"
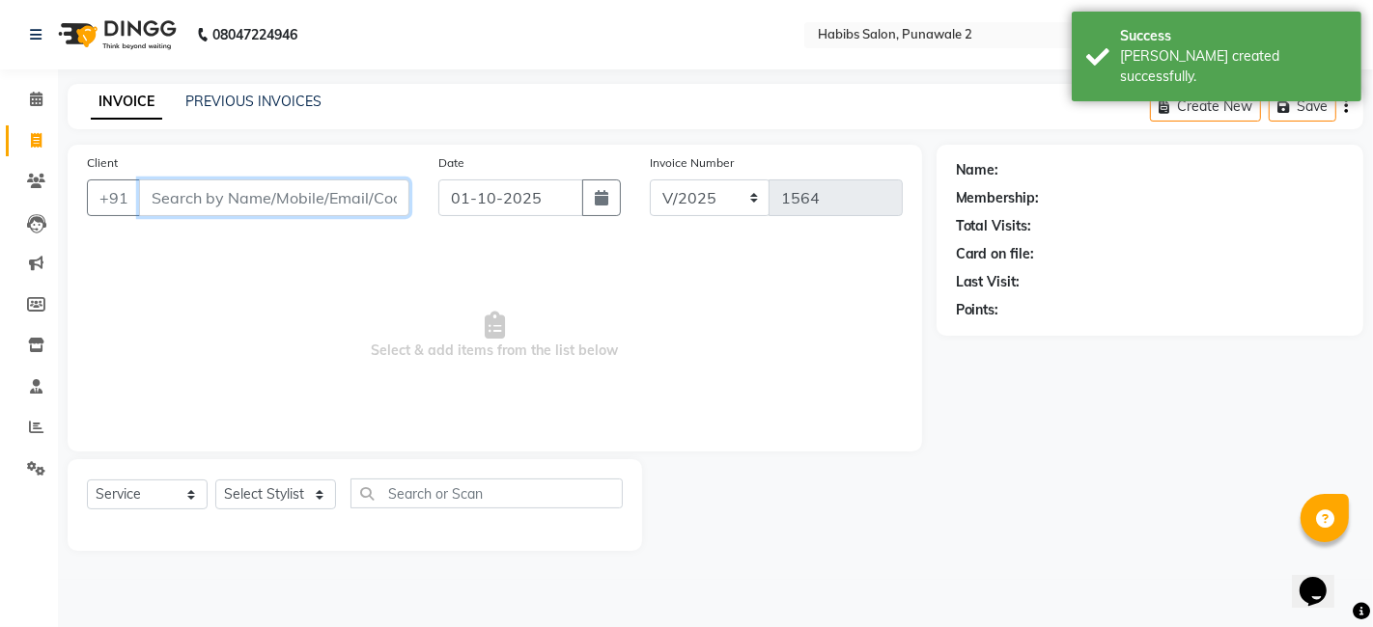
click at [348, 199] on input "Client" at bounding box center [274, 198] width 270 height 37
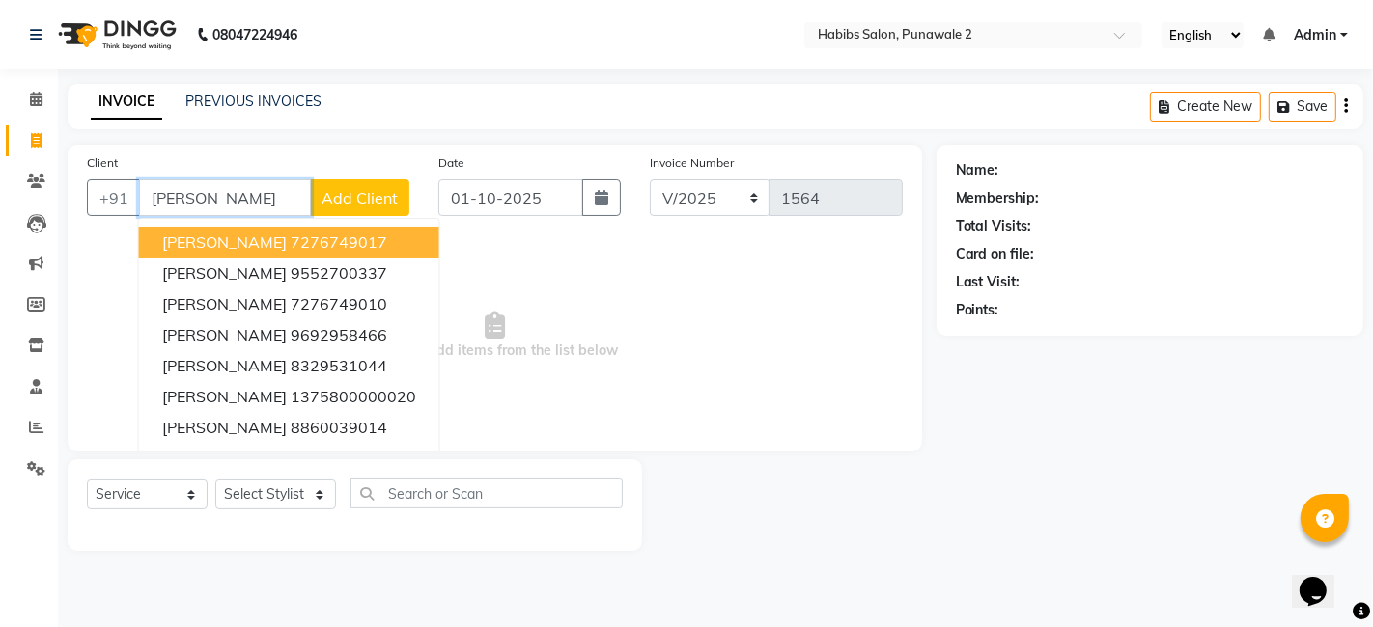
type input "[PERSON_NAME]"
click at [366, 198] on span "Add Client" at bounding box center [359, 197] width 76 height 19
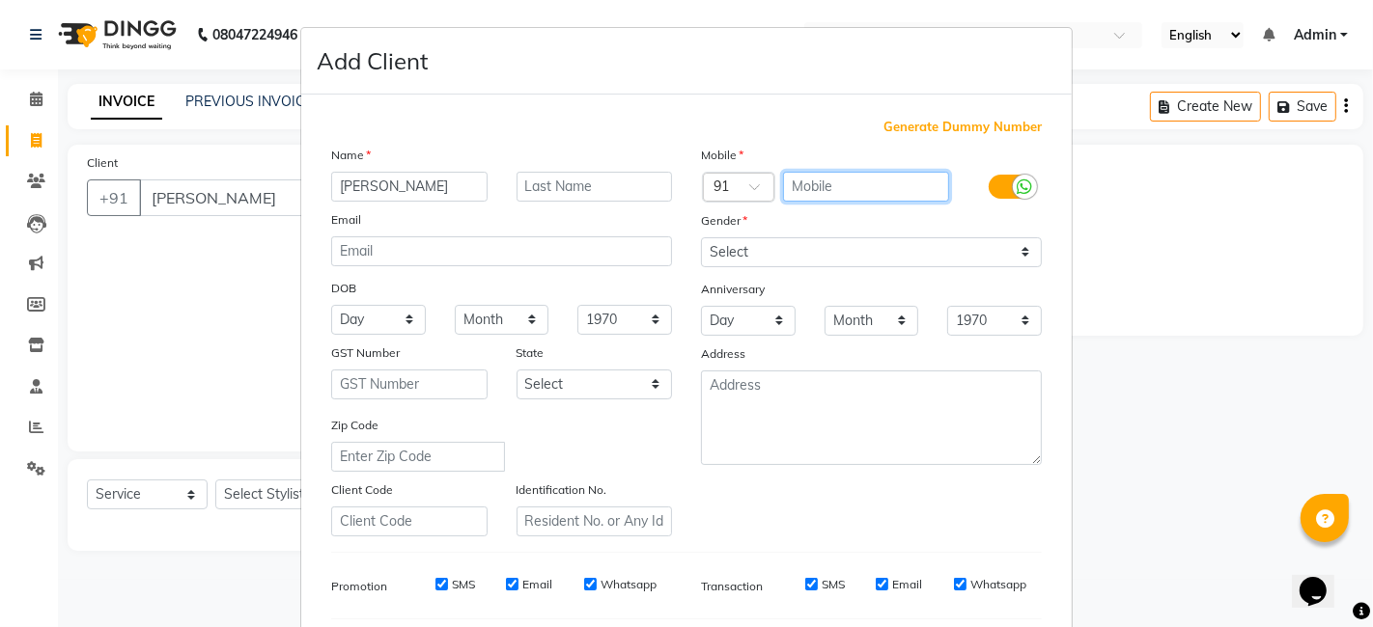
drag, startPoint x: 824, startPoint y: 190, endPoint x: 718, endPoint y: 152, distance: 113.0
click at [718, 152] on div "Mobile Country Code × 91 Gender Select [DEMOGRAPHIC_DATA] [DEMOGRAPHIC_DATA] Ot…" at bounding box center [871, 341] width 370 height 392
type input "7903145327"
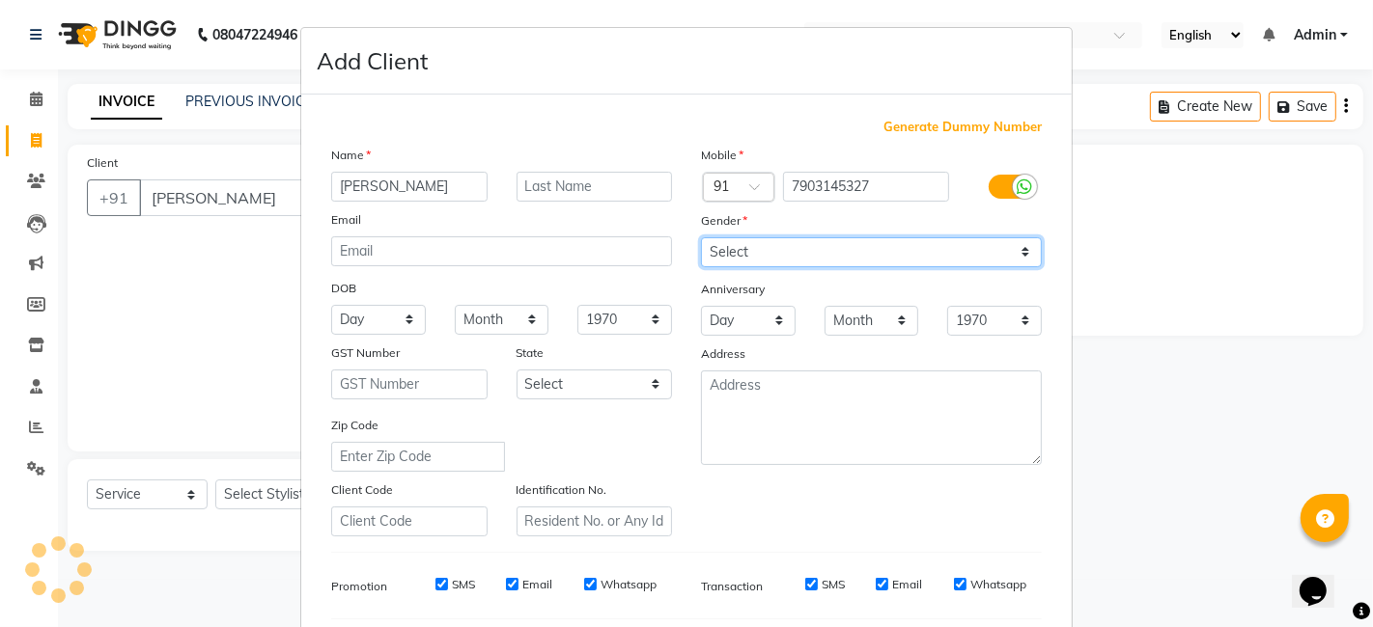
click at [734, 244] on select "Select [DEMOGRAPHIC_DATA] [DEMOGRAPHIC_DATA] Other Prefer Not To Say" at bounding box center [871, 252] width 341 height 30
select select "[DEMOGRAPHIC_DATA]"
click at [701, 237] on select "Select [DEMOGRAPHIC_DATA] [DEMOGRAPHIC_DATA] Other Prefer Not To Say" at bounding box center [871, 252] width 341 height 30
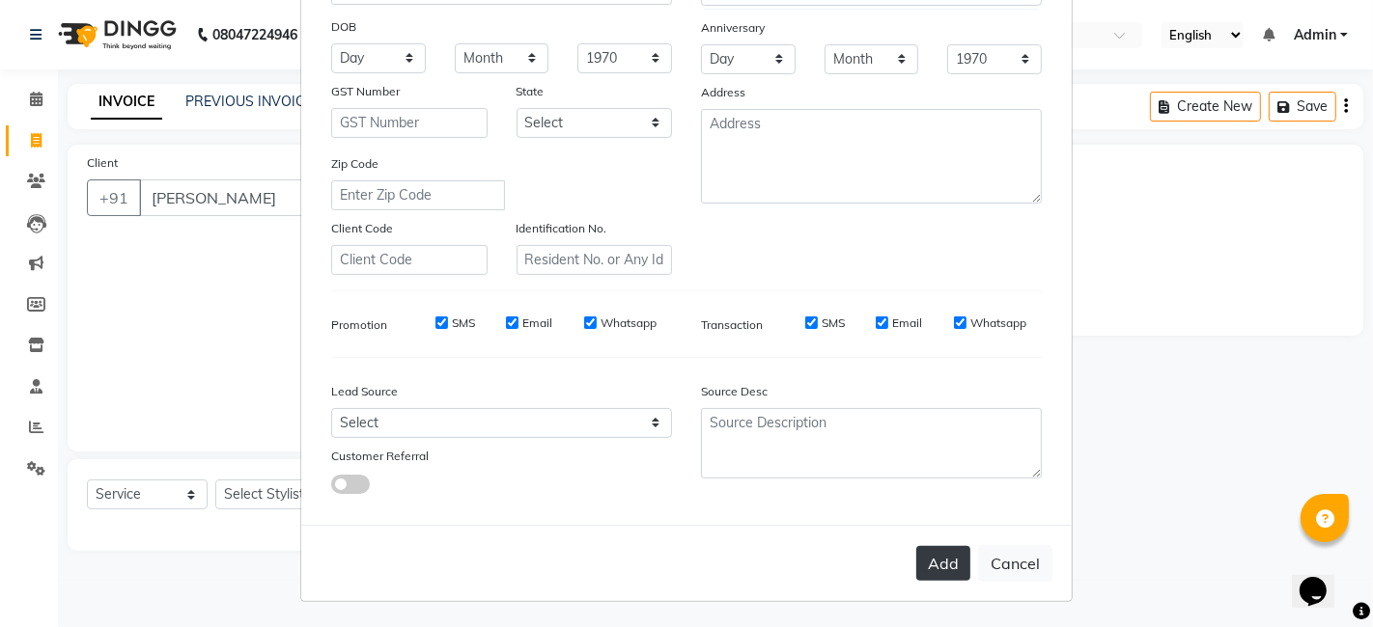
click at [923, 548] on button "Add" at bounding box center [943, 563] width 54 height 35
type input "7903145327"
select select
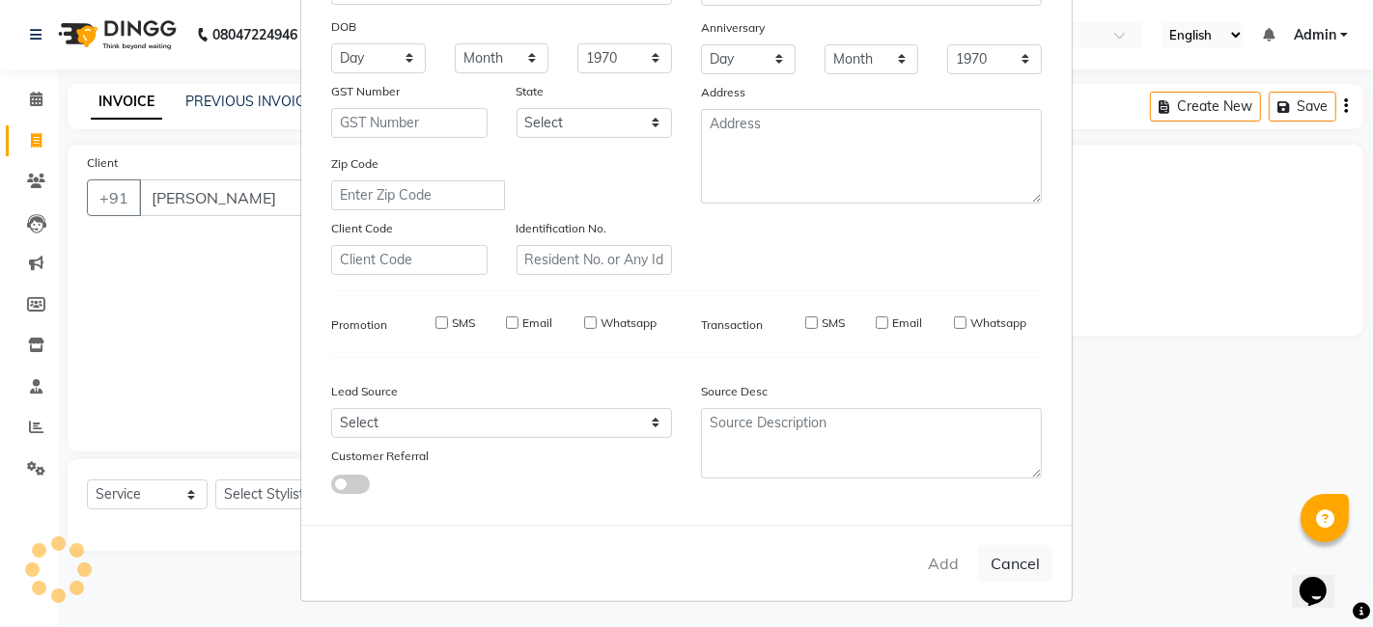
select select
checkbox input "false"
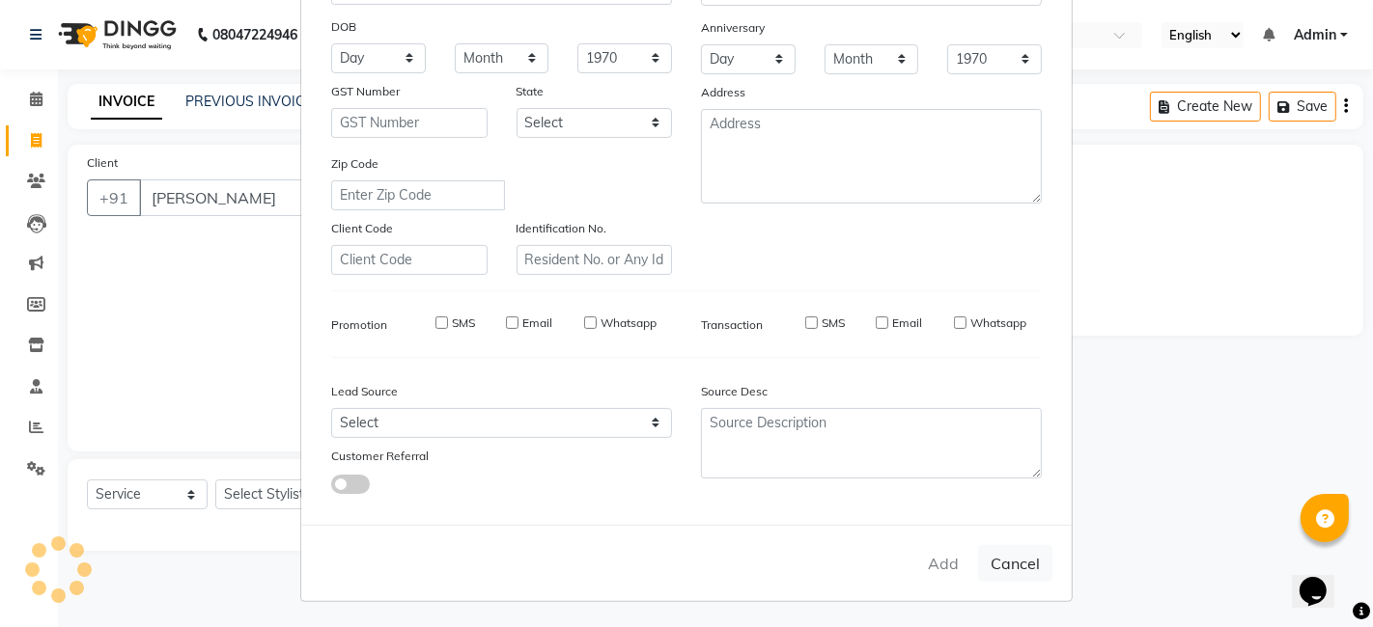
checkbox input "false"
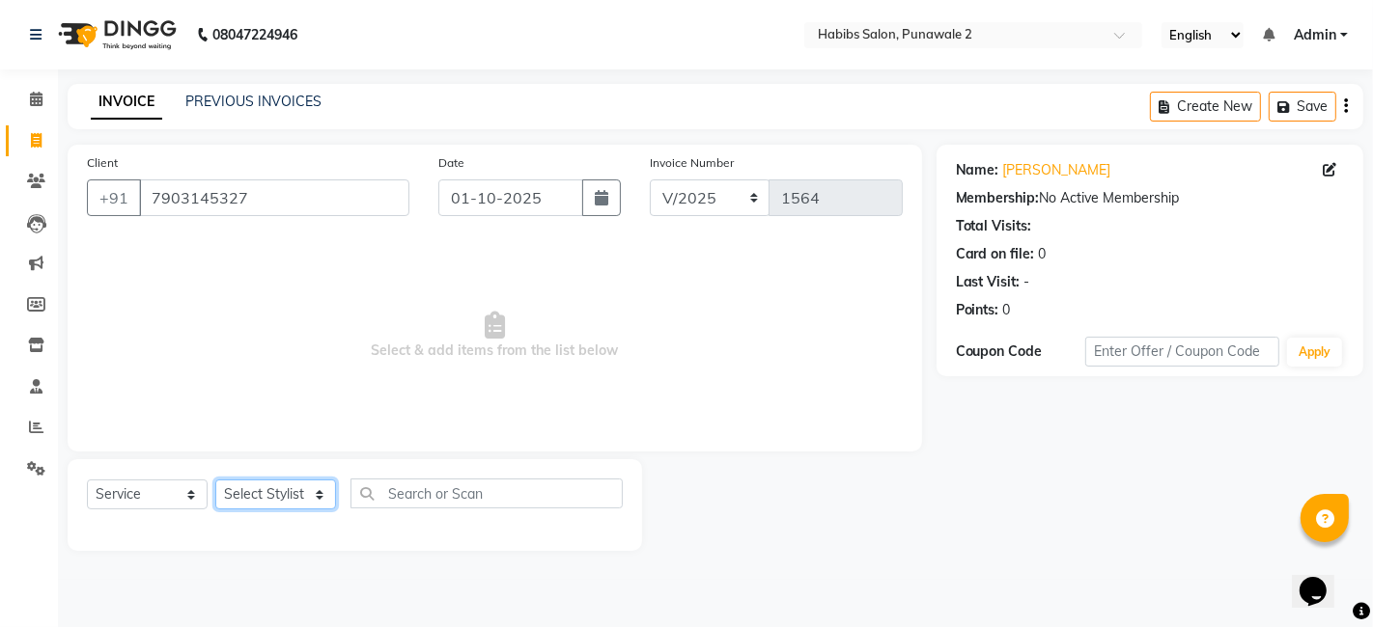
click at [309, 492] on select "Select Stylist Chandan Ganesh Gauri [PERSON_NAME] [PERSON_NAME] nikhil rohit [P…" at bounding box center [275, 495] width 121 height 30
select select "82973"
click at [215, 480] on select "Select Stylist Chandan Ganesh Gauri [PERSON_NAME] [PERSON_NAME] nikhil rohit [P…" at bounding box center [275, 495] width 121 height 30
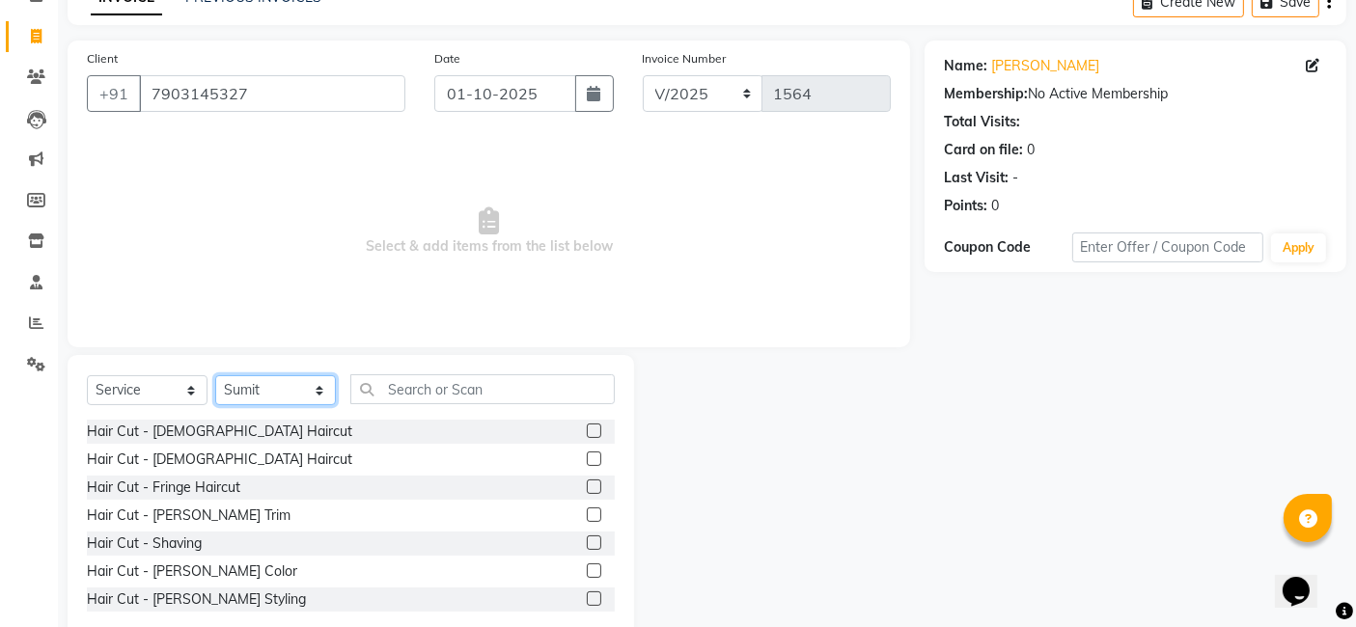
scroll to position [145, 0]
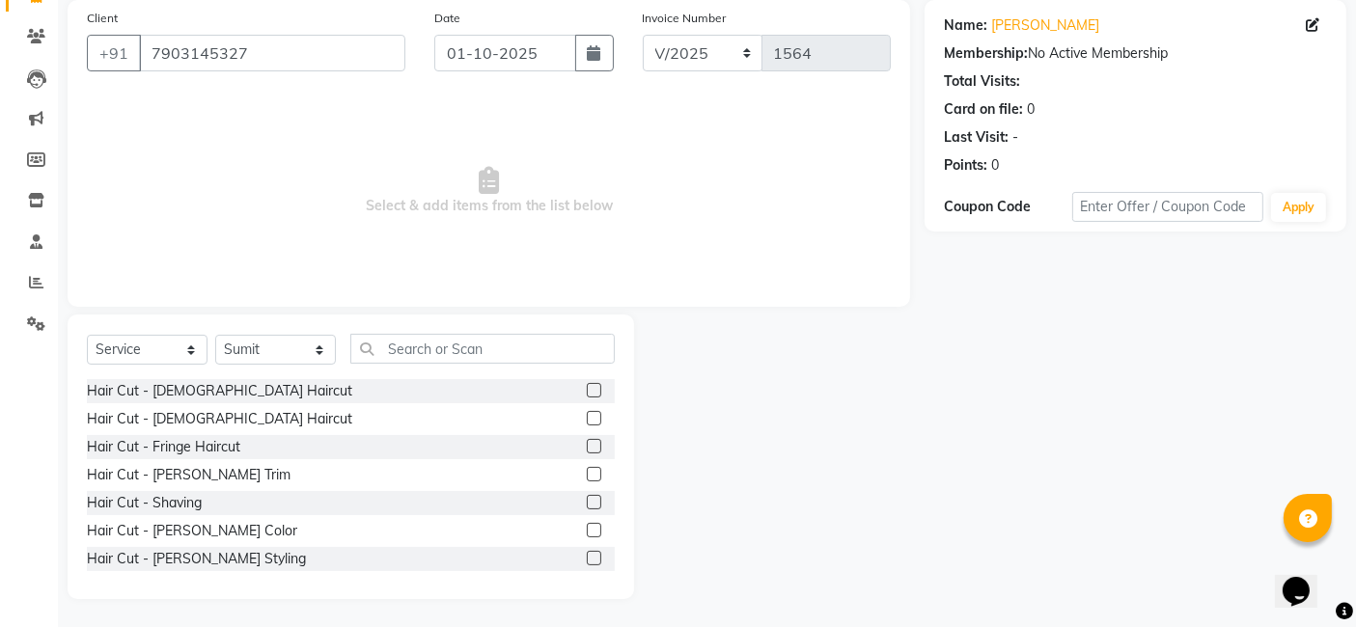
click at [247, 387] on div "Hair Cut - [DEMOGRAPHIC_DATA] Haircut" at bounding box center [351, 391] width 528 height 24
click at [212, 385] on div "Hair Cut - [DEMOGRAPHIC_DATA] Haircut" at bounding box center [219, 391] width 265 height 20
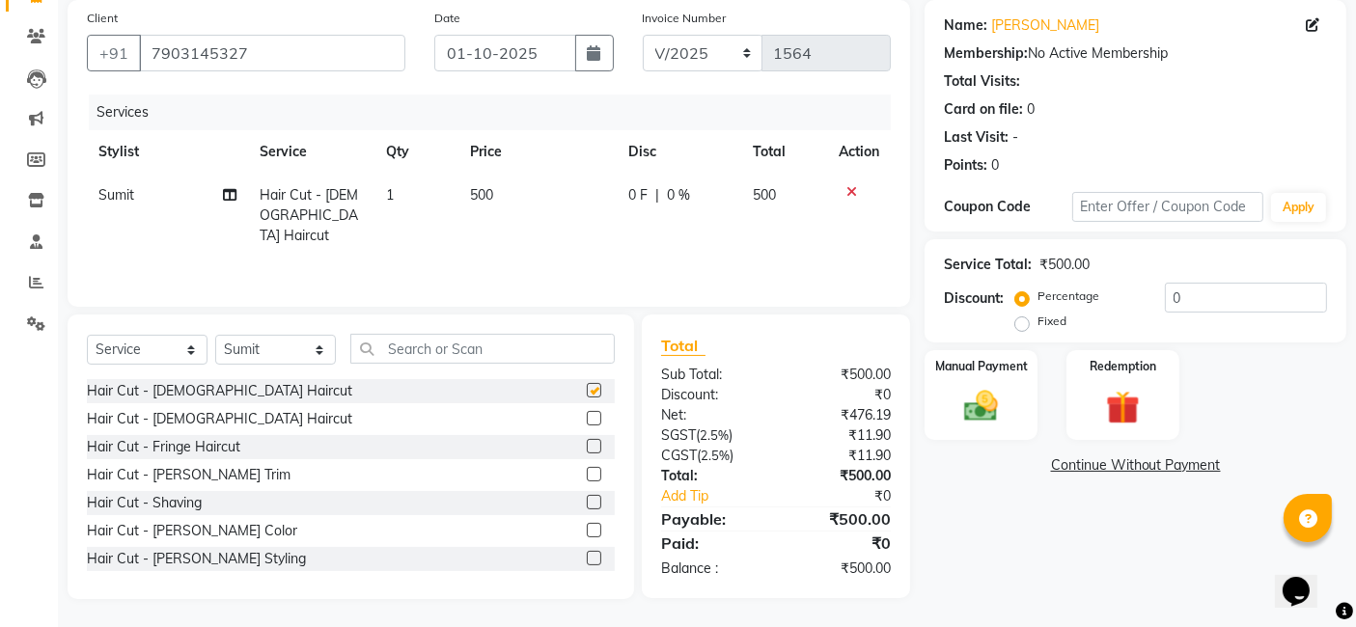
checkbox input "false"
click at [528, 169] on th "Price" at bounding box center [538, 151] width 158 height 43
click at [530, 196] on td "500" at bounding box center [538, 216] width 158 height 84
select select "82973"
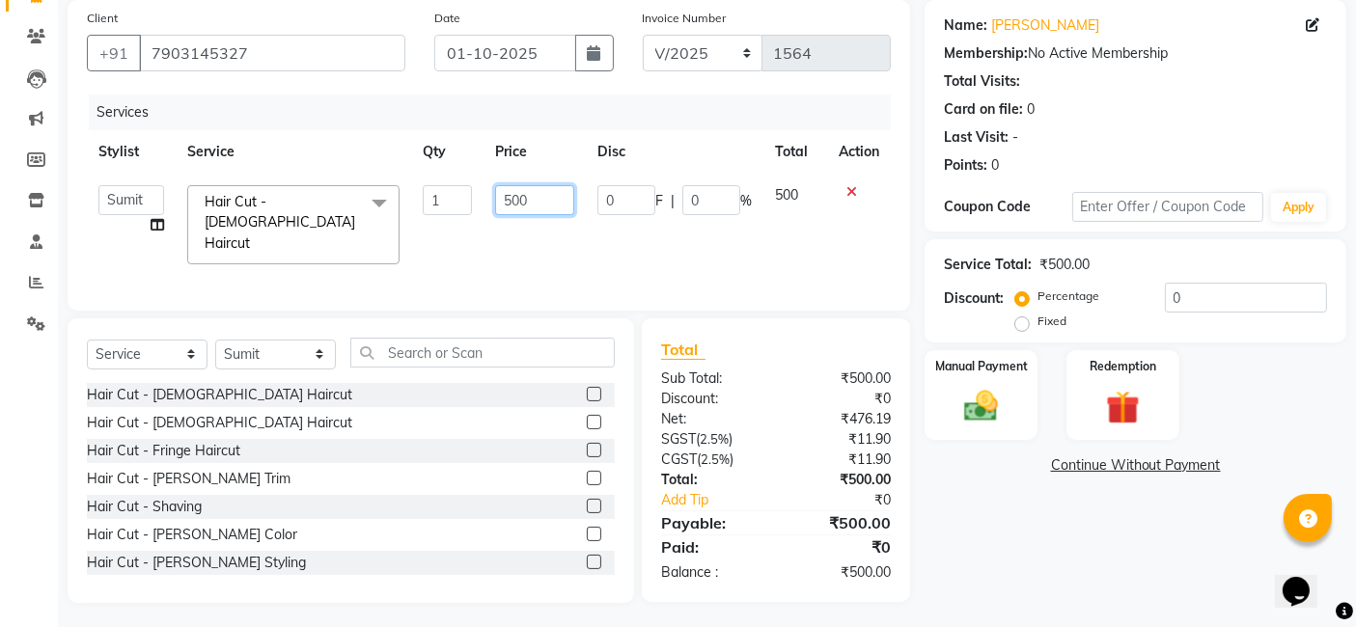
click at [529, 200] on input "500" at bounding box center [534, 200] width 79 height 30
type input "5"
type input "200"
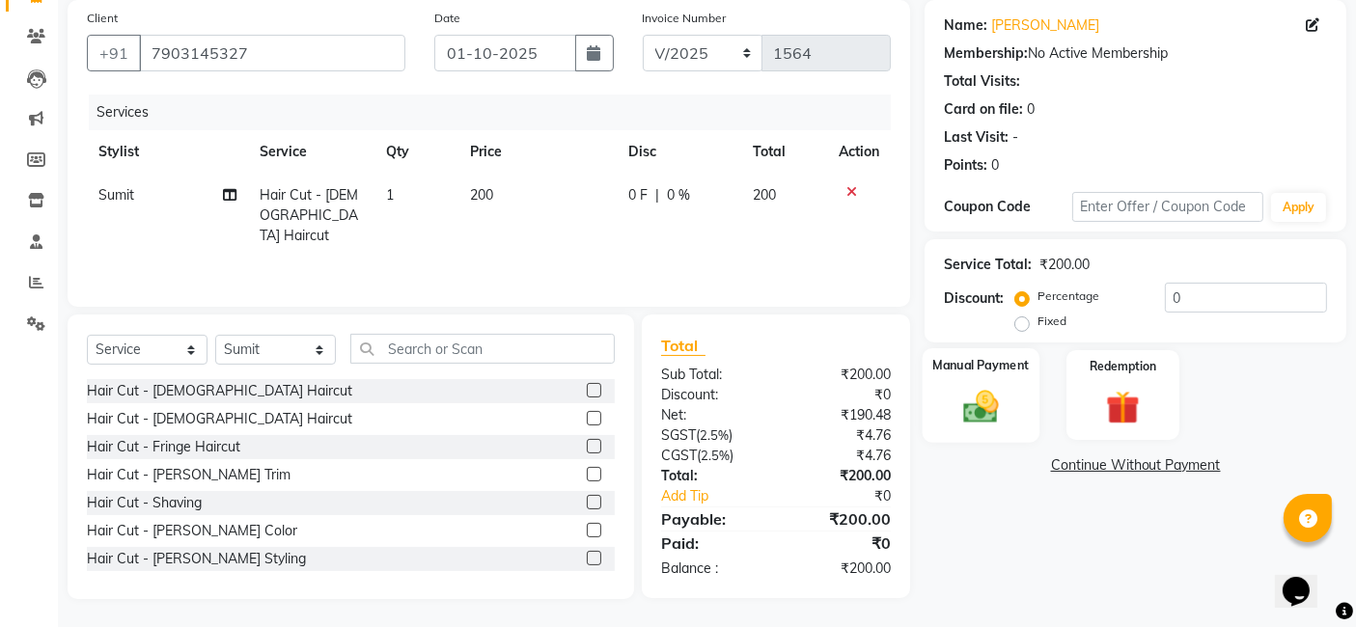
click at [976, 401] on img at bounding box center [982, 406] width 58 height 41
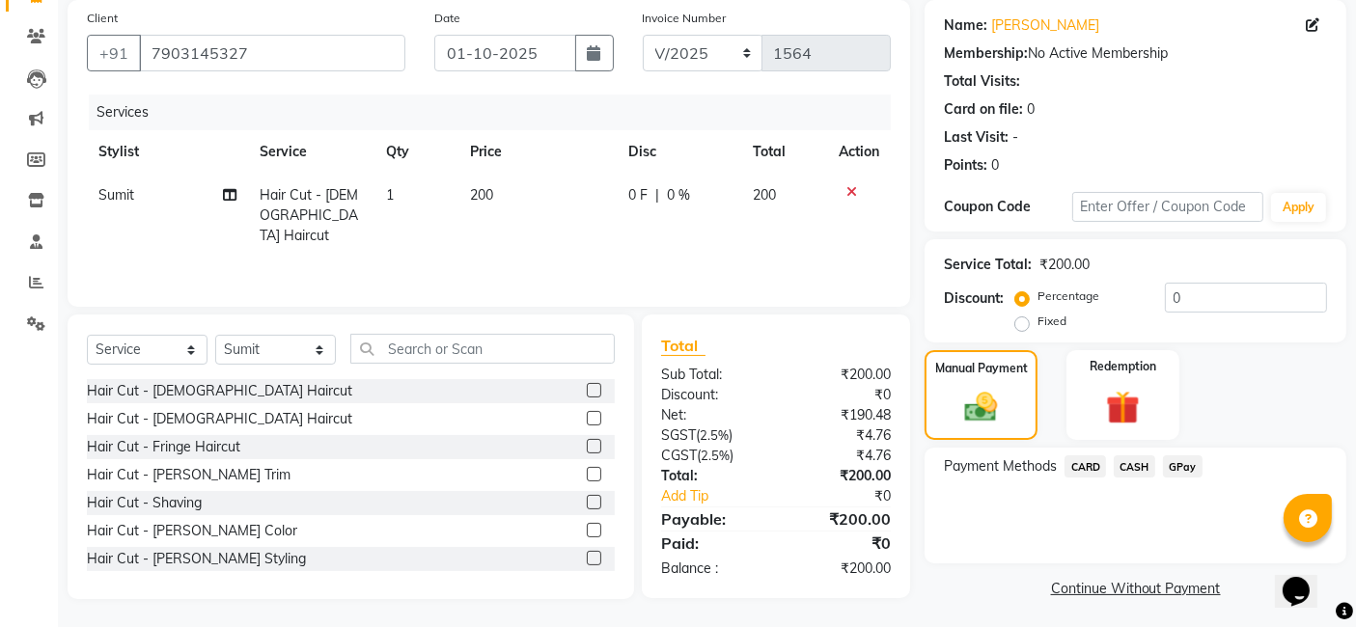
click at [1178, 466] on span "GPay" at bounding box center [1183, 467] width 40 height 22
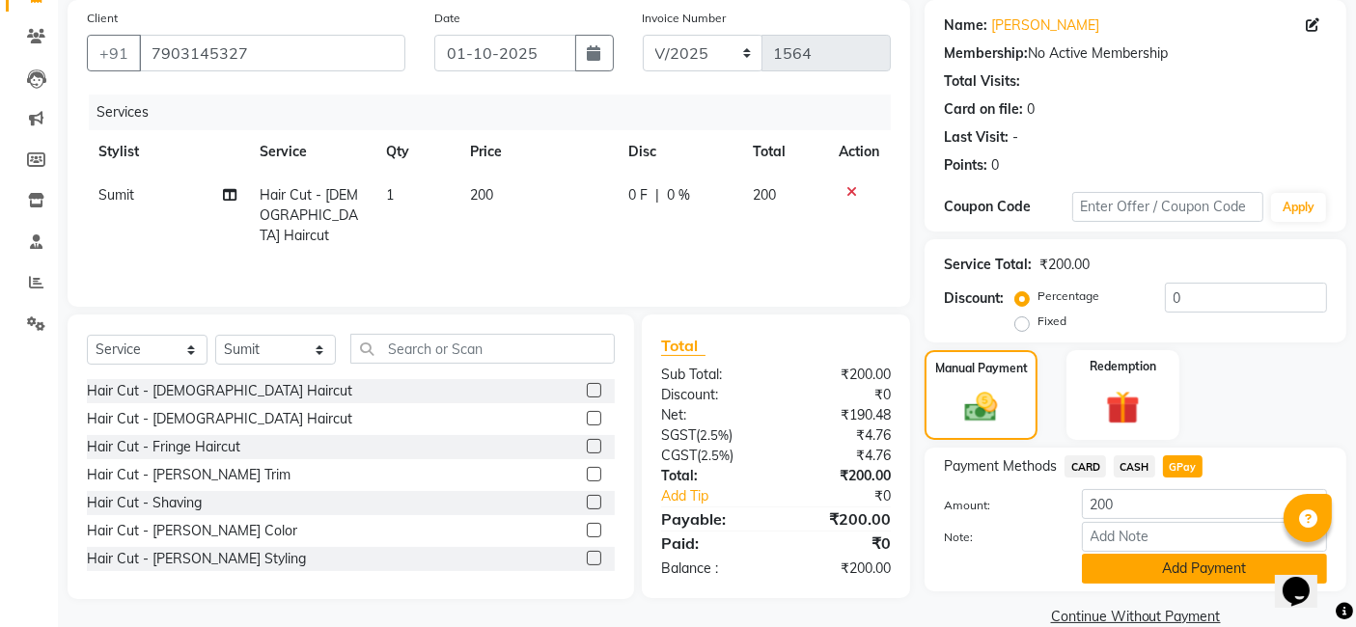
click at [1172, 566] on button "Add Payment" at bounding box center [1204, 569] width 245 height 30
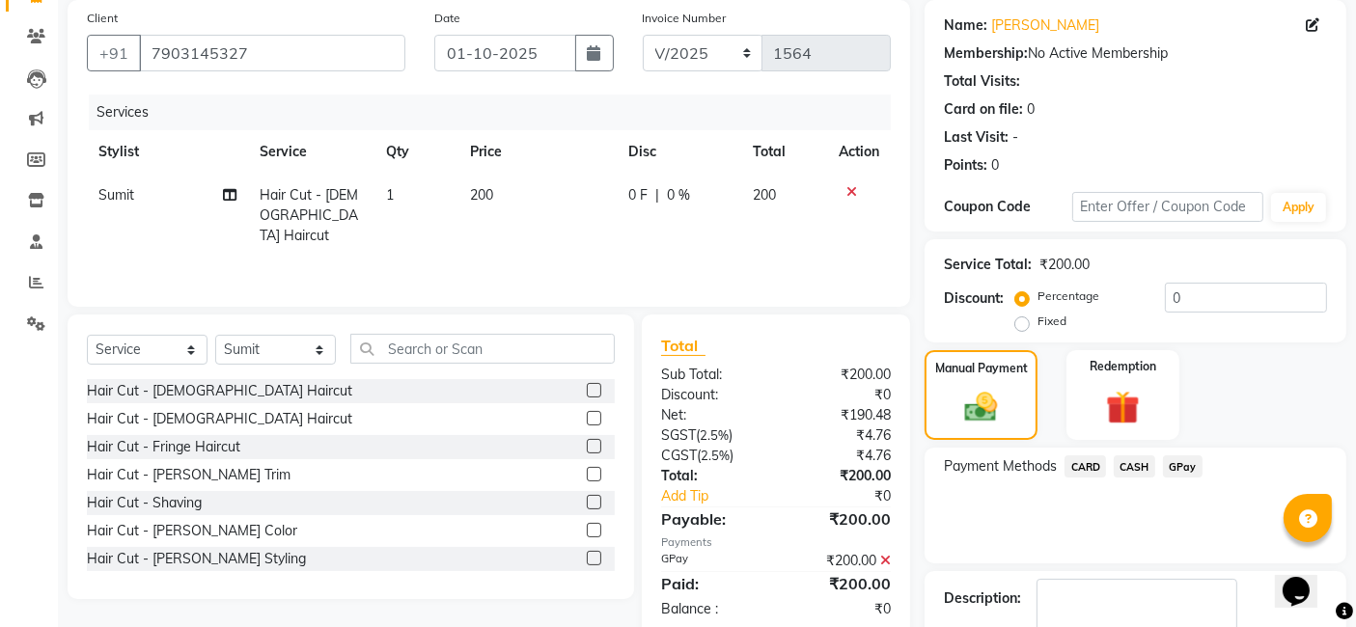
scroll to position [257, 0]
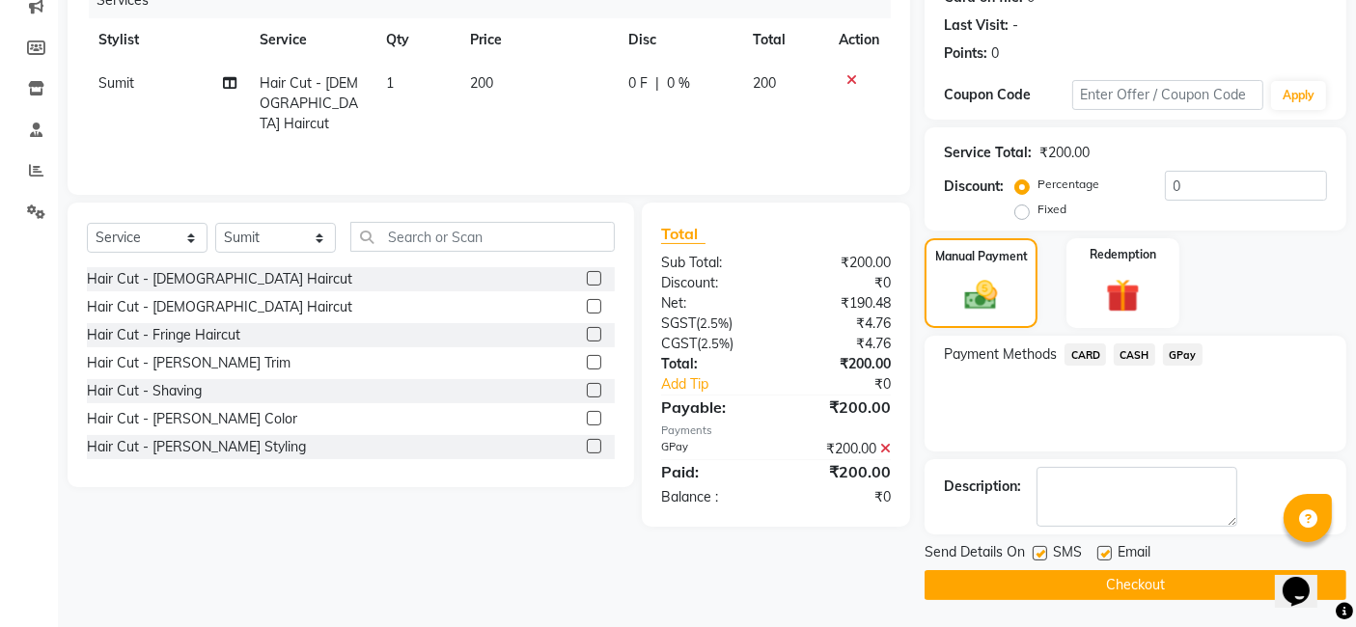
click at [1168, 577] on button "Checkout" at bounding box center [1136, 586] width 422 height 30
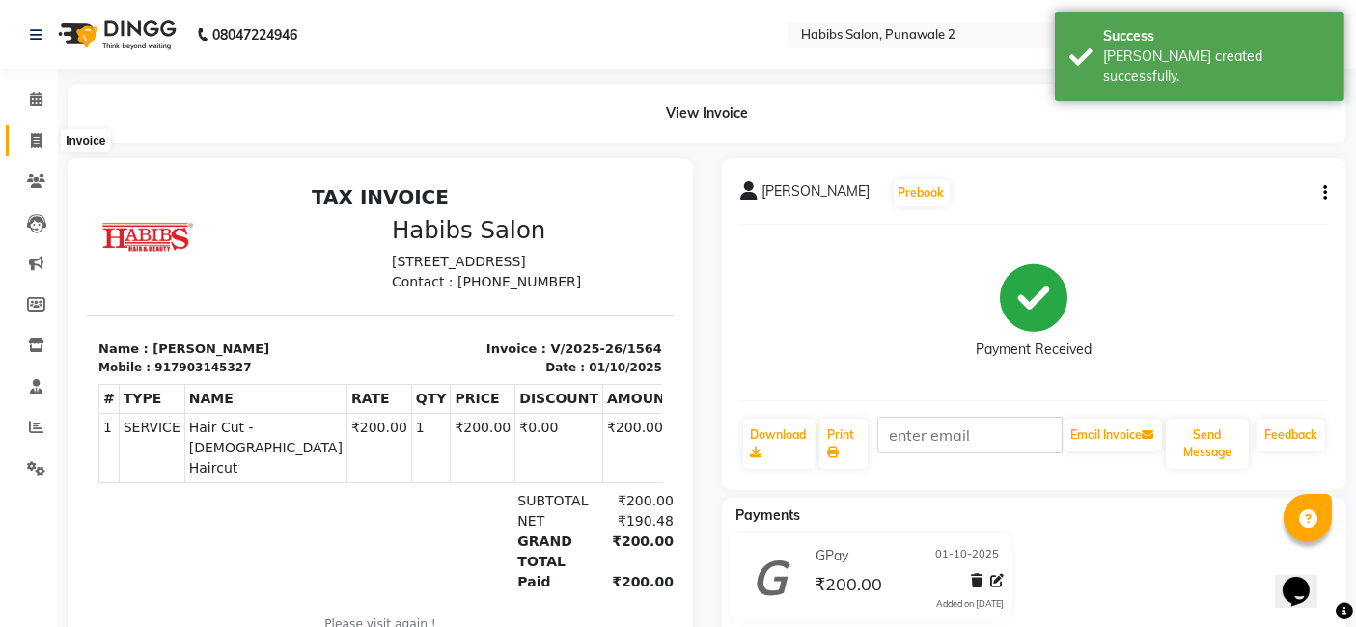
click at [31, 133] on icon at bounding box center [36, 140] width 11 height 14
select select "service"
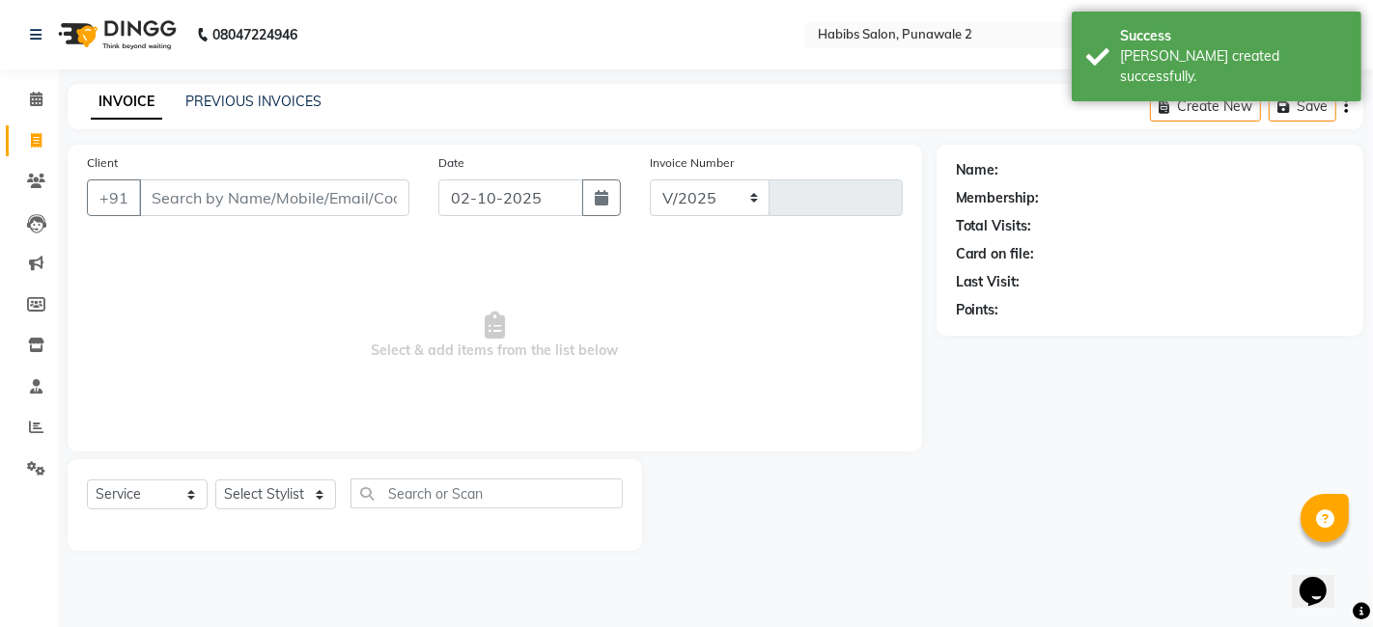
select select "8475"
type input "1565"
click at [464, 189] on input "02-10-2025" at bounding box center [510, 198] width 145 height 37
select select "10"
select select "2025"
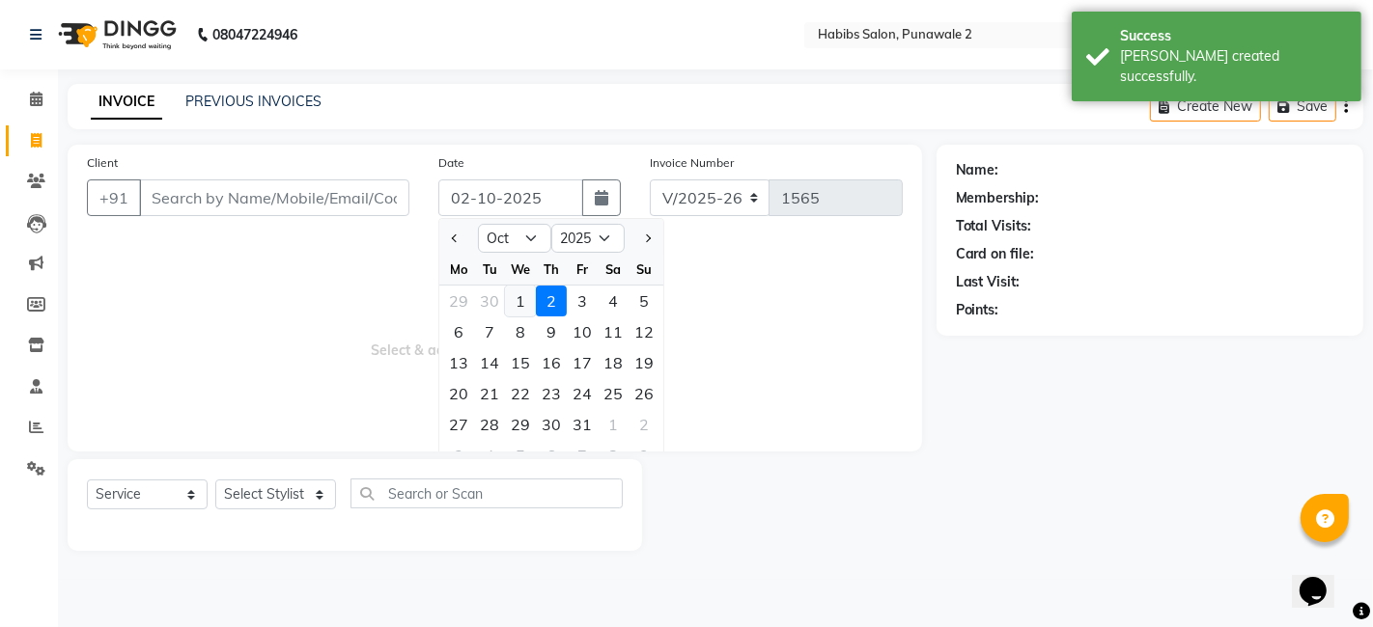
click at [516, 293] on div "1" at bounding box center [520, 301] width 31 height 31
type input "01-10-2025"
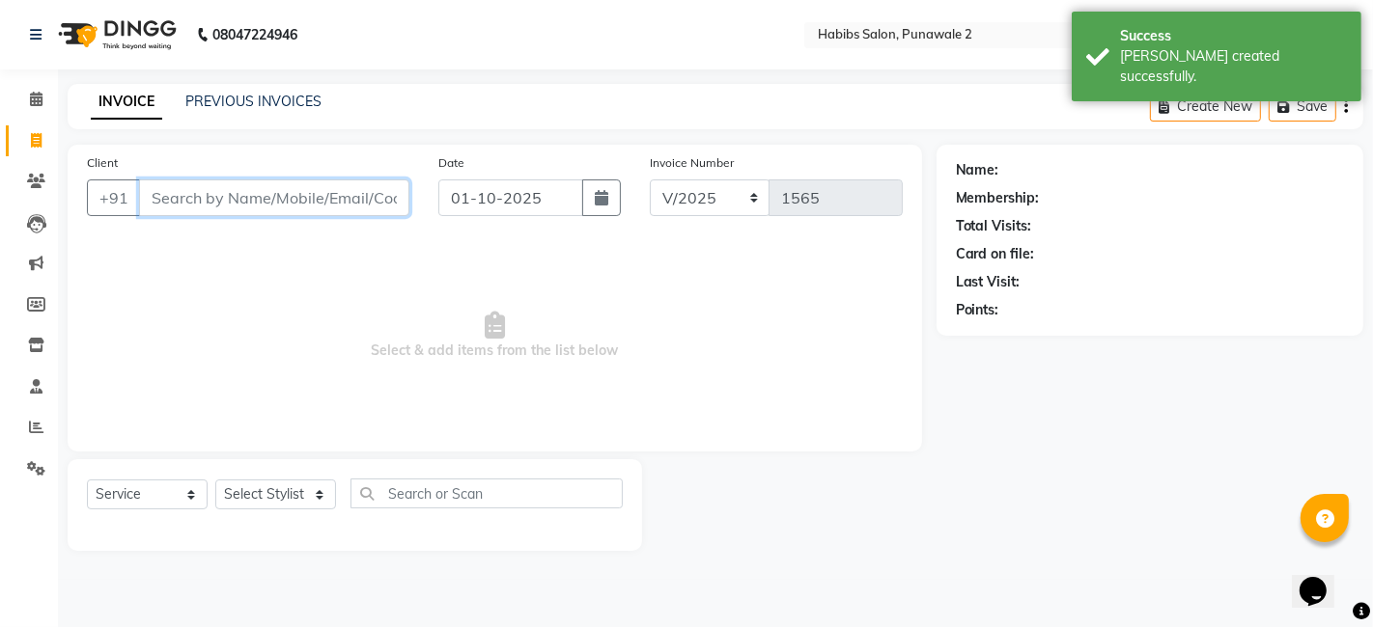
click at [369, 197] on input "Client" at bounding box center [274, 198] width 270 height 37
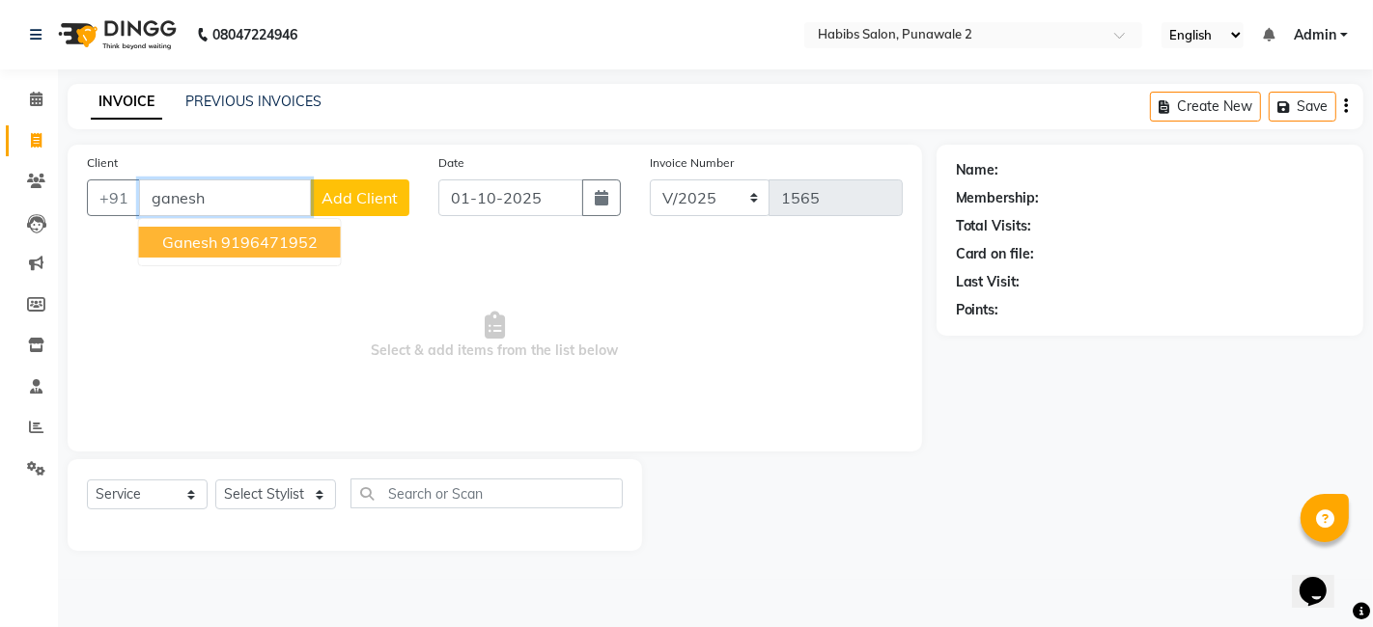
type input "ganesh"
click at [376, 190] on span "Add Client" at bounding box center [359, 197] width 76 height 19
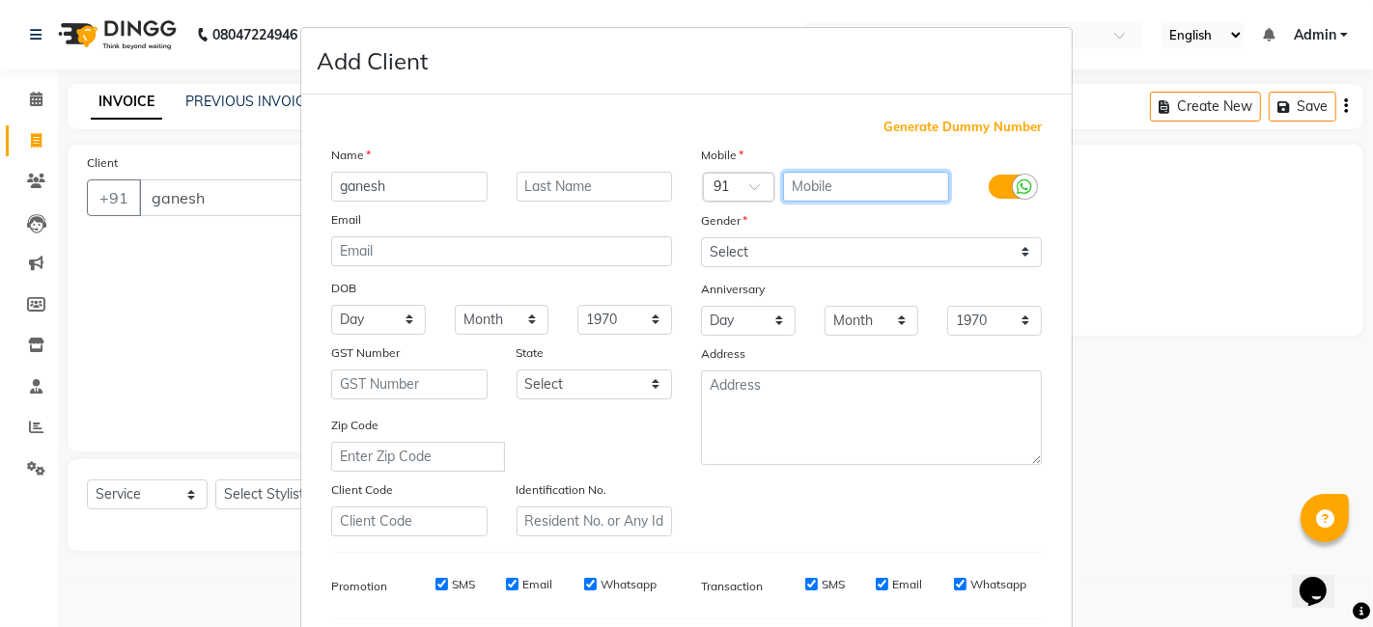
click at [811, 173] on input "text" at bounding box center [866, 187] width 167 height 30
type input "8600290593"
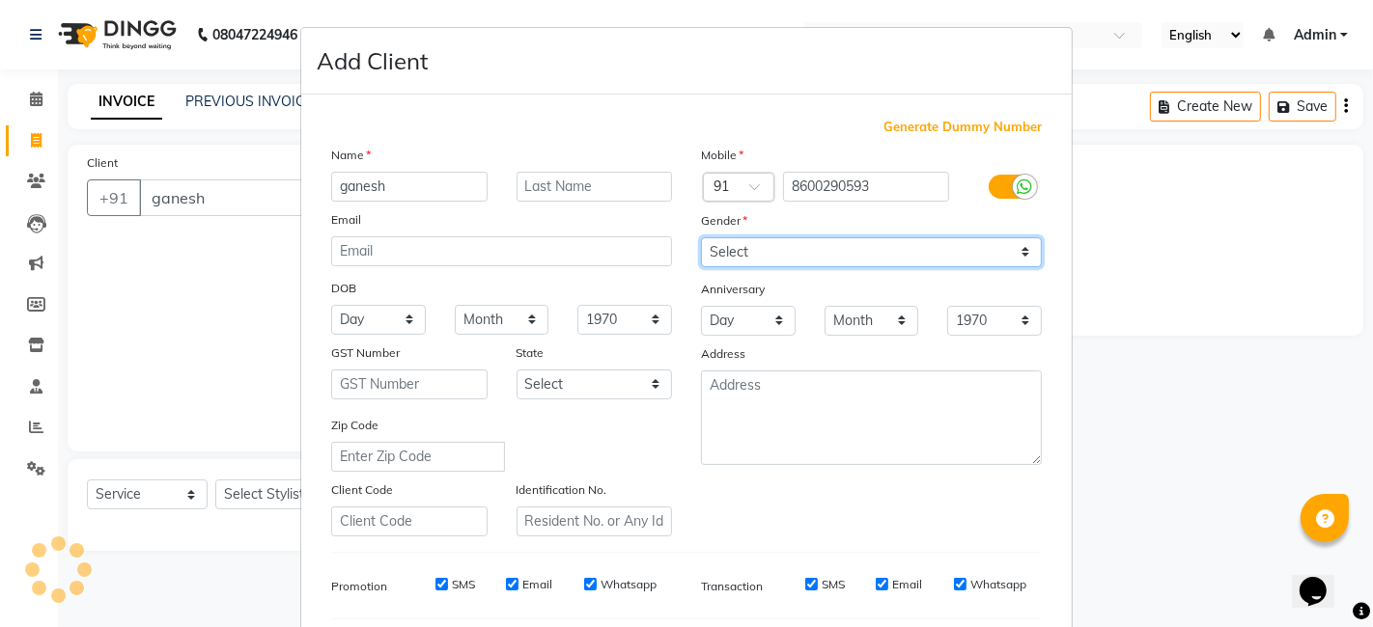
click at [769, 259] on select "Select [DEMOGRAPHIC_DATA] [DEMOGRAPHIC_DATA] Other Prefer Not To Say" at bounding box center [871, 252] width 341 height 30
select select "[DEMOGRAPHIC_DATA]"
click at [701, 237] on select "Select [DEMOGRAPHIC_DATA] [DEMOGRAPHIC_DATA] Other Prefer Not To Say" at bounding box center [871, 252] width 341 height 30
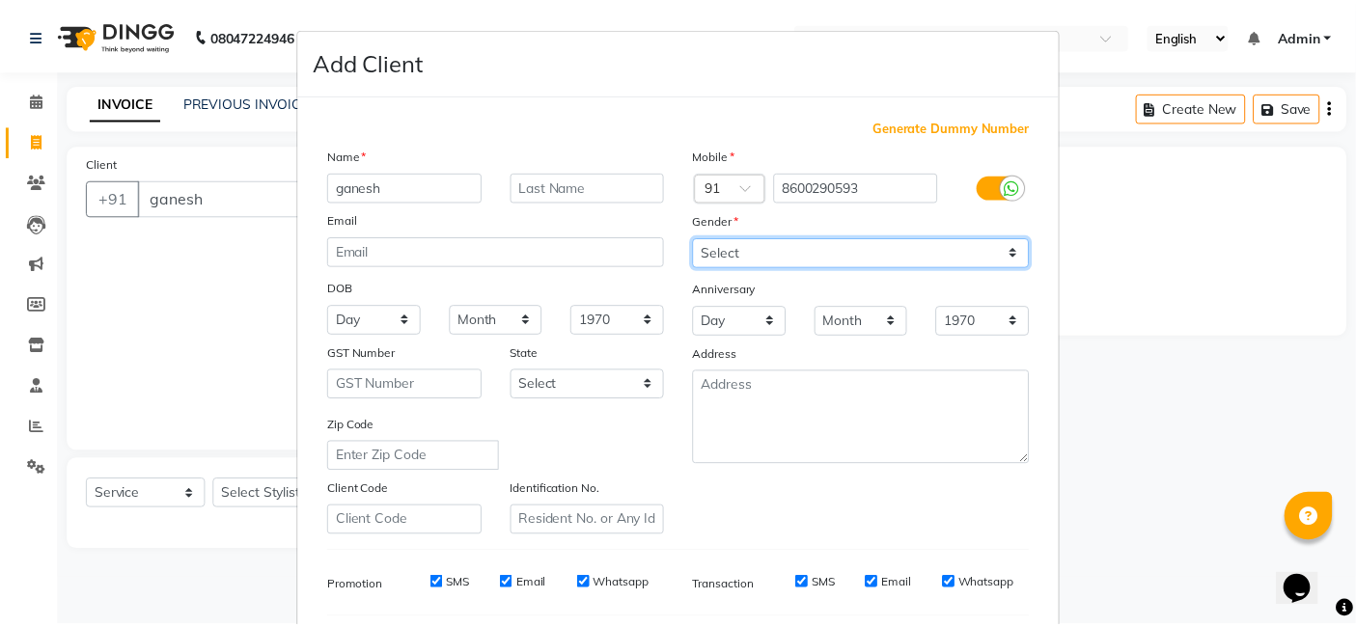
scroll to position [262, 0]
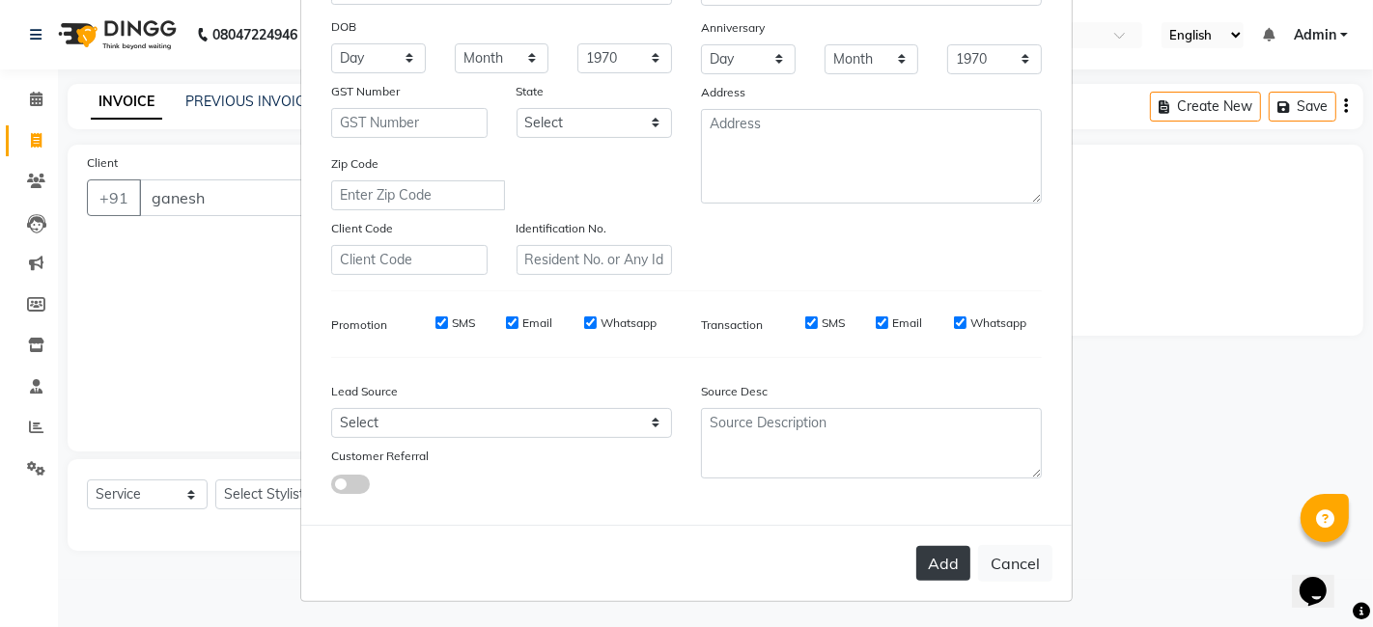
click at [929, 552] on button "Add" at bounding box center [943, 563] width 54 height 35
type input "8600290593"
select select
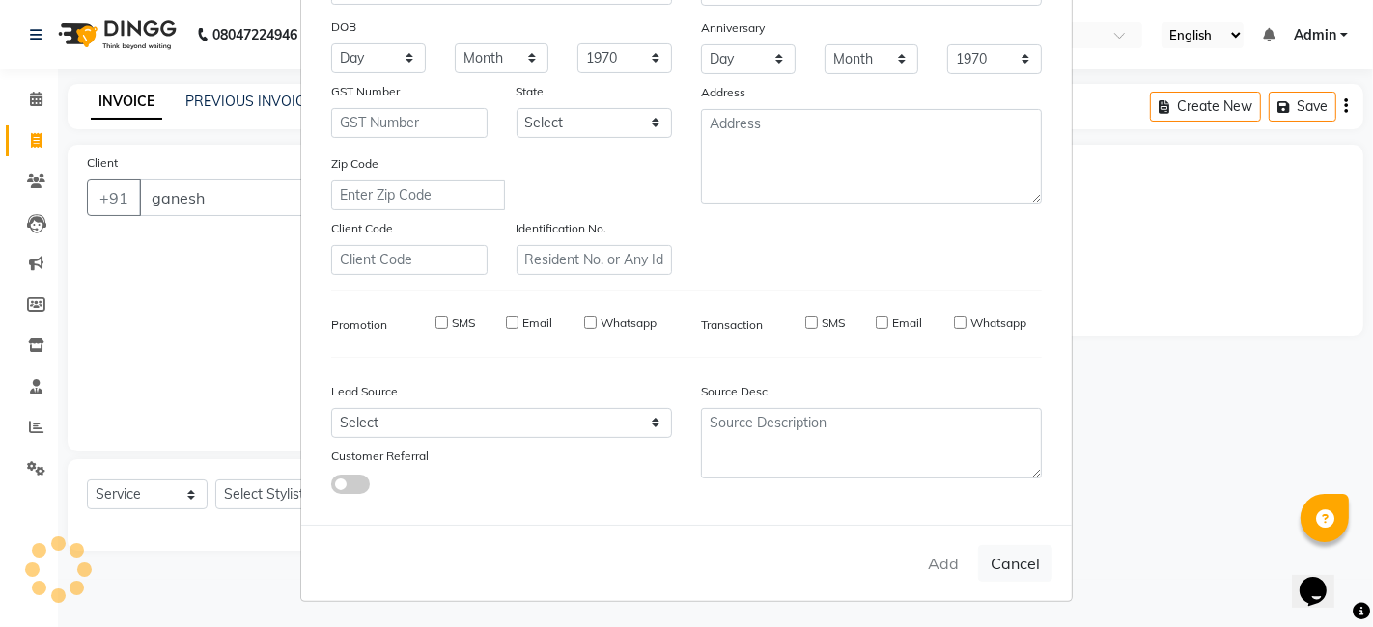
select select
checkbox input "false"
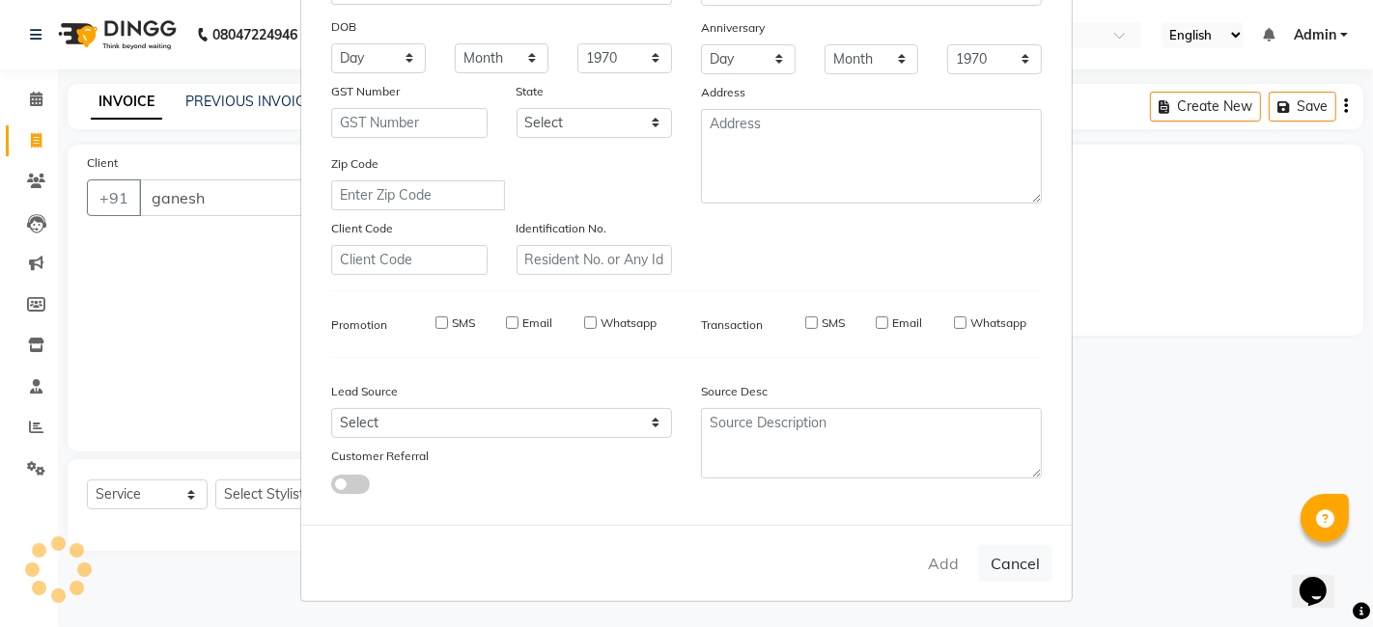
checkbox input "false"
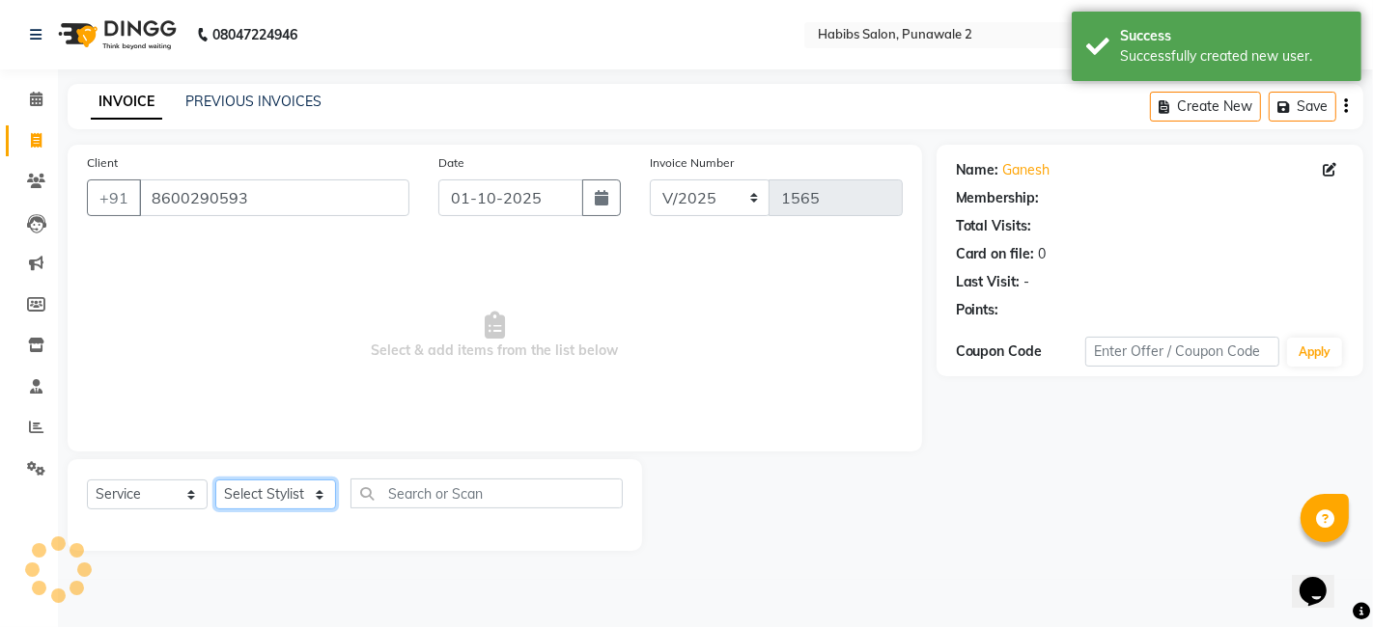
click at [305, 500] on select "Select Stylist Chandan Ganesh Gauri [PERSON_NAME] [PERSON_NAME] nikhil rohit [P…" at bounding box center [275, 495] width 121 height 30
select select "82973"
click at [215, 480] on select "Select Stylist Chandan Ganesh Gauri [PERSON_NAME] [PERSON_NAME] nikhil rohit [P…" at bounding box center [275, 495] width 121 height 30
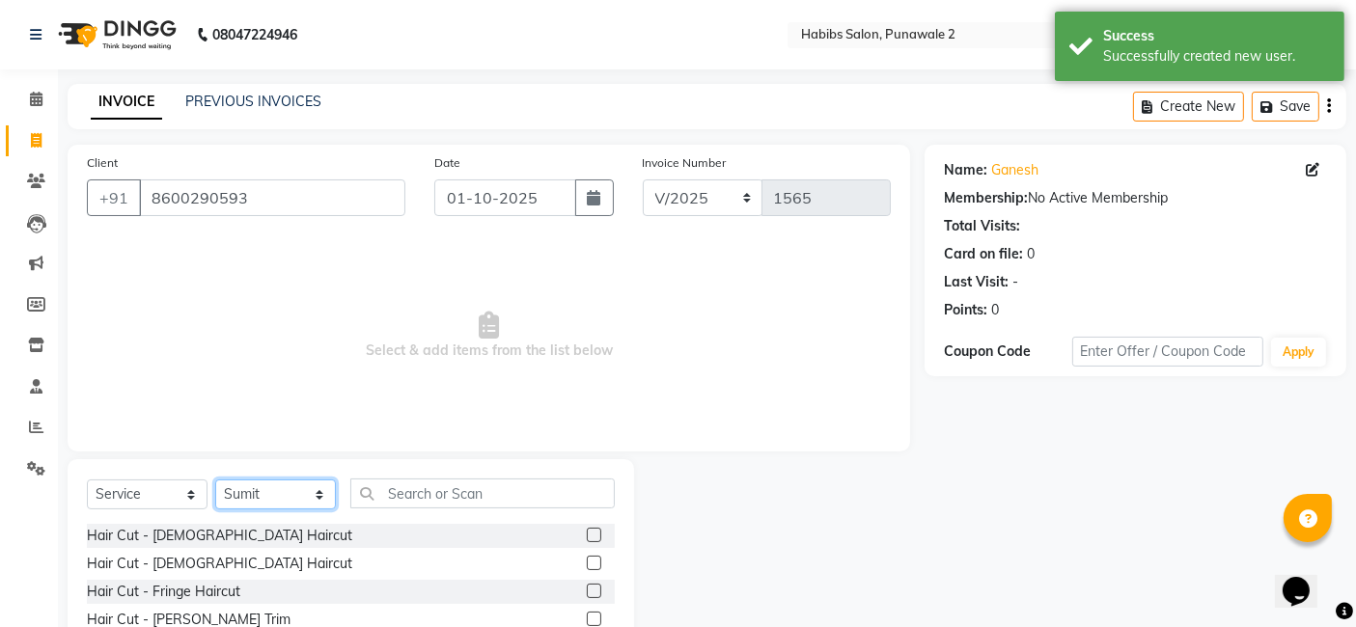
scroll to position [145, 0]
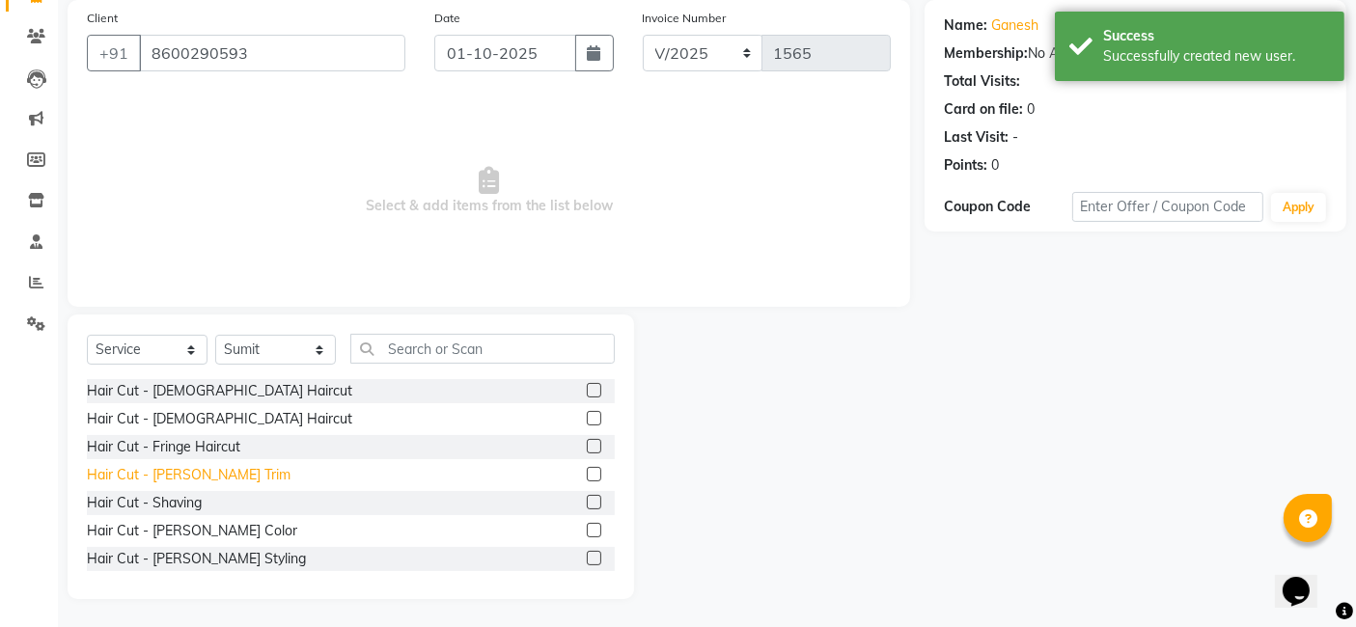
click at [184, 467] on div "Hair Cut - [PERSON_NAME] Trim" at bounding box center [189, 475] width 204 height 20
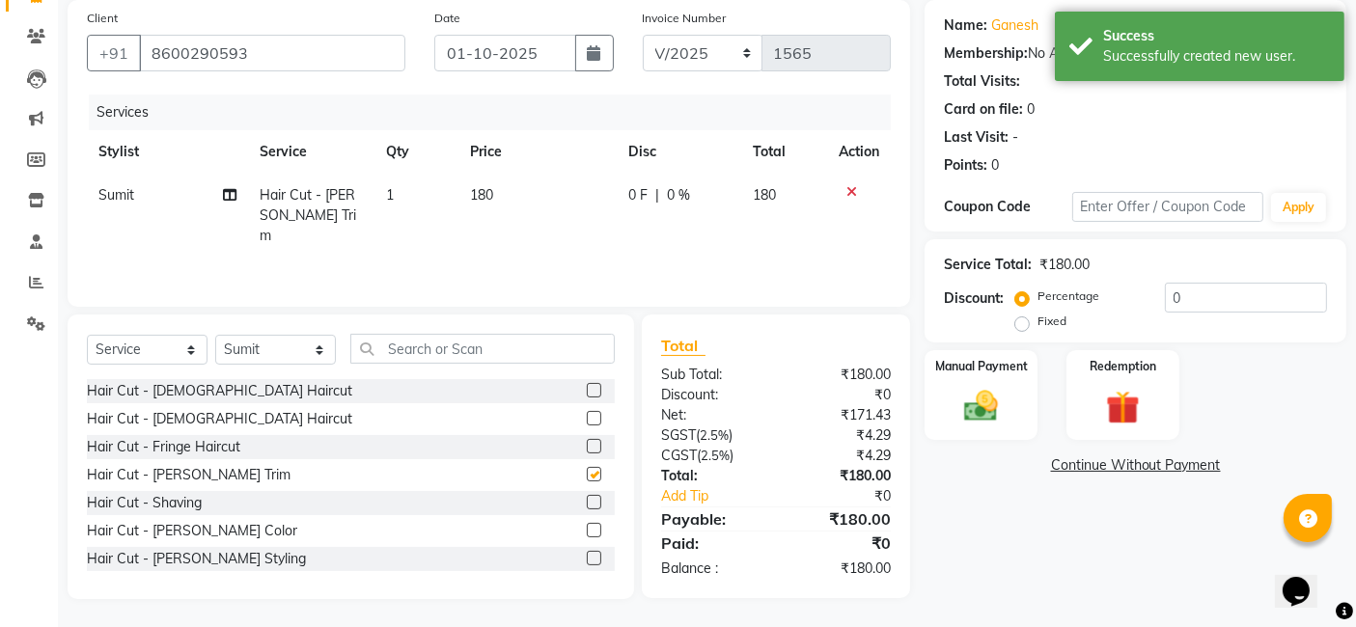
checkbox input "false"
click at [494, 201] on td "180" at bounding box center [538, 216] width 158 height 84
select select "82973"
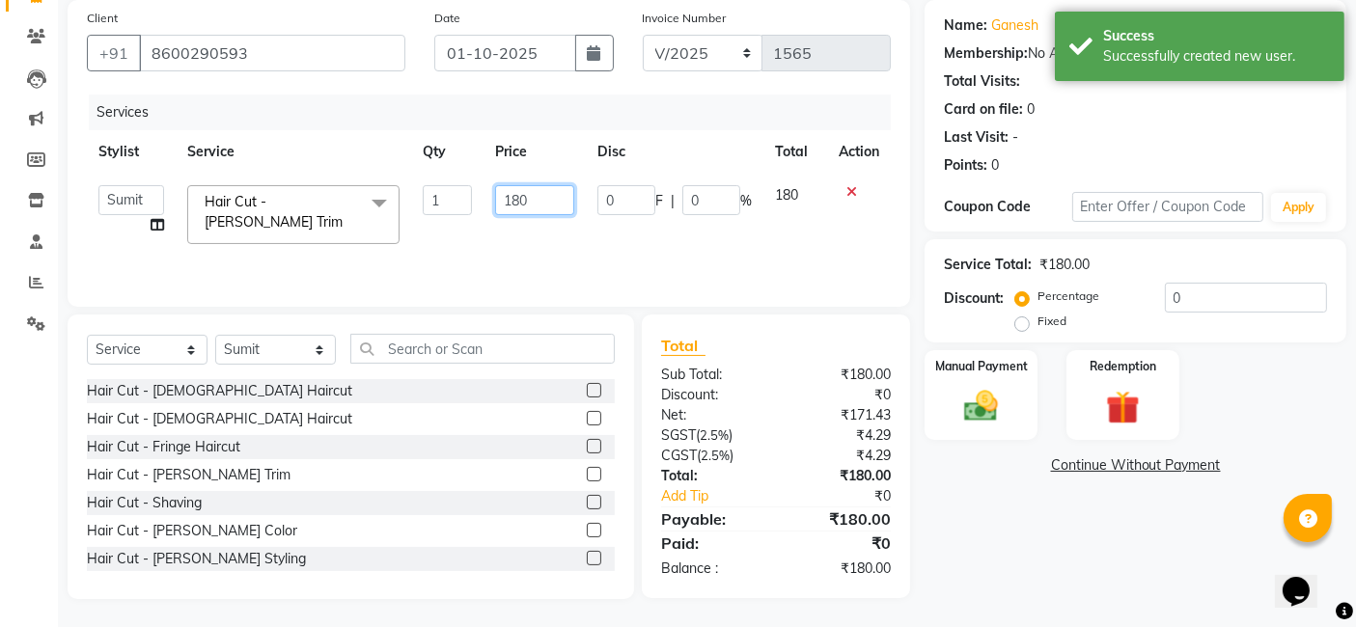
click at [535, 200] on input "180" at bounding box center [534, 200] width 79 height 30
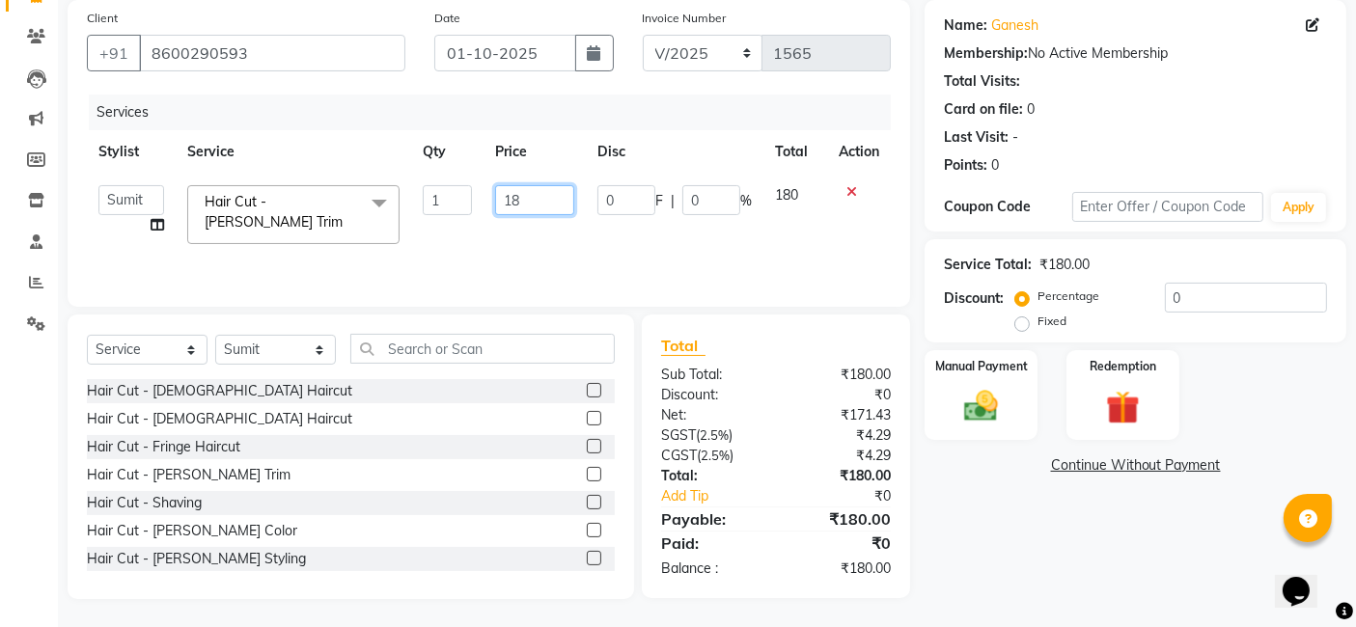
type input "1"
type input "400"
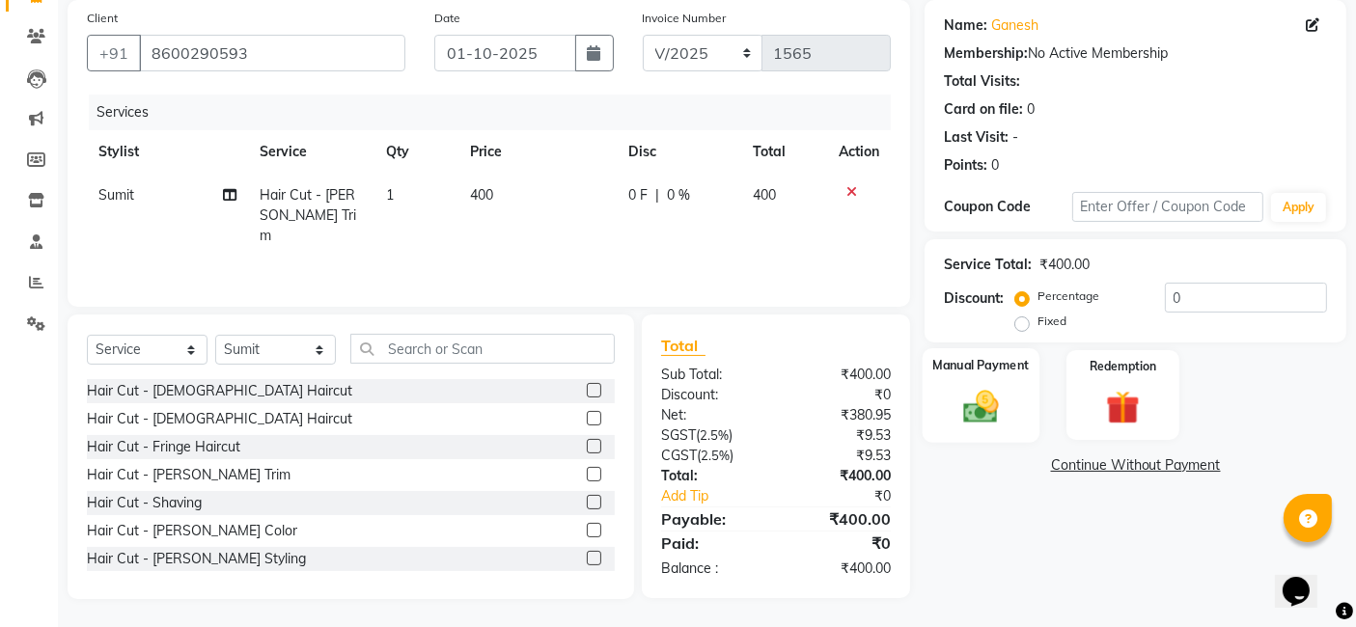
click at [981, 394] on img at bounding box center [982, 406] width 58 height 41
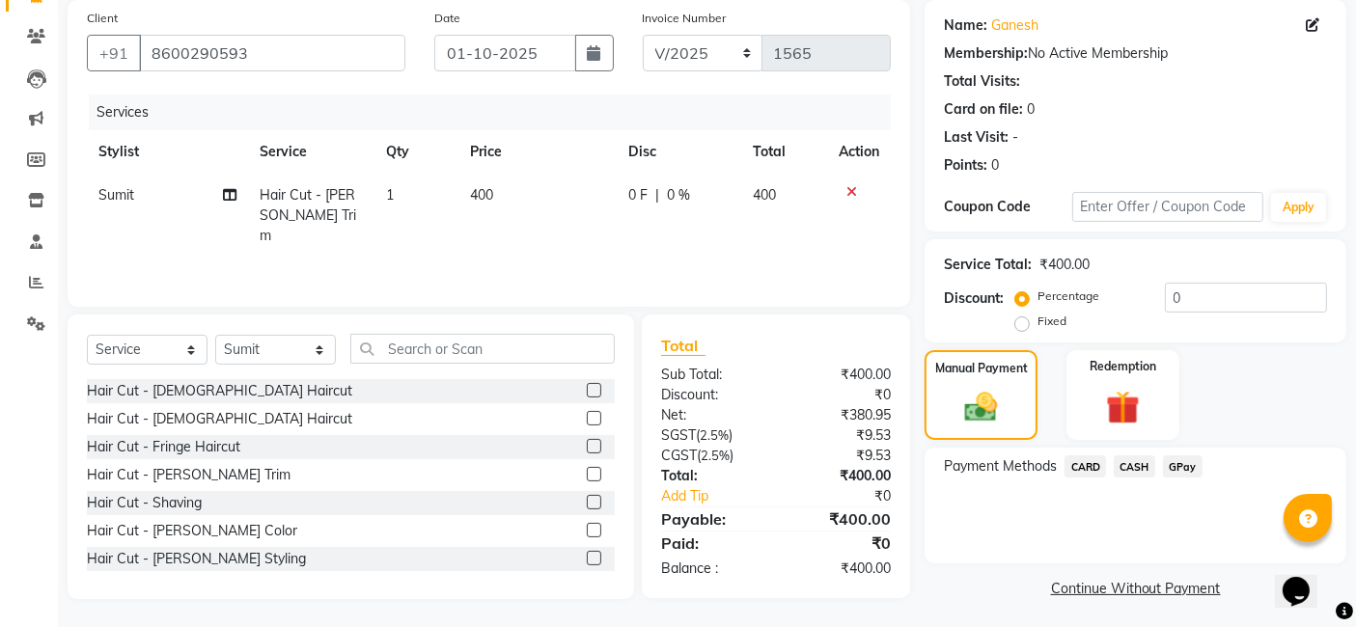
click at [1192, 461] on span "GPay" at bounding box center [1183, 467] width 40 height 22
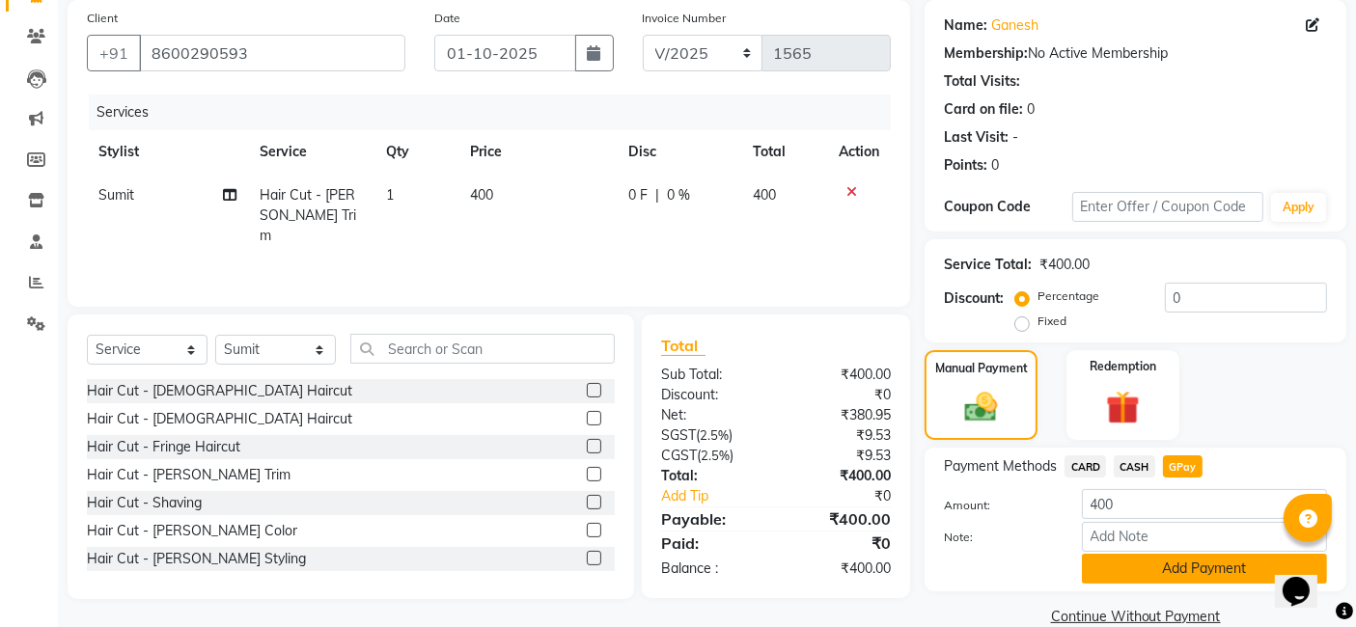
click at [1164, 562] on button "Add Payment" at bounding box center [1204, 569] width 245 height 30
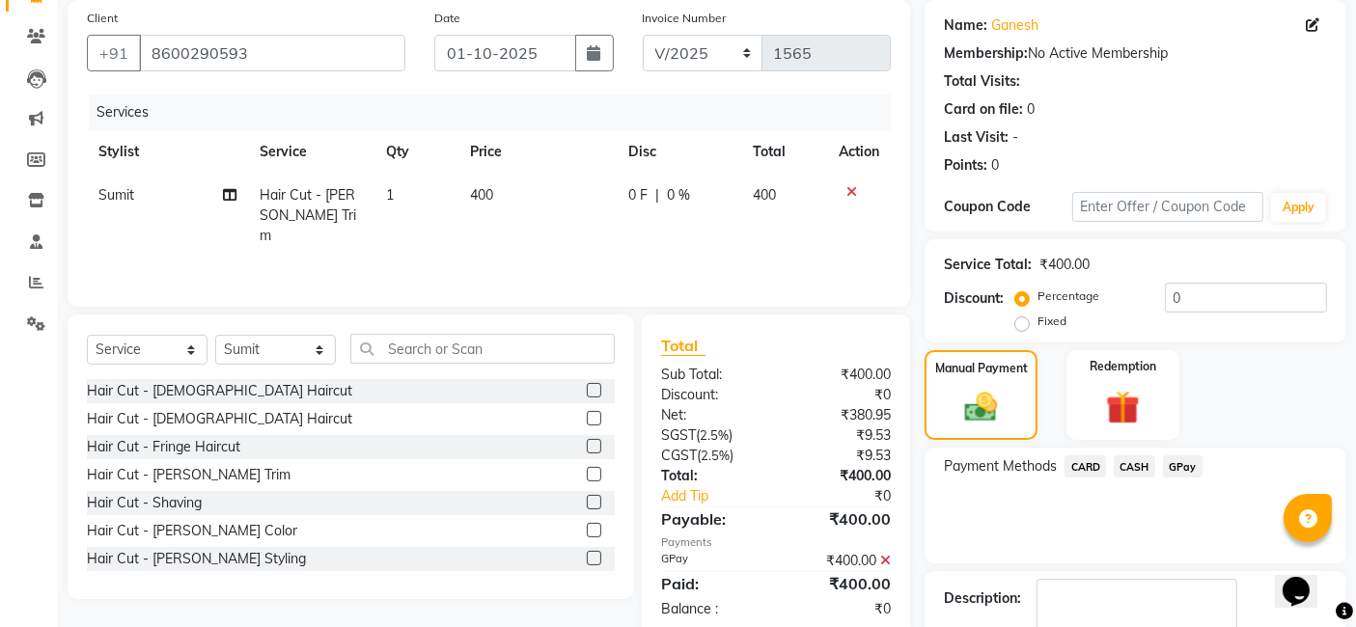
scroll to position [257, 0]
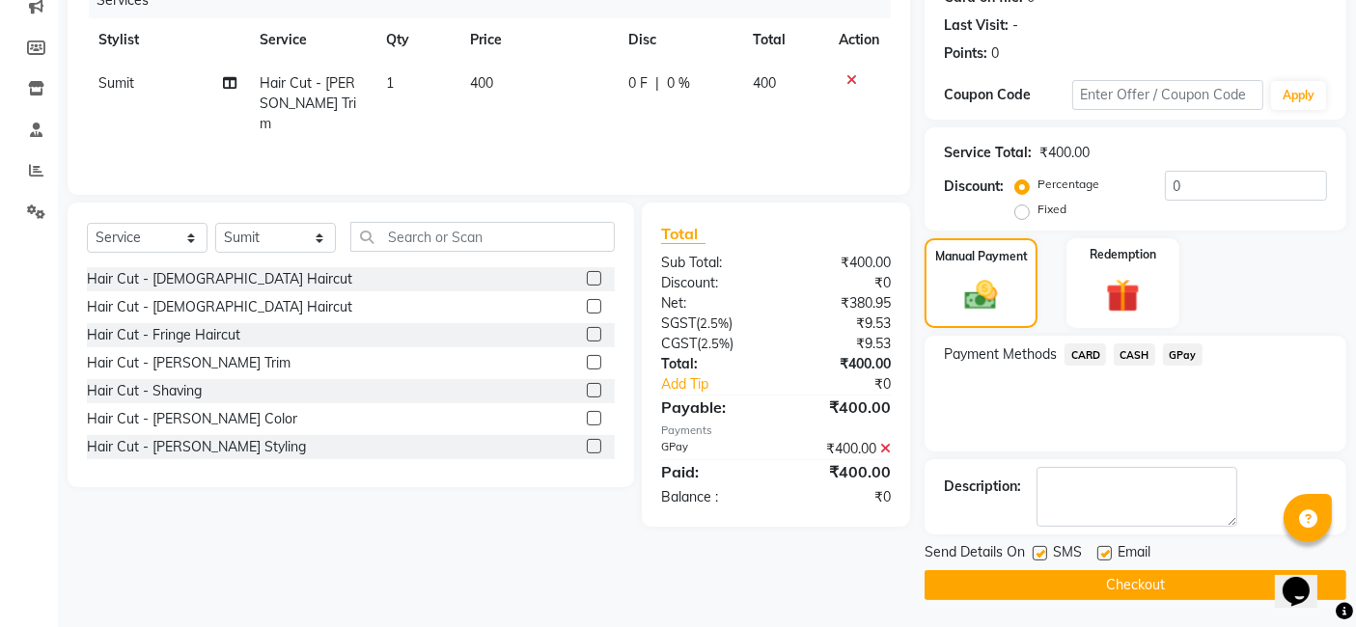
click at [1161, 583] on button "Checkout" at bounding box center [1136, 586] width 422 height 30
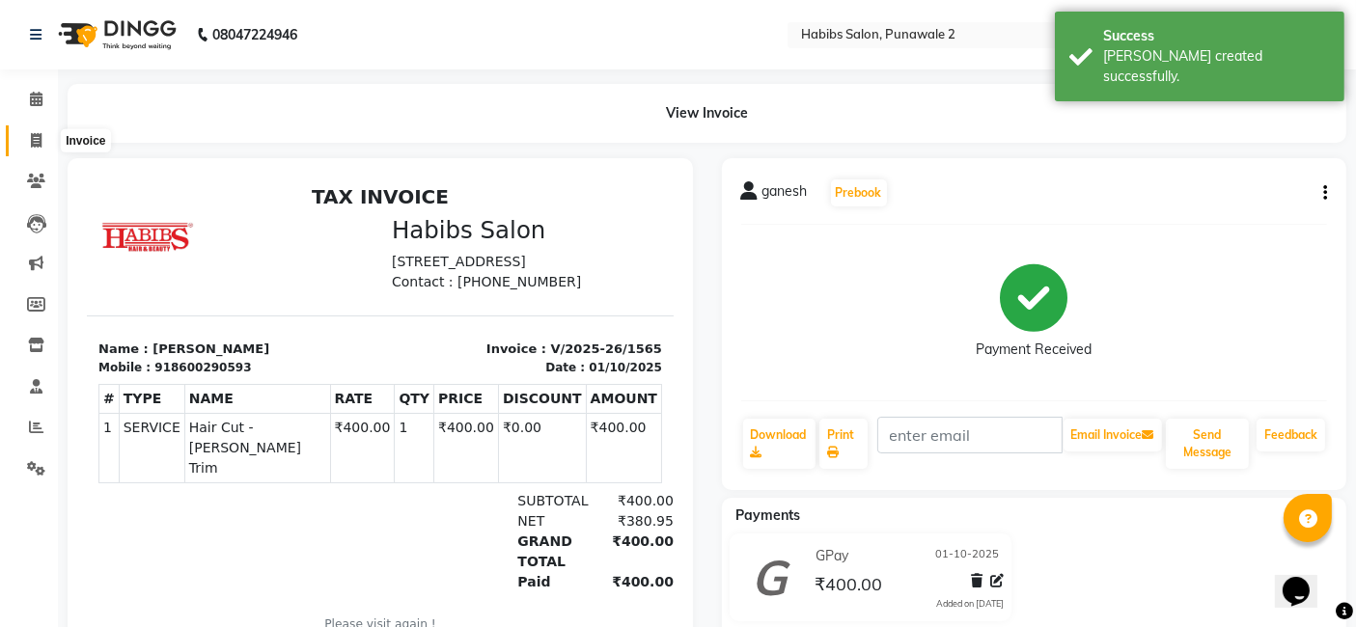
click at [43, 139] on span at bounding box center [36, 141] width 34 height 22
select select "service"
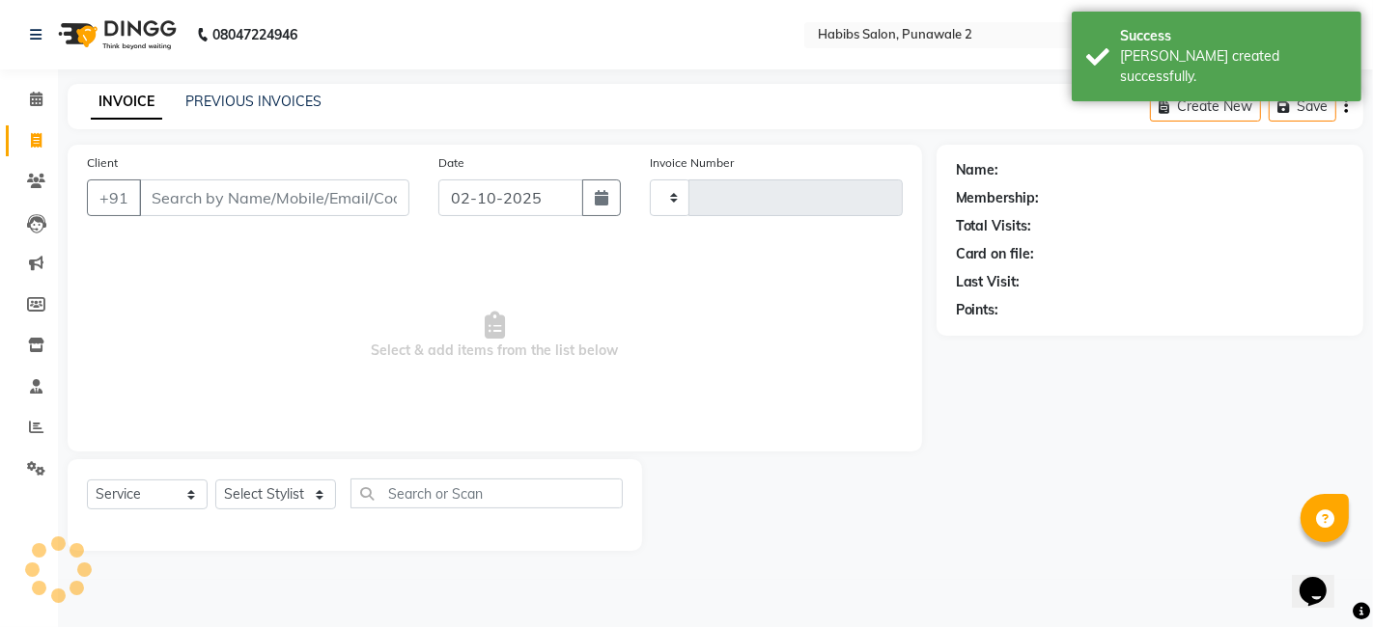
type input "1566"
select select "8475"
click at [475, 198] on input "02-10-2025" at bounding box center [510, 198] width 145 height 37
select select "10"
select select "2025"
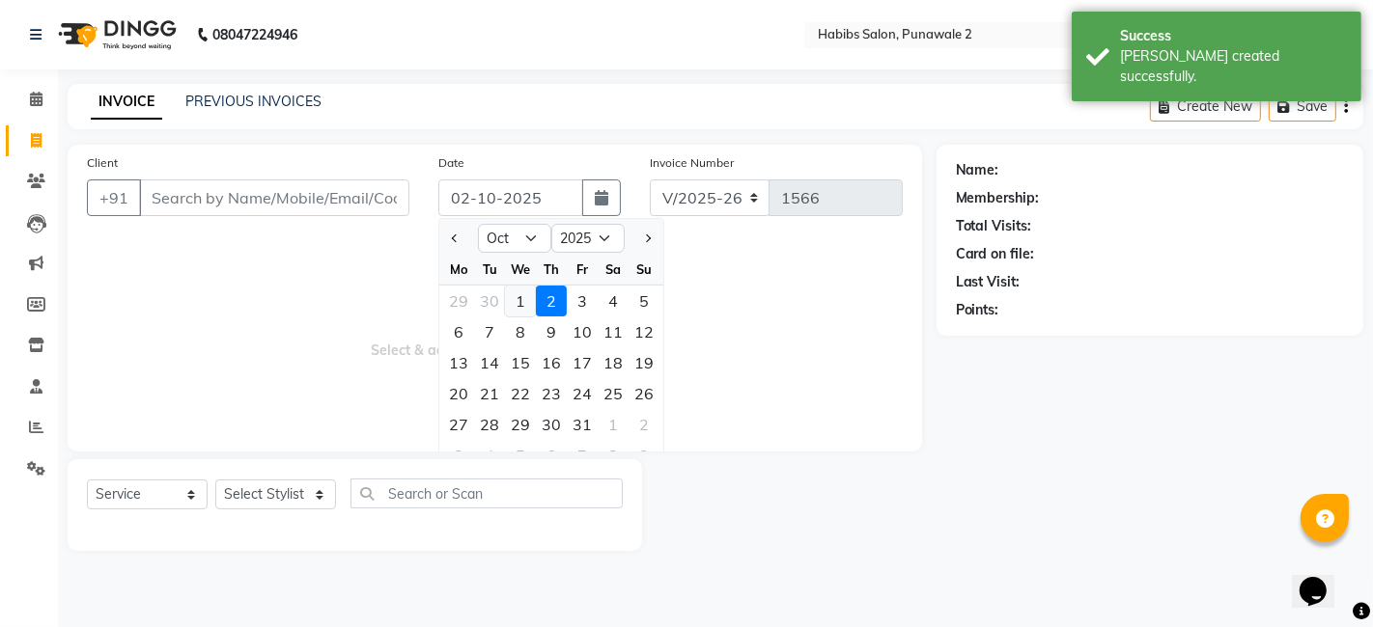
click at [518, 304] on div "1" at bounding box center [520, 301] width 31 height 31
type input "01-10-2025"
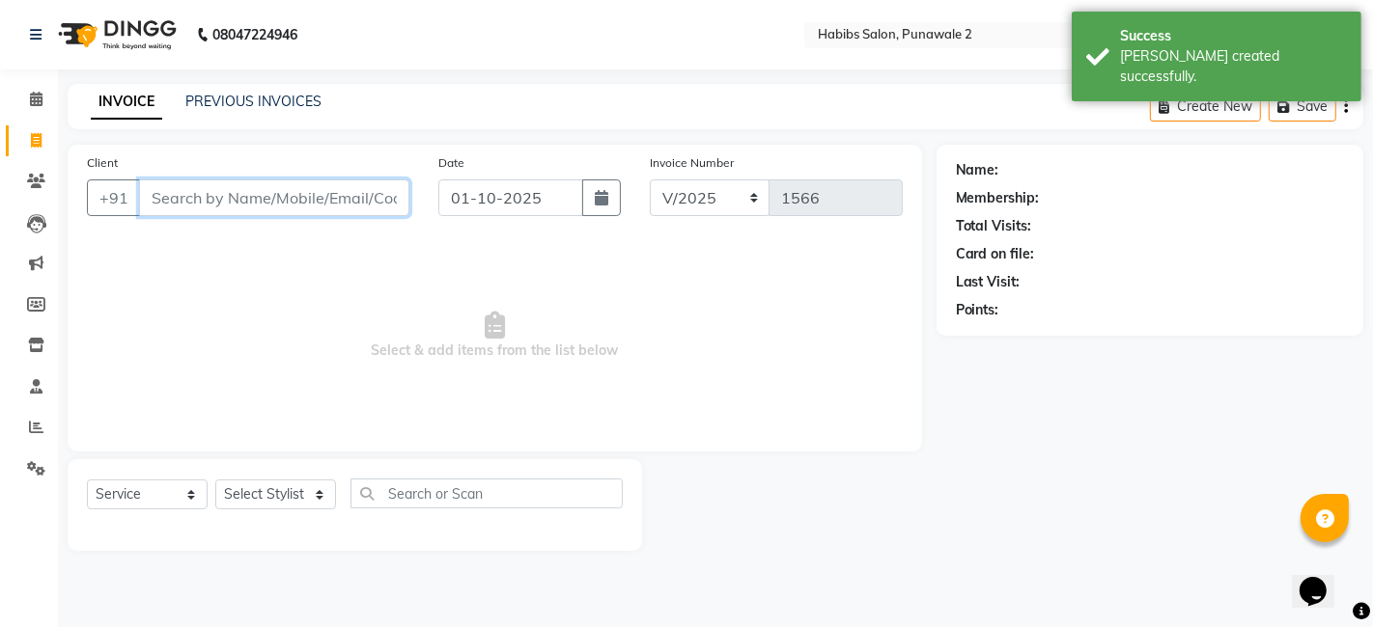
click at [369, 200] on input "Client" at bounding box center [274, 198] width 270 height 37
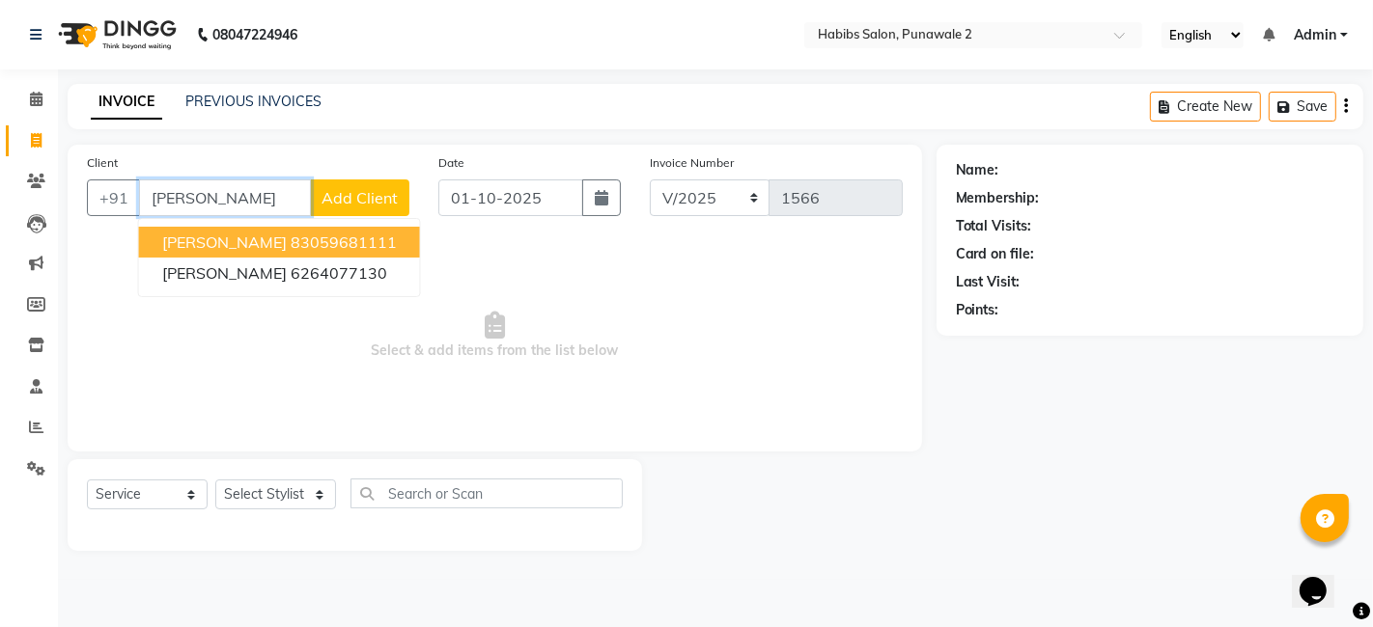
type input "[PERSON_NAME]"
click at [367, 191] on span "Add Client" at bounding box center [359, 197] width 76 height 19
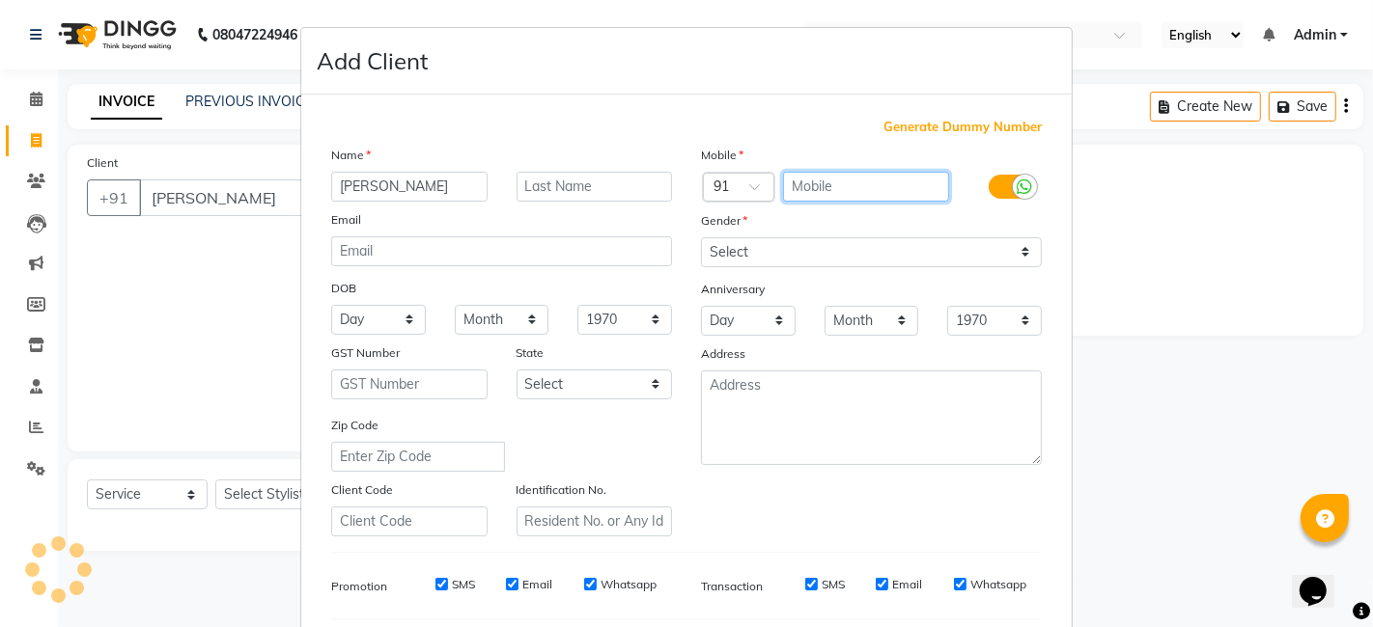
drag, startPoint x: 822, startPoint y: 192, endPoint x: 726, endPoint y: 145, distance: 107.5
click at [726, 145] on div "Mobile Country Code × 91 Gender Select [DEMOGRAPHIC_DATA] [DEMOGRAPHIC_DATA] Ot…" at bounding box center [871, 341] width 370 height 392
type input "8839674881"
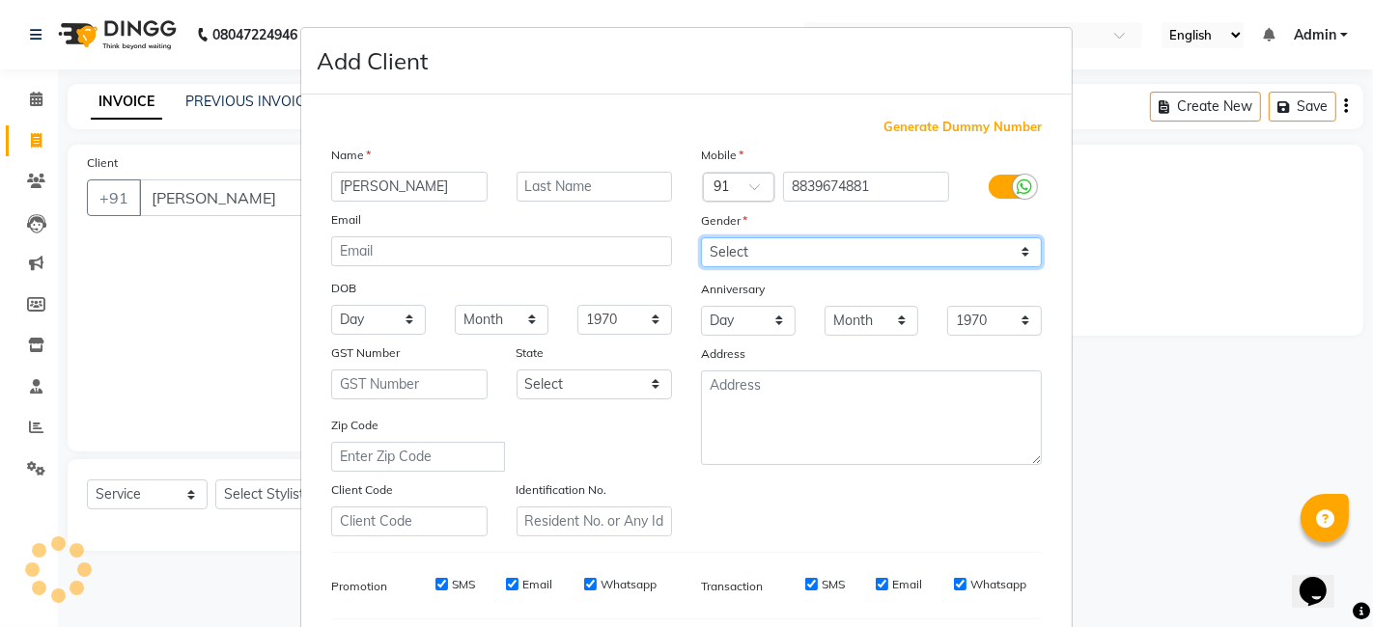
click at [767, 243] on select "Select [DEMOGRAPHIC_DATA] [DEMOGRAPHIC_DATA] Other Prefer Not To Say" at bounding box center [871, 252] width 341 height 30
select select "[DEMOGRAPHIC_DATA]"
click at [701, 237] on select "Select [DEMOGRAPHIC_DATA] [DEMOGRAPHIC_DATA] Other Prefer Not To Say" at bounding box center [871, 252] width 341 height 30
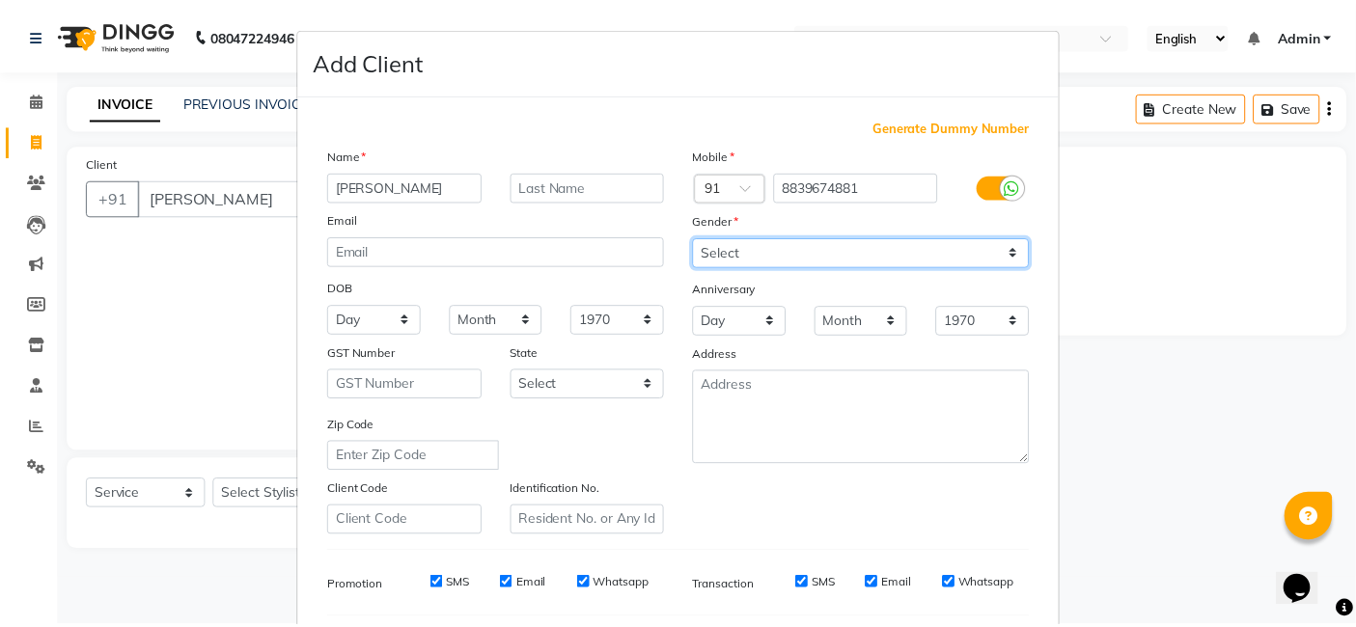
scroll to position [262, 0]
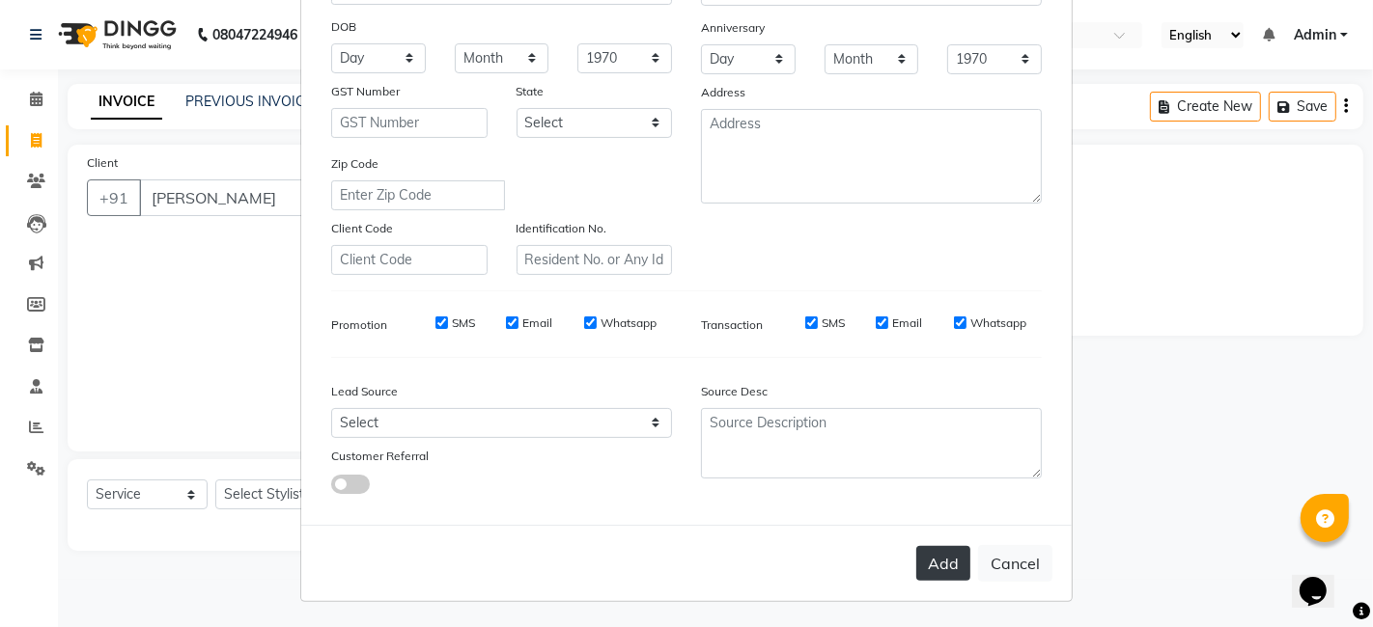
click at [928, 555] on button "Add" at bounding box center [943, 563] width 54 height 35
type input "8839674881"
select select
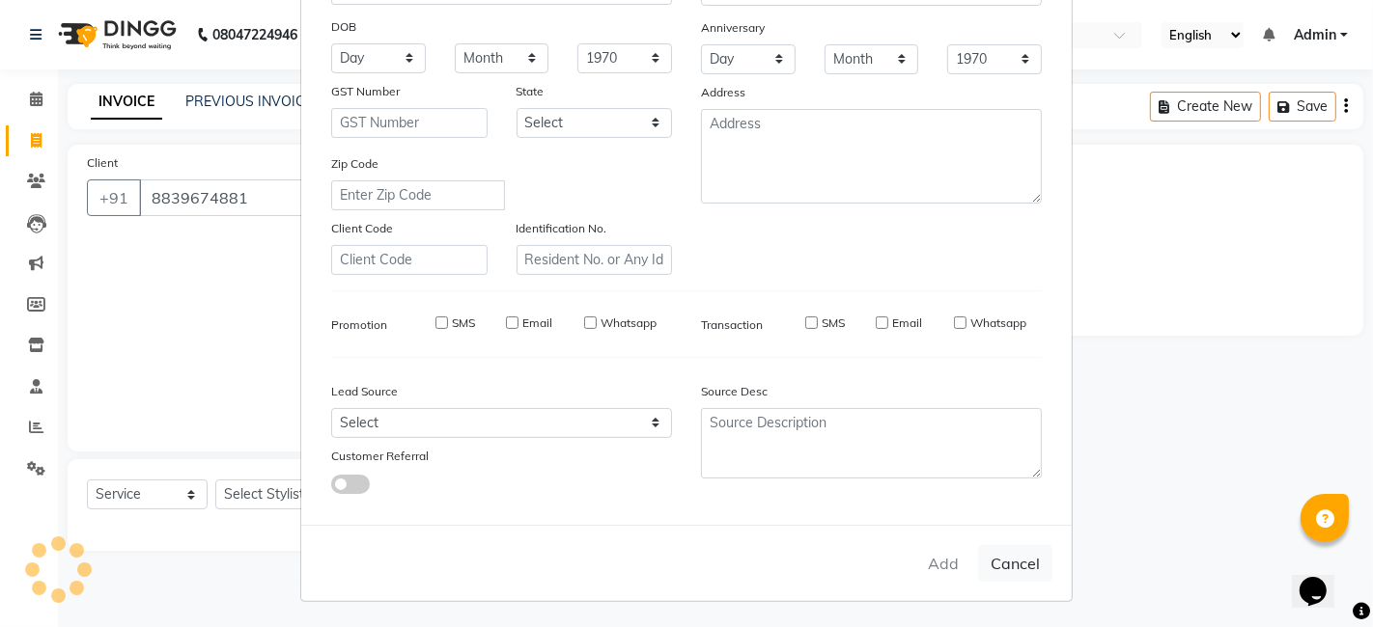
select select
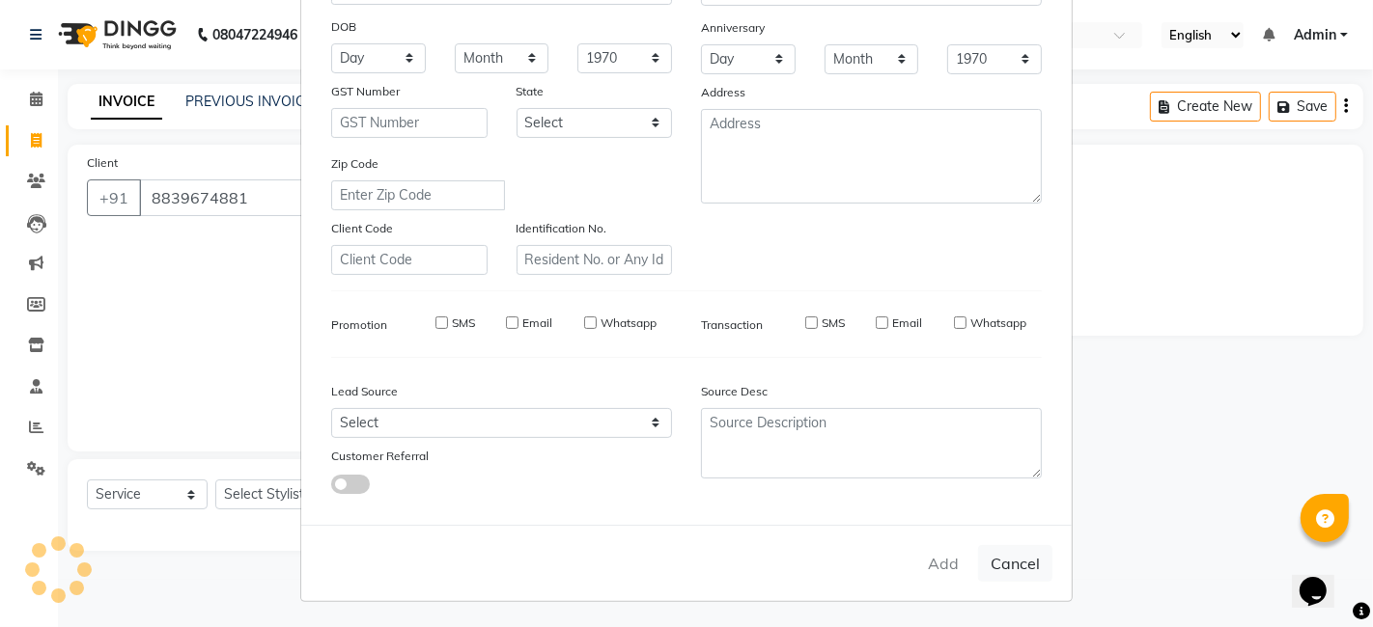
checkbox input "false"
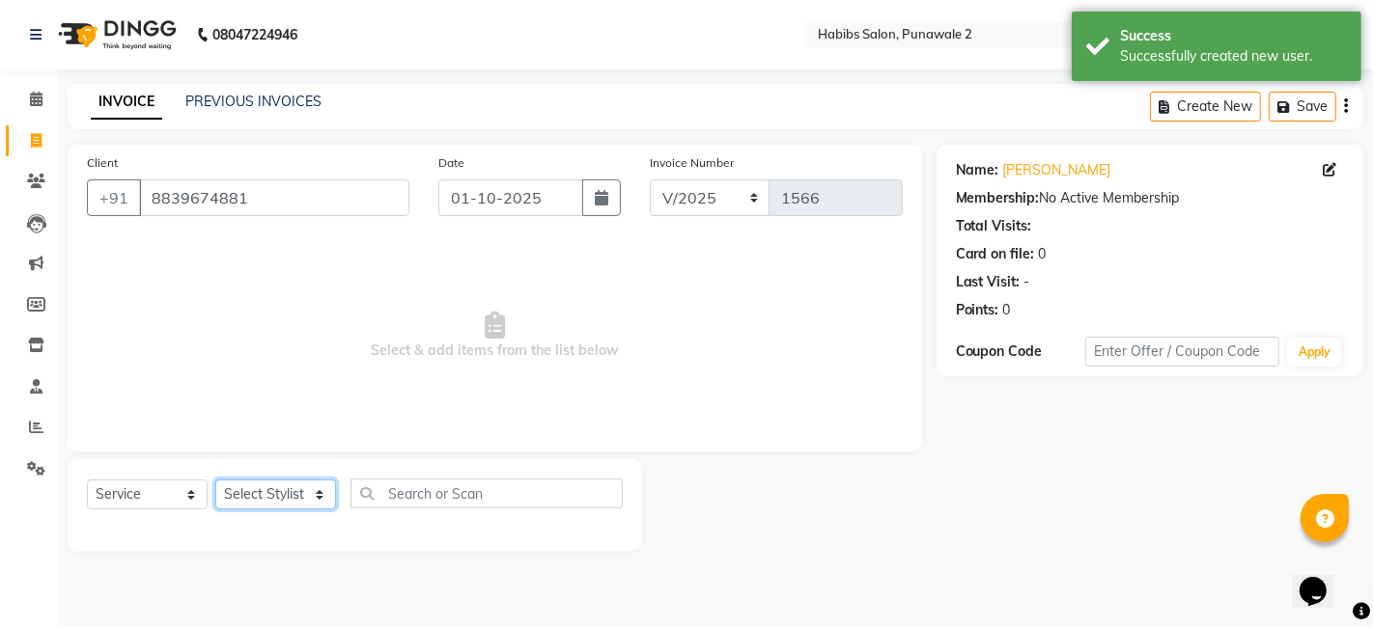
drag, startPoint x: 253, startPoint y: 492, endPoint x: 259, endPoint y: 437, distance: 55.3
click at [259, 437] on div "Client [PHONE_NUMBER] Date [DATE] Invoice Number V/2025 V/[PHONE_NUMBER] Select…" at bounding box center [494, 348] width 883 height 406
select select "82973"
click at [215, 480] on select "Select Stylist Chandan Ganesh Gauri [PERSON_NAME] [PERSON_NAME] nikhil rohit [P…" at bounding box center [275, 495] width 121 height 30
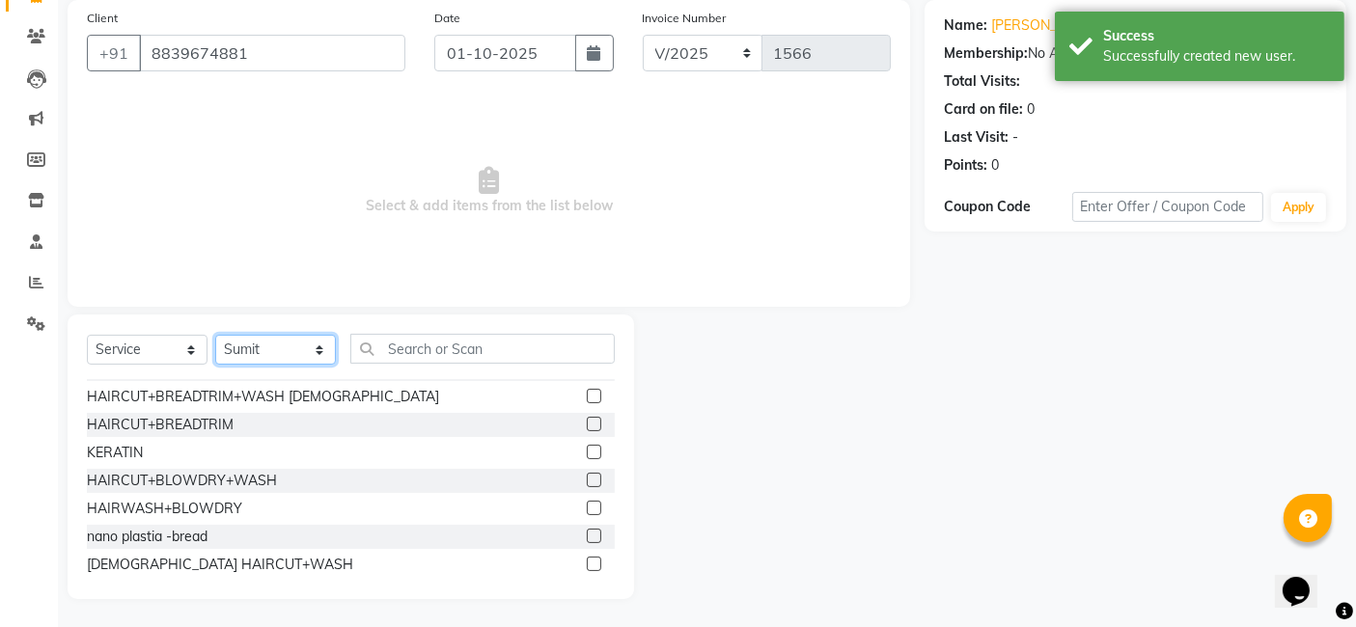
scroll to position [303, 0]
click at [219, 477] on div "HAIRCUT+BLOWDRY+WASH" at bounding box center [182, 480] width 190 height 20
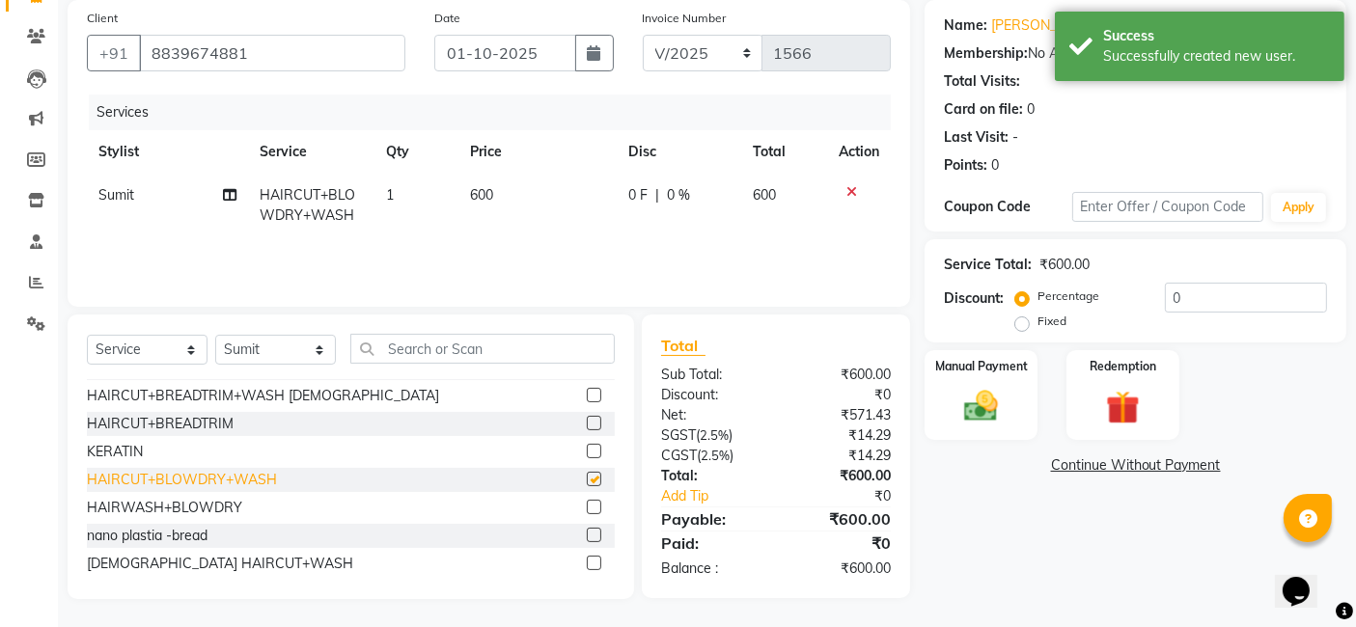
checkbox input "false"
click at [982, 404] on img at bounding box center [982, 406] width 58 height 41
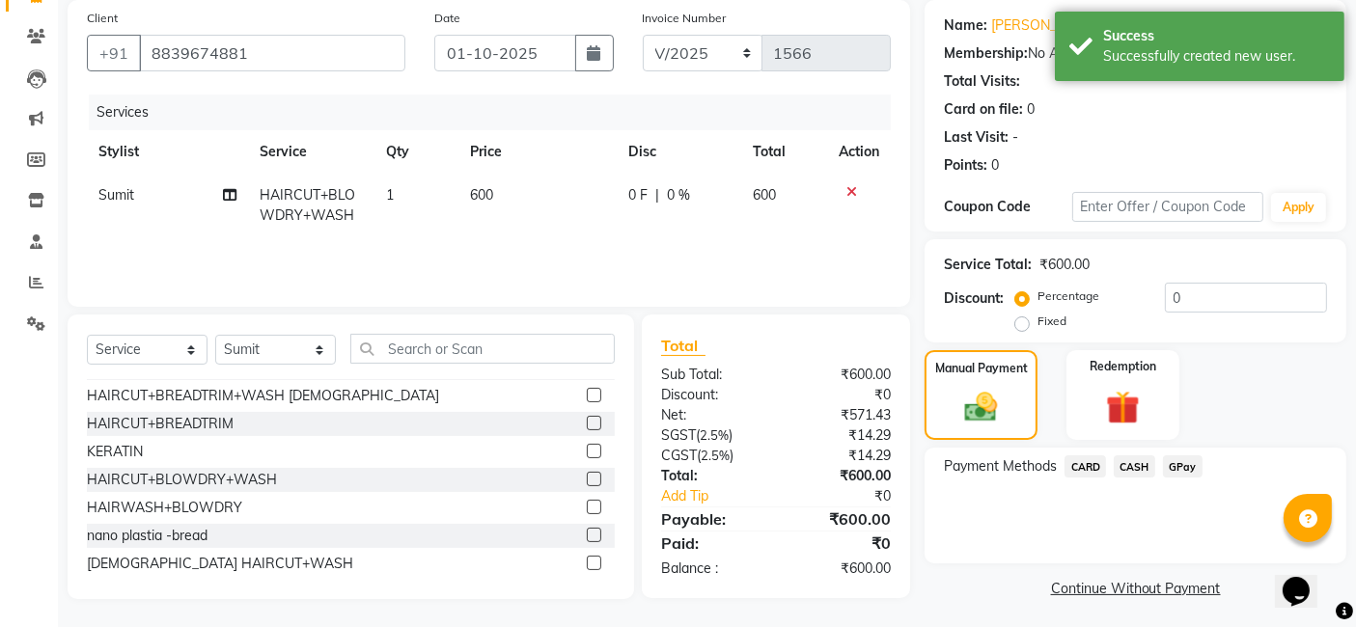
click at [1179, 462] on span "GPay" at bounding box center [1183, 467] width 40 height 22
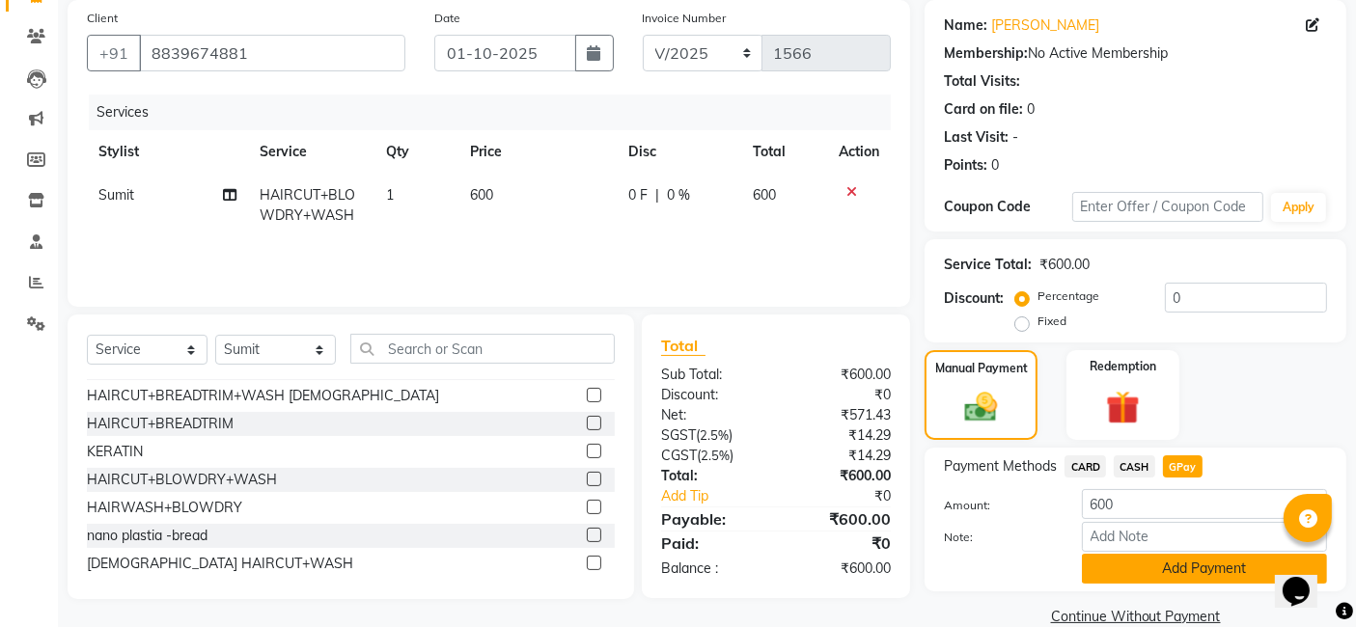
click at [1190, 568] on button "Add Payment" at bounding box center [1204, 569] width 245 height 30
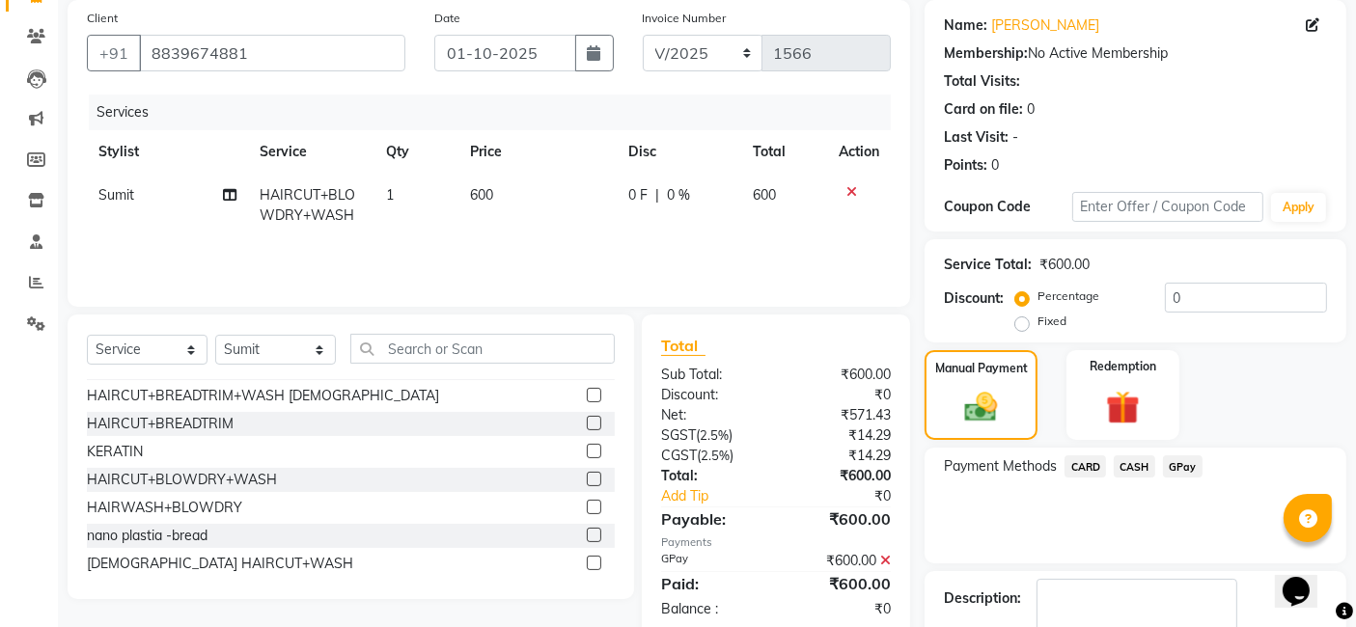
scroll to position [257, 0]
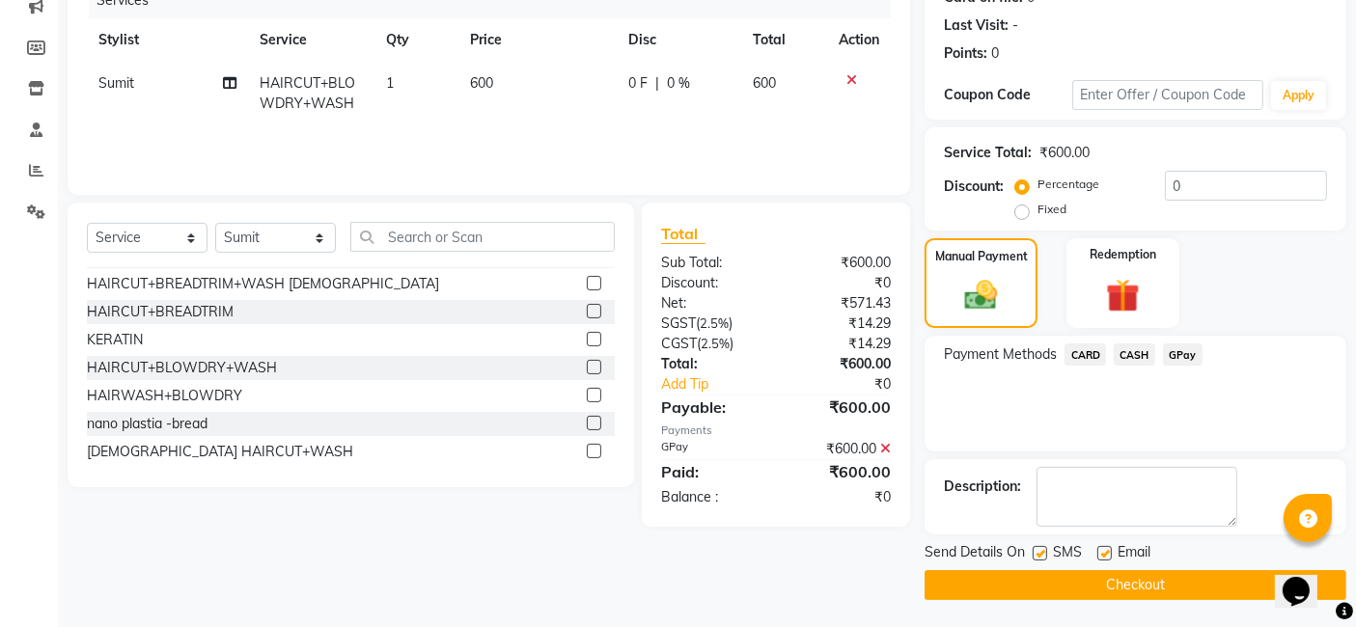
click at [1177, 577] on button "Checkout" at bounding box center [1136, 586] width 422 height 30
